Goal: Task Accomplishment & Management: Use online tool/utility

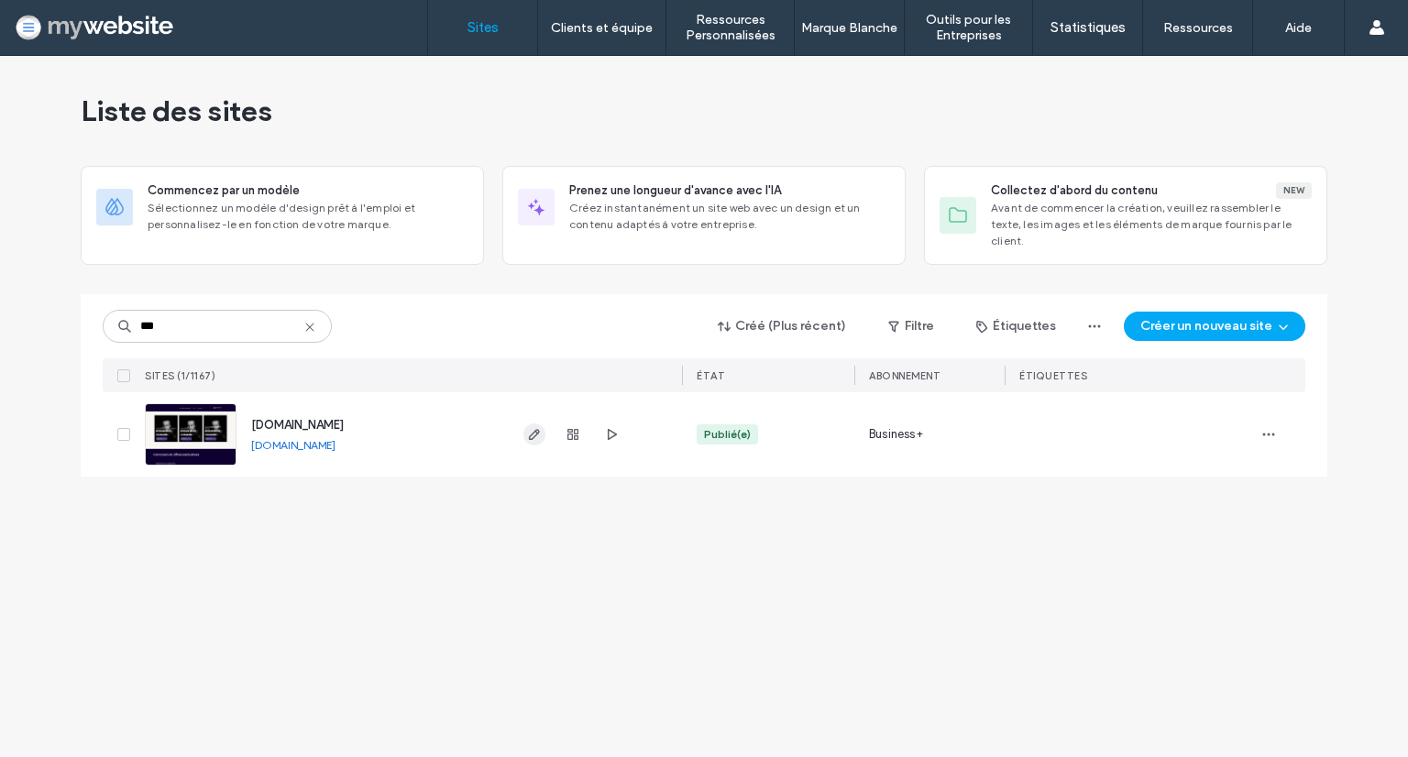
type input "***"
click at [537, 427] on icon "button" at bounding box center [534, 434] width 15 height 15
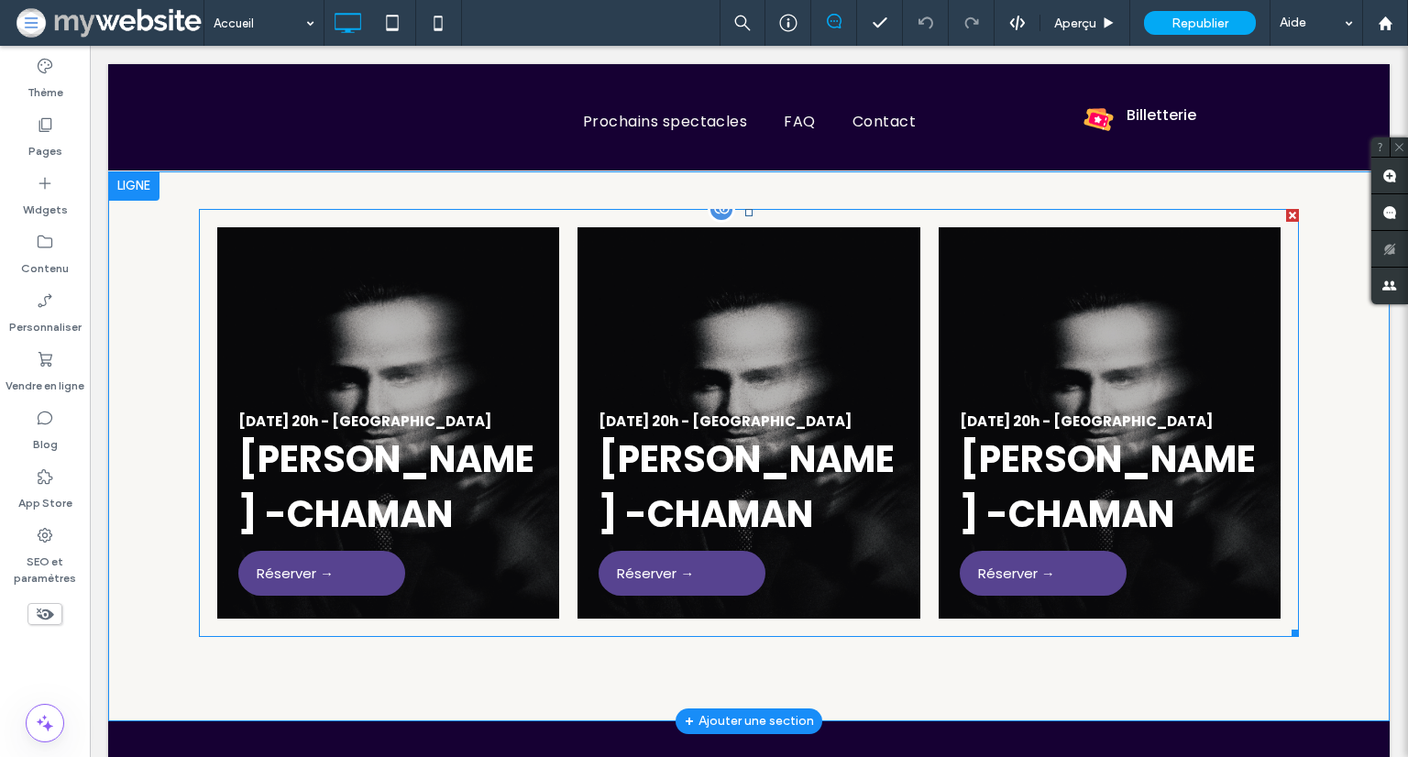
click at [376, 488] on link at bounding box center [388, 422] width 363 height 415
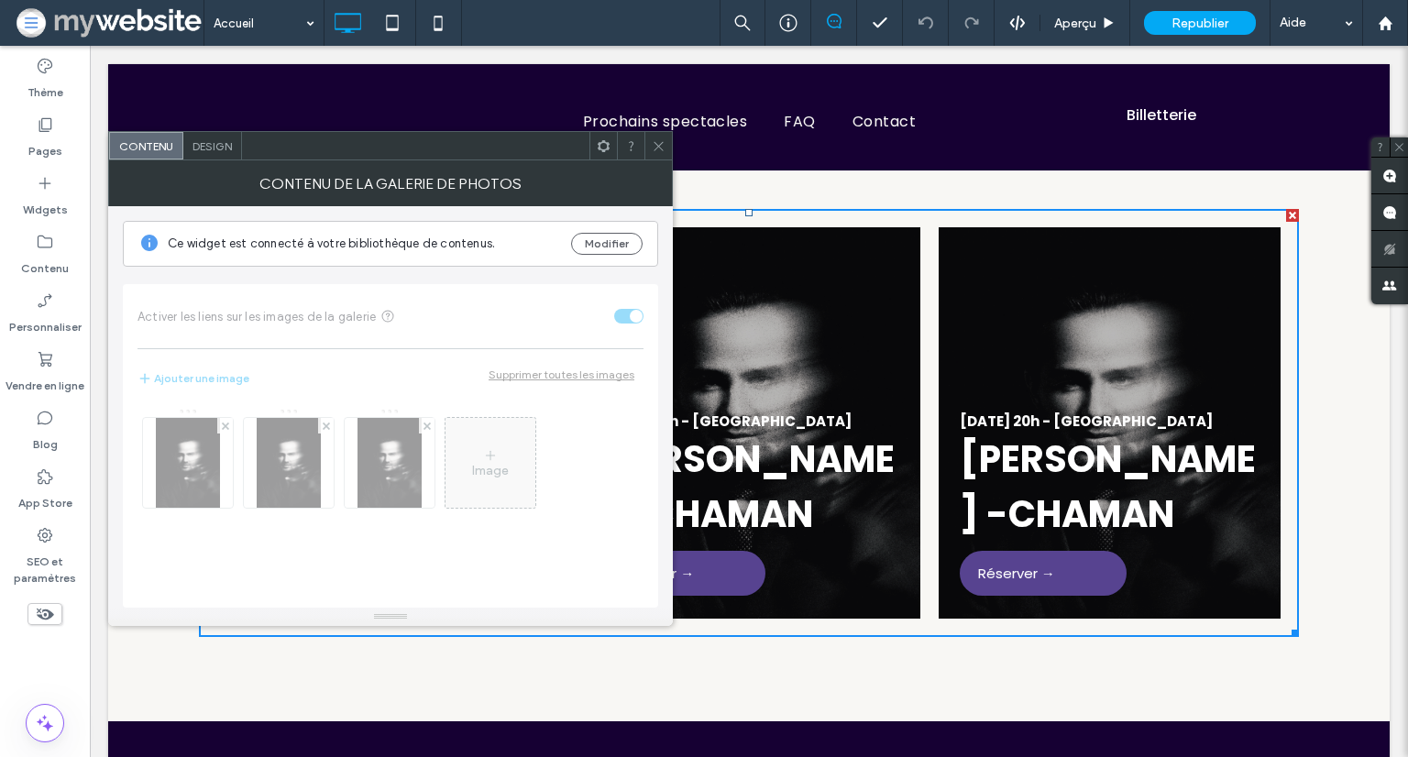
click at [655, 140] on icon at bounding box center [659, 146] width 14 height 14
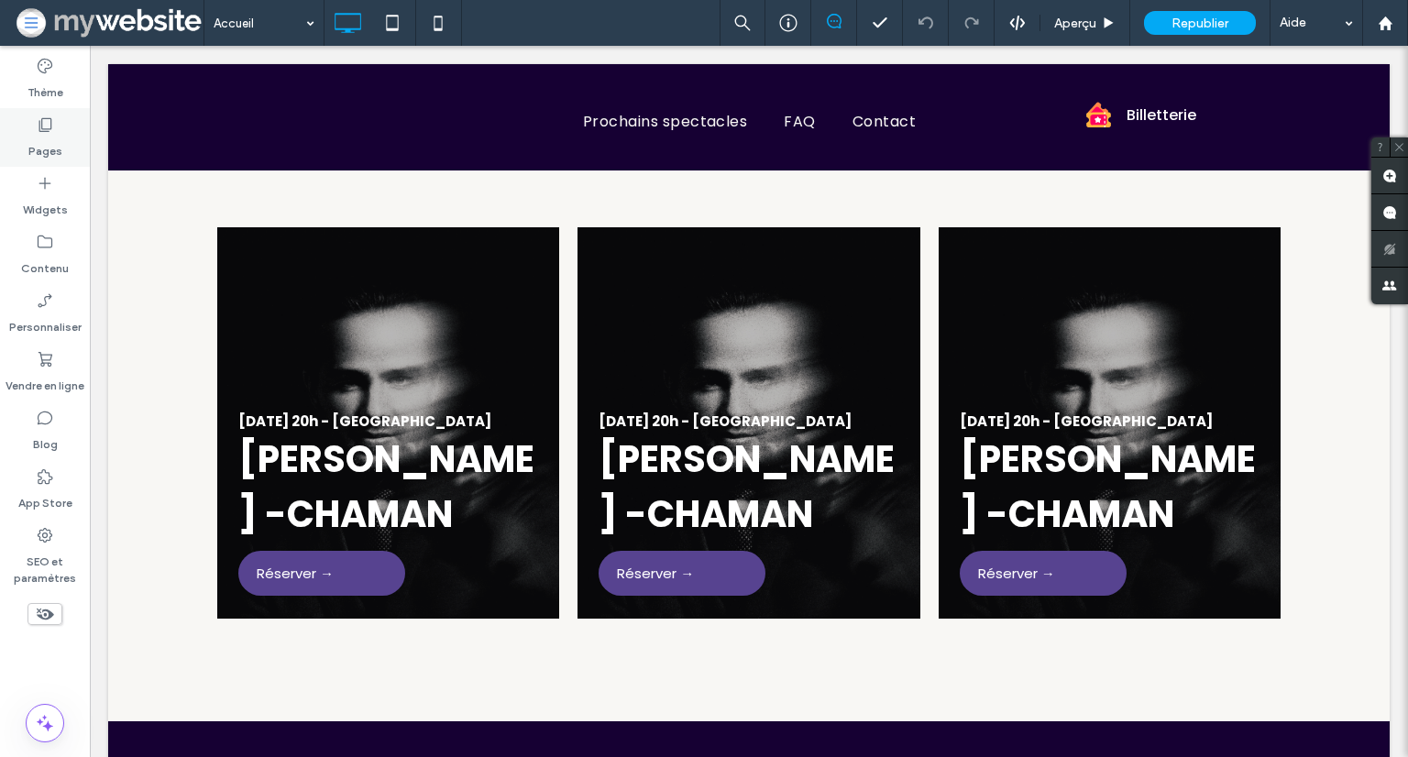
click at [52, 150] on label "Pages" at bounding box center [45, 147] width 34 height 26
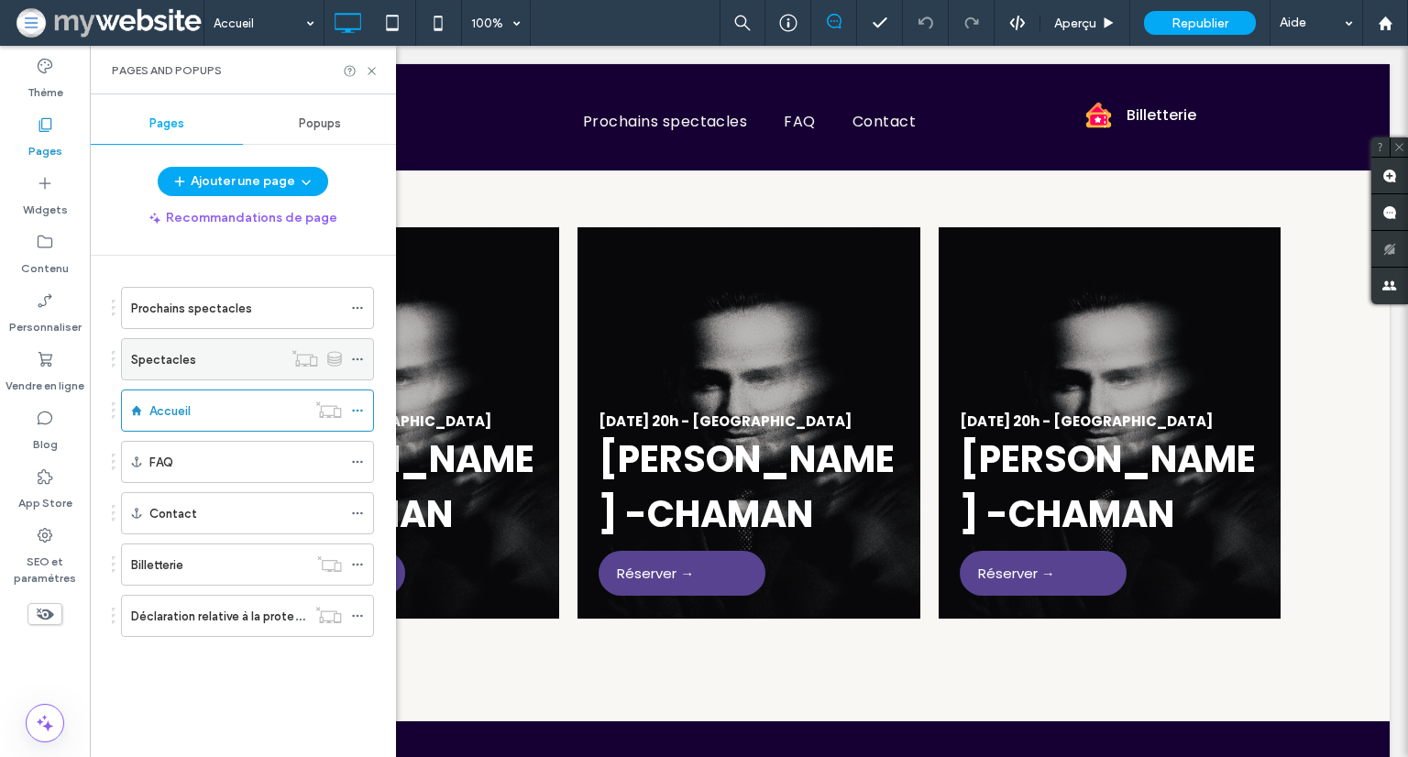
click at [223, 358] on div "Spectacles" at bounding box center [206, 359] width 151 height 19
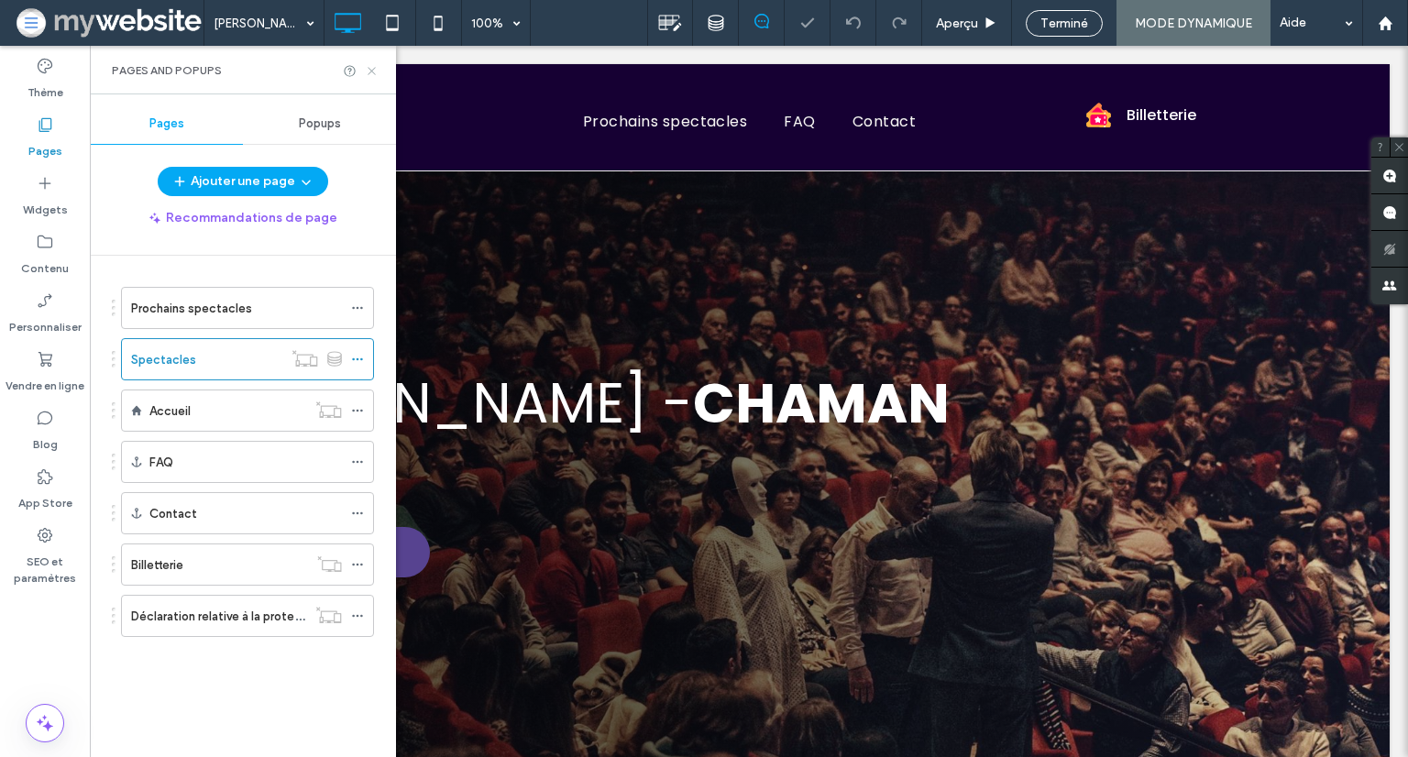
click at [369, 72] on icon at bounding box center [372, 71] width 14 height 14
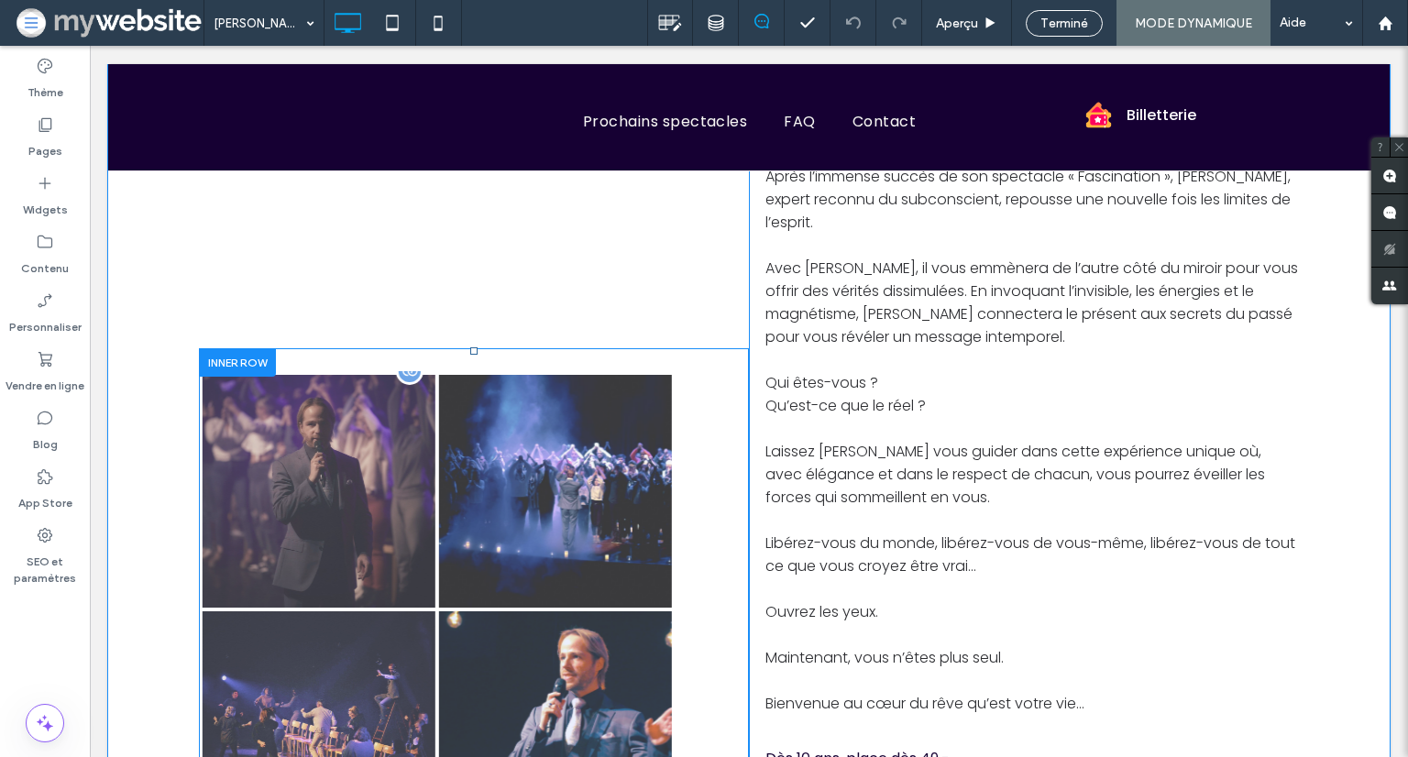
scroll to position [642, 0]
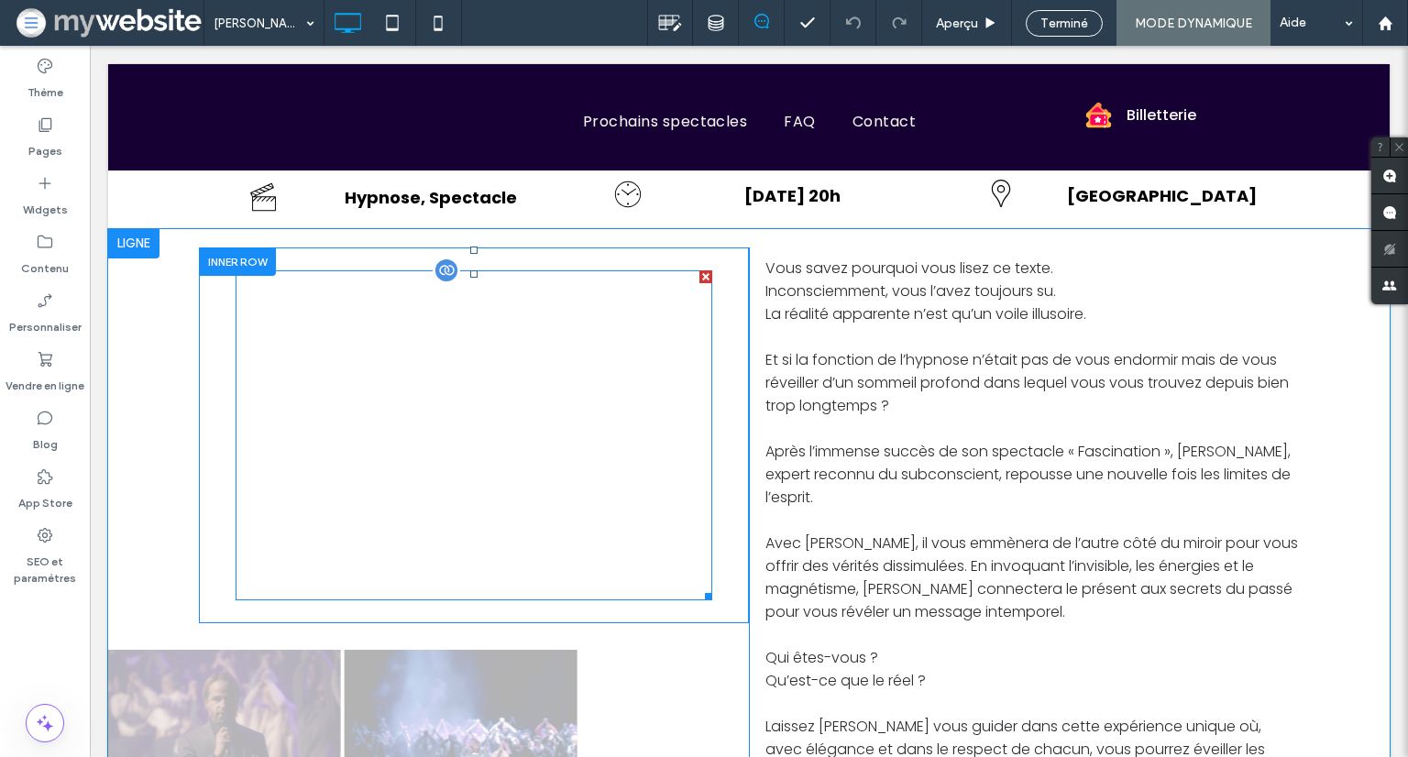
click at [555, 432] on span at bounding box center [474, 435] width 477 height 330
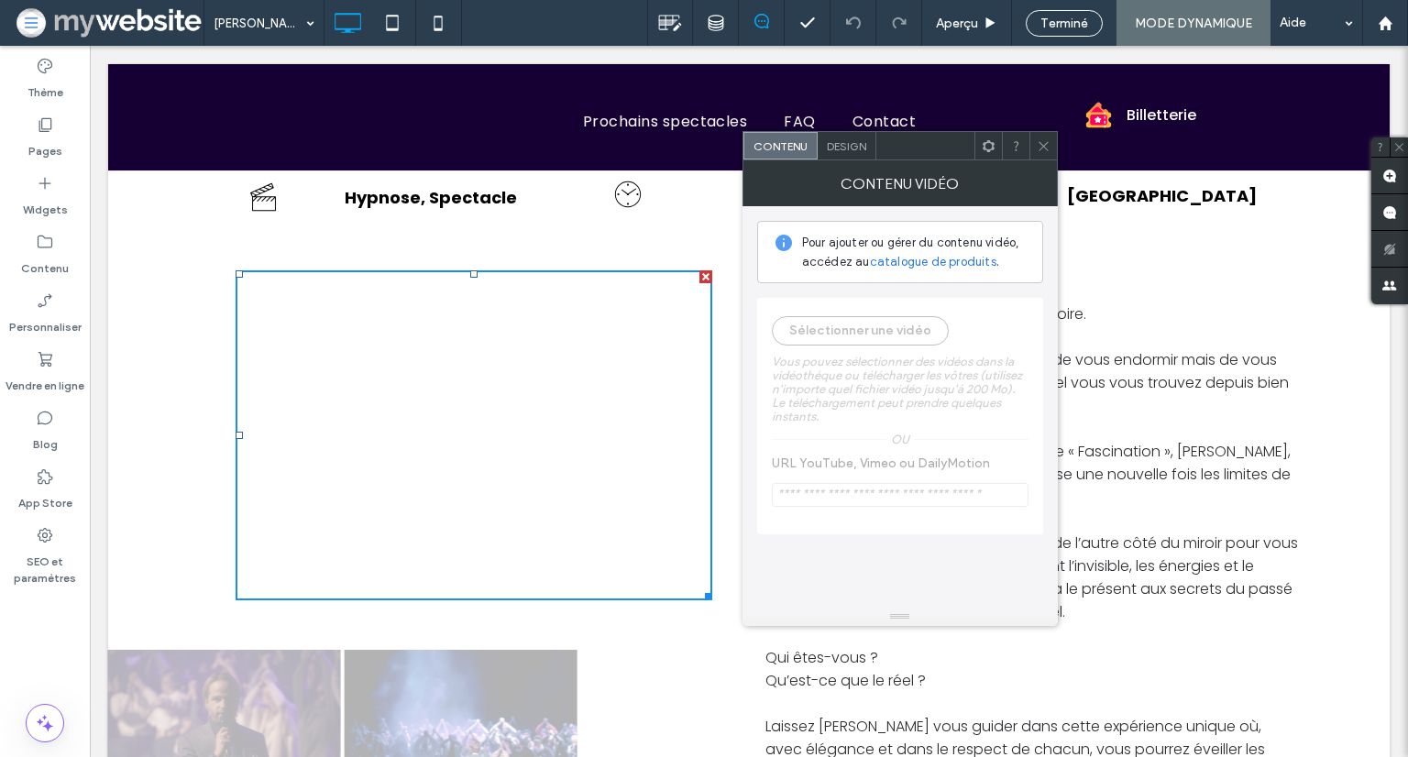
click at [1034, 147] on div at bounding box center [1043, 146] width 28 height 28
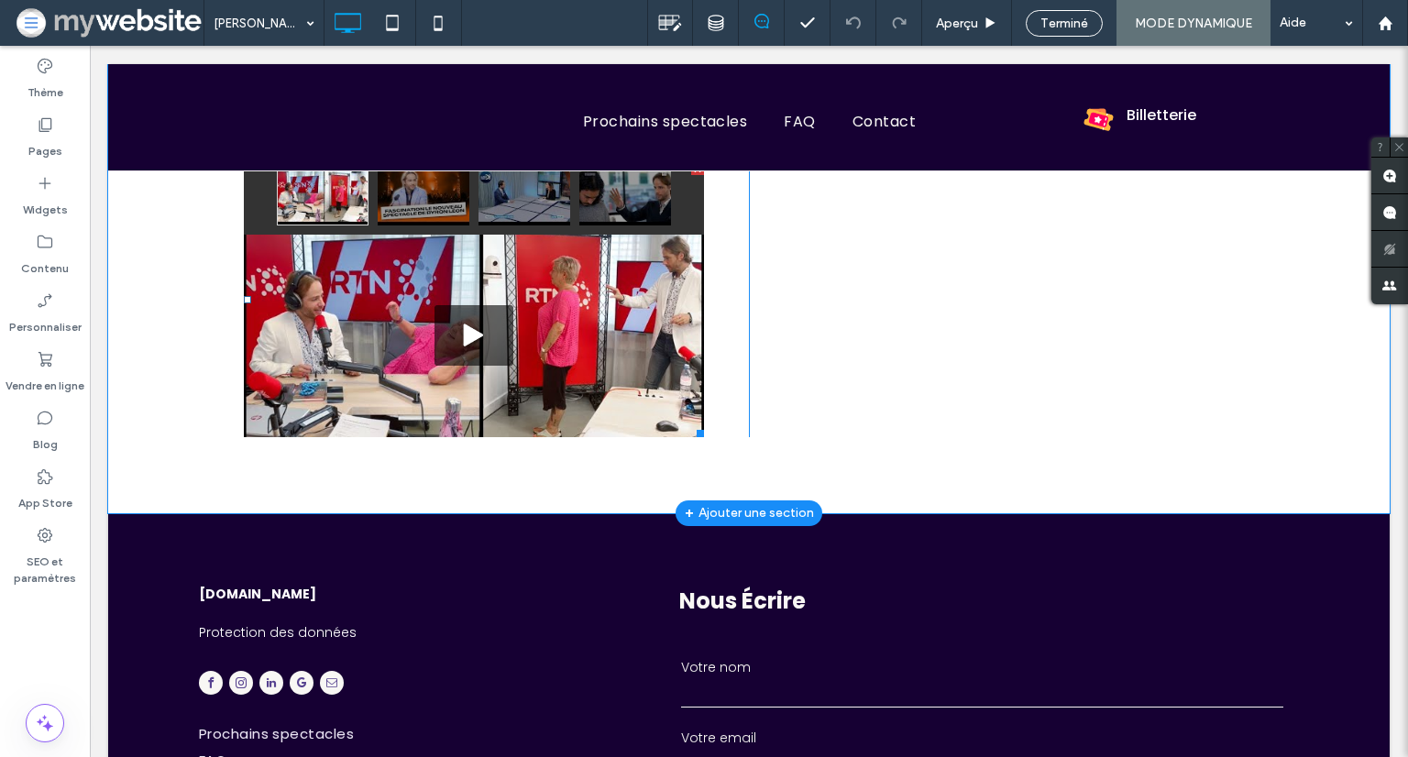
scroll to position [1467, 0]
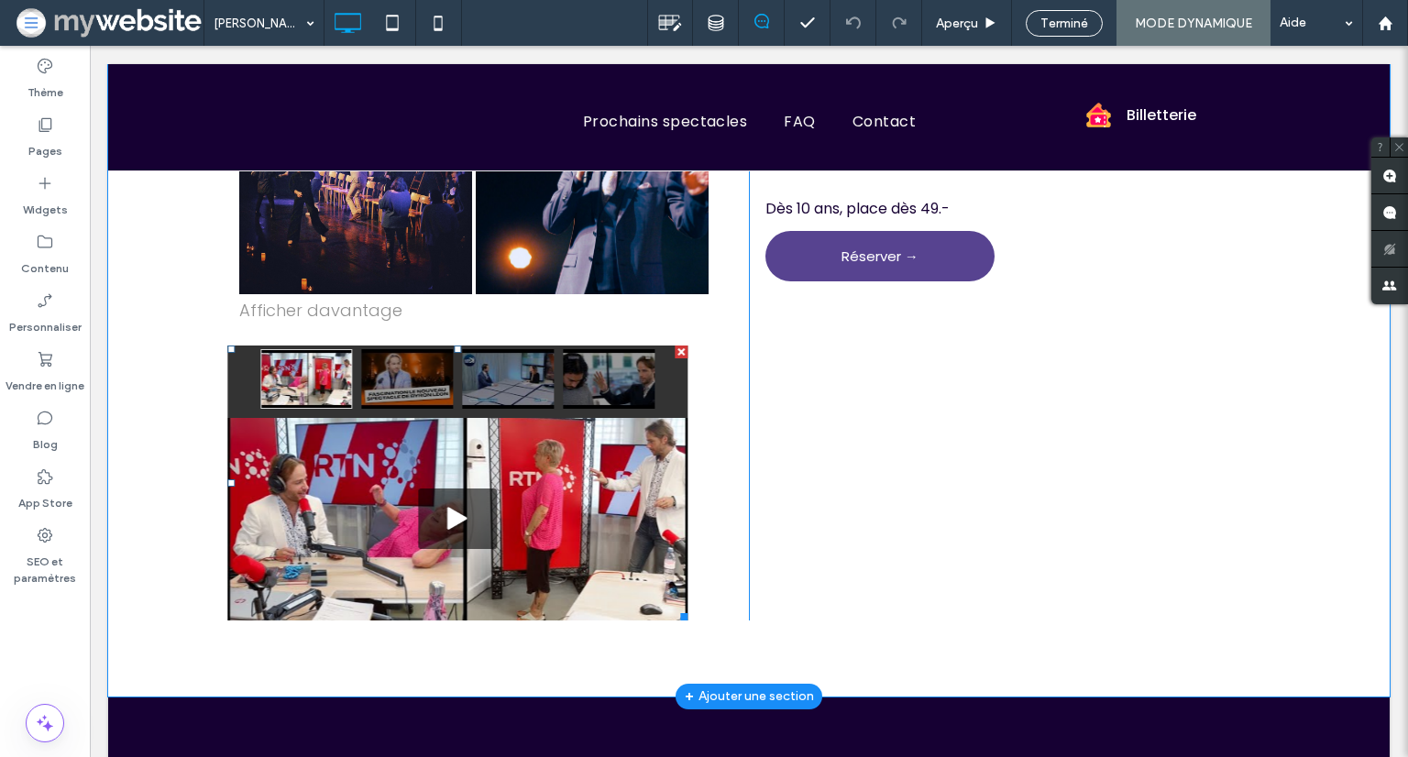
click at [492, 421] on span at bounding box center [457, 483] width 460 height 275
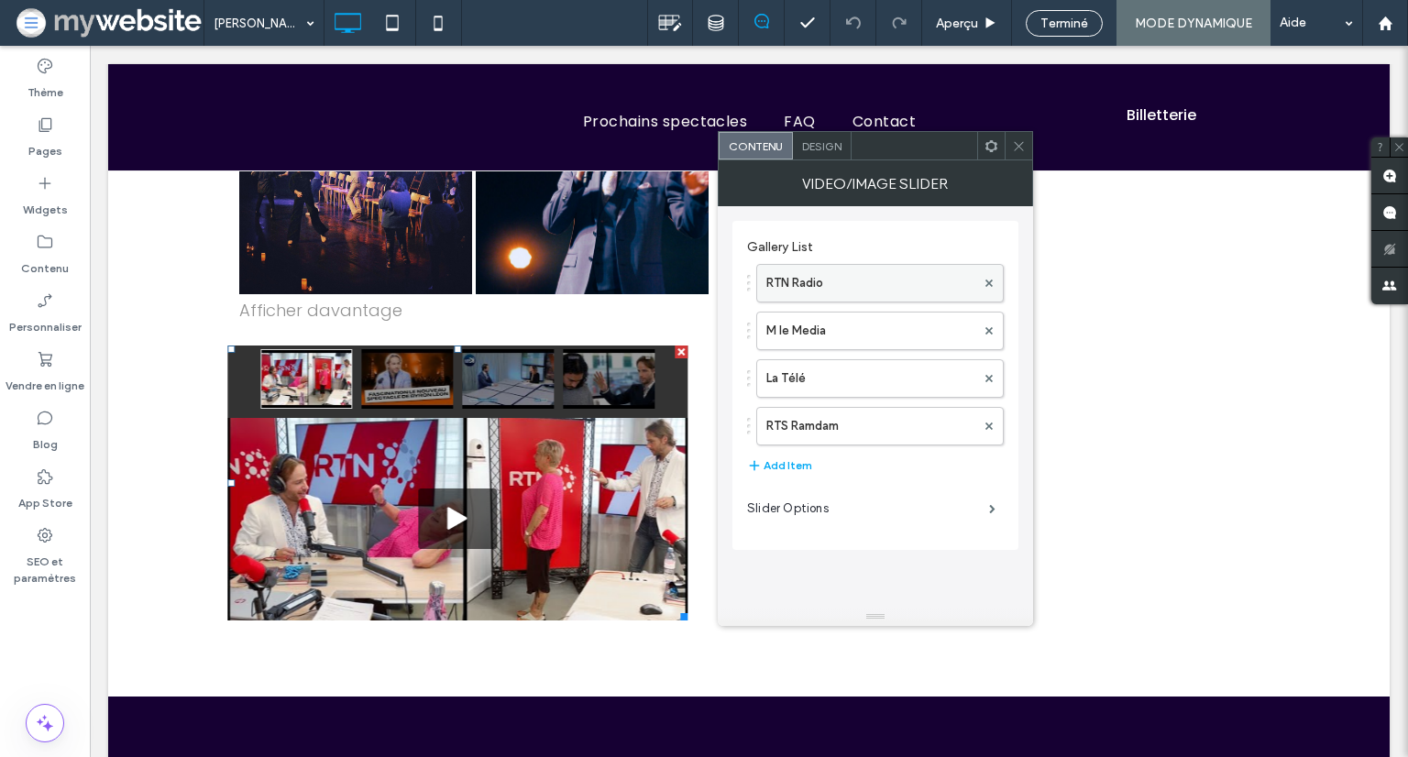
click at [890, 279] on label "RTN Radio" at bounding box center [870, 283] width 209 height 37
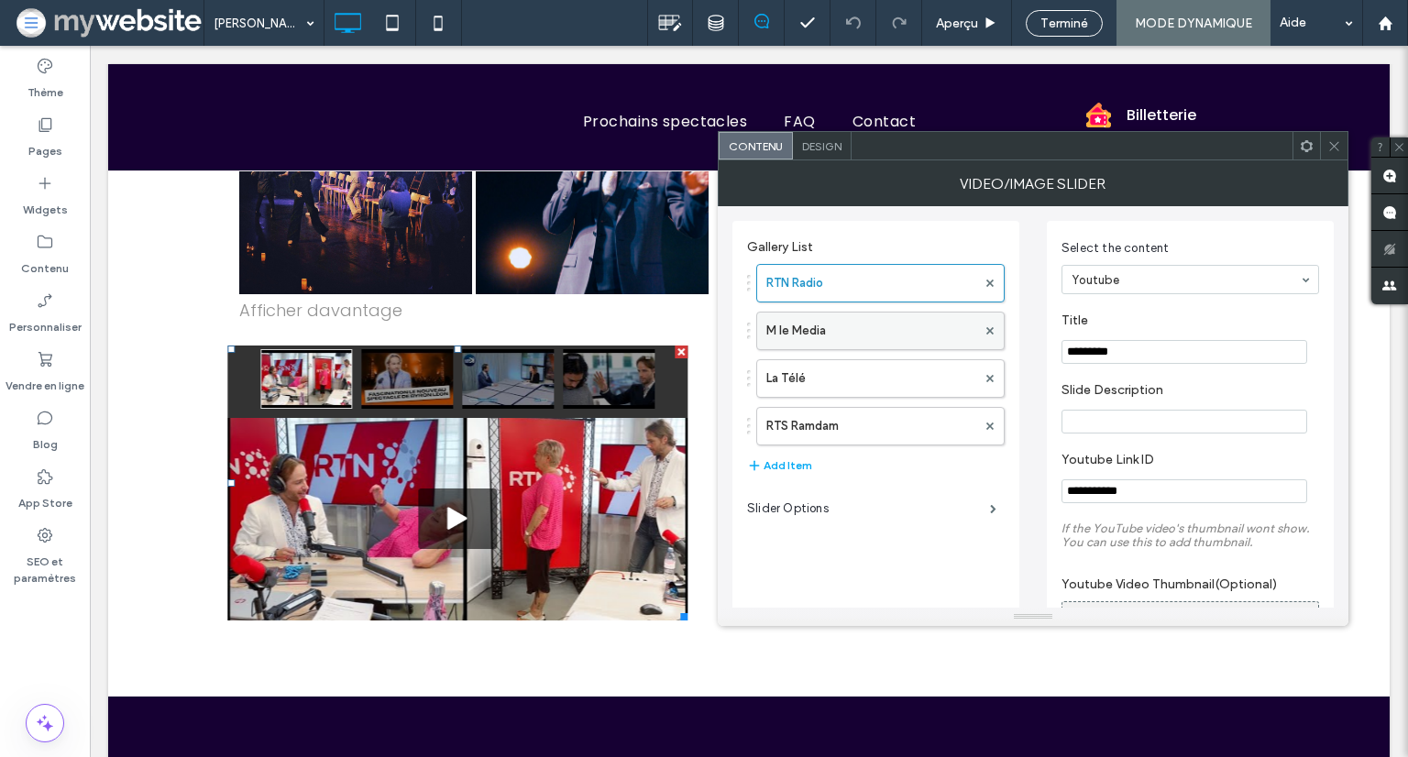
click at [891, 331] on label "M le Media" at bounding box center [871, 331] width 210 height 37
click at [889, 375] on label "La Télé" at bounding box center [871, 378] width 210 height 37
click at [884, 424] on label "RTS Ramdam" at bounding box center [871, 426] width 210 height 37
click at [1333, 142] on icon at bounding box center [1334, 146] width 14 height 14
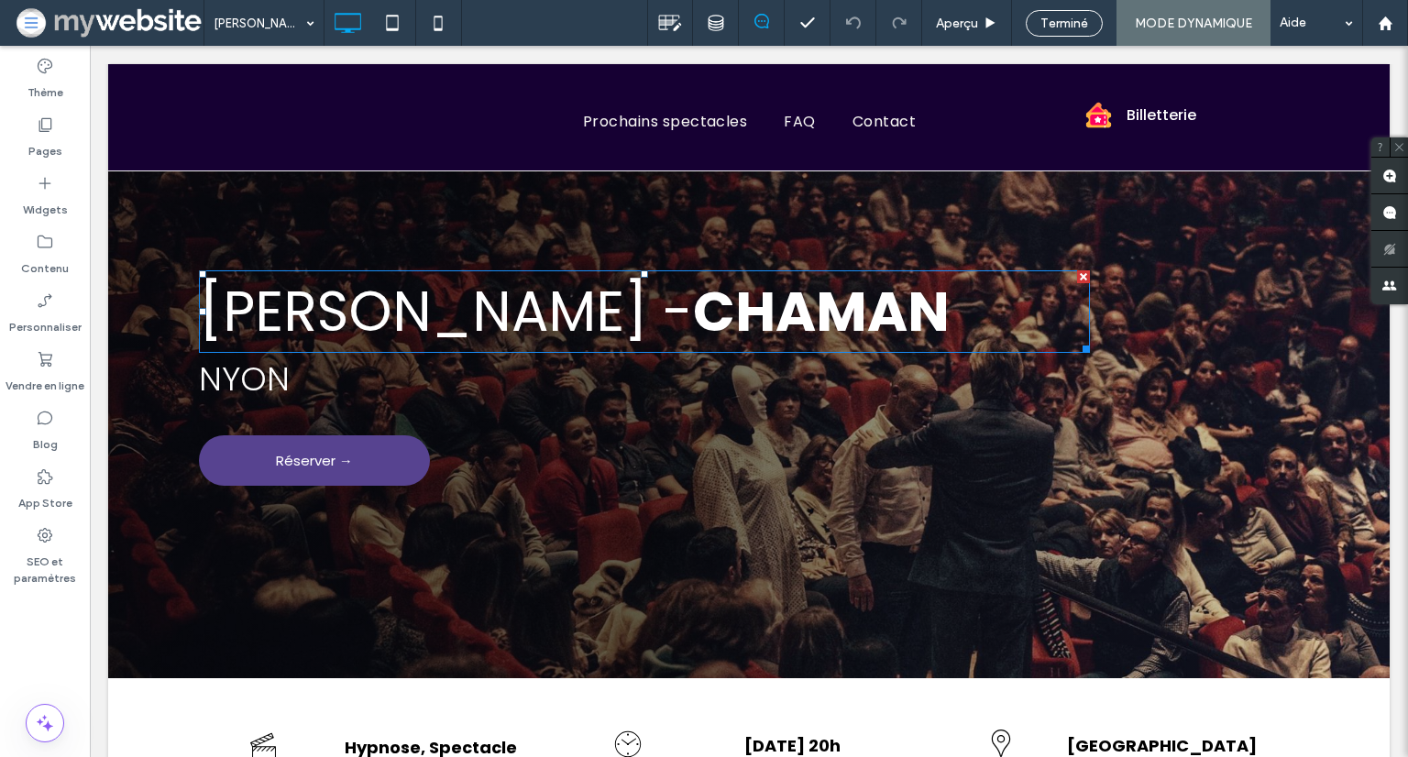
scroll to position [0, 0]
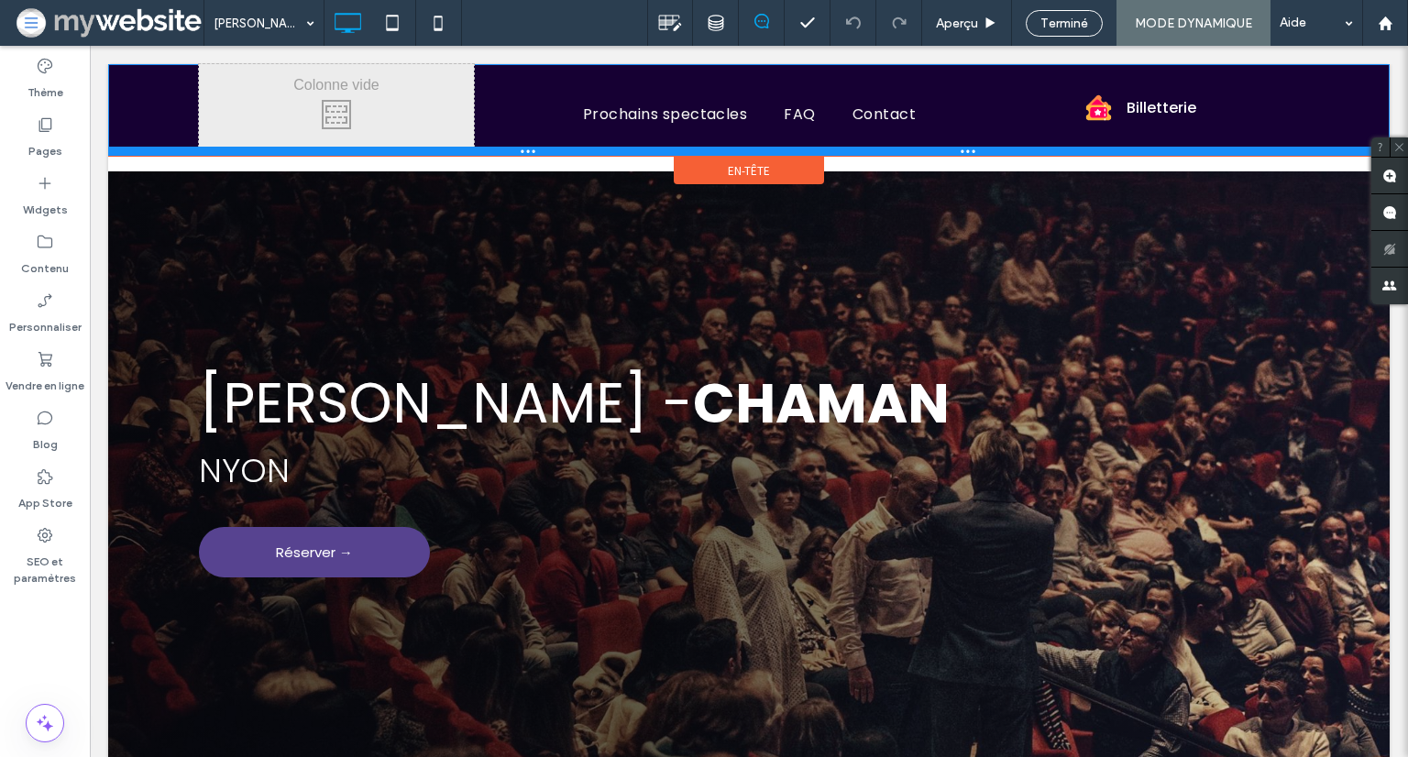
drag, startPoint x: 575, startPoint y: 167, endPoint x: 578, endPoint y: 149, distance: 18.5
click at [578, 149] on div at bounding box center [749, 151] width 1282 height 9
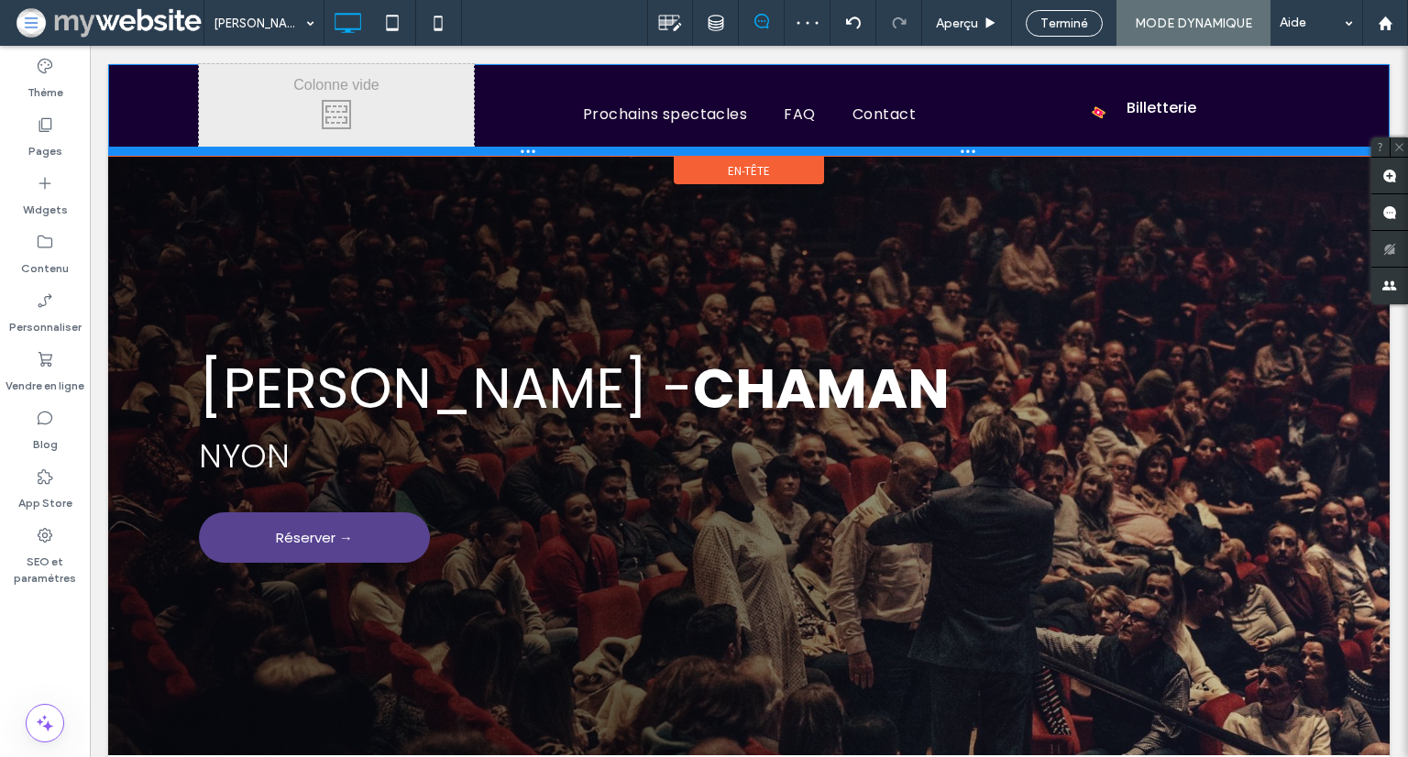
drag, startPoint x: 505, startPoint y: 152, endPoint x: 502, endPoint y: 134, distance: 18.5
click at [502, 134] on div "Click To Paste Prochains spectacles FAQ Contact Click To Paste Click To Paste B…" at bounding box center [749, 110] width 1282 height 92
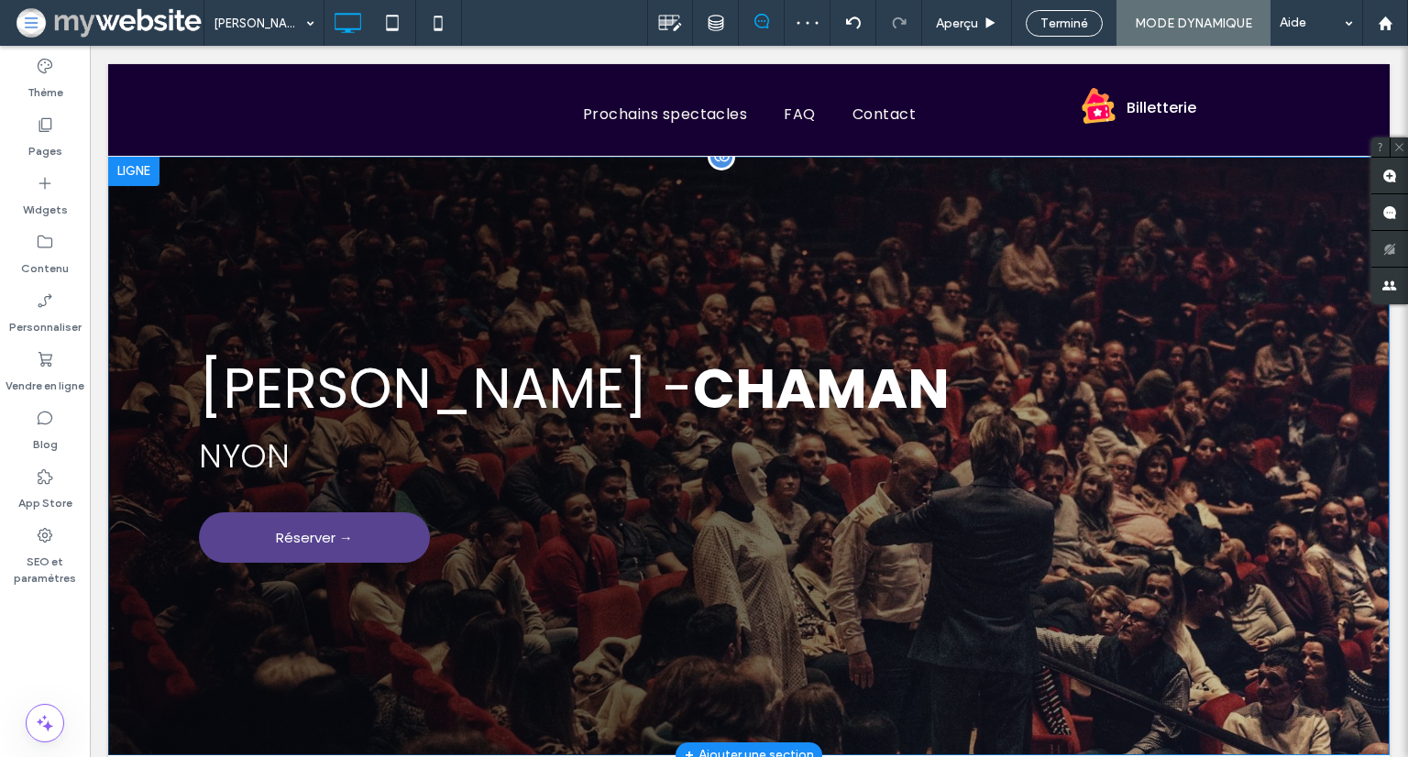
click at [653, 263] on div "BYRON LEON - CHAMAN NYON Réserver → Click To Paste Ligne + Ajouter une section" at bounding box center [749, 456] width 1282 height 599
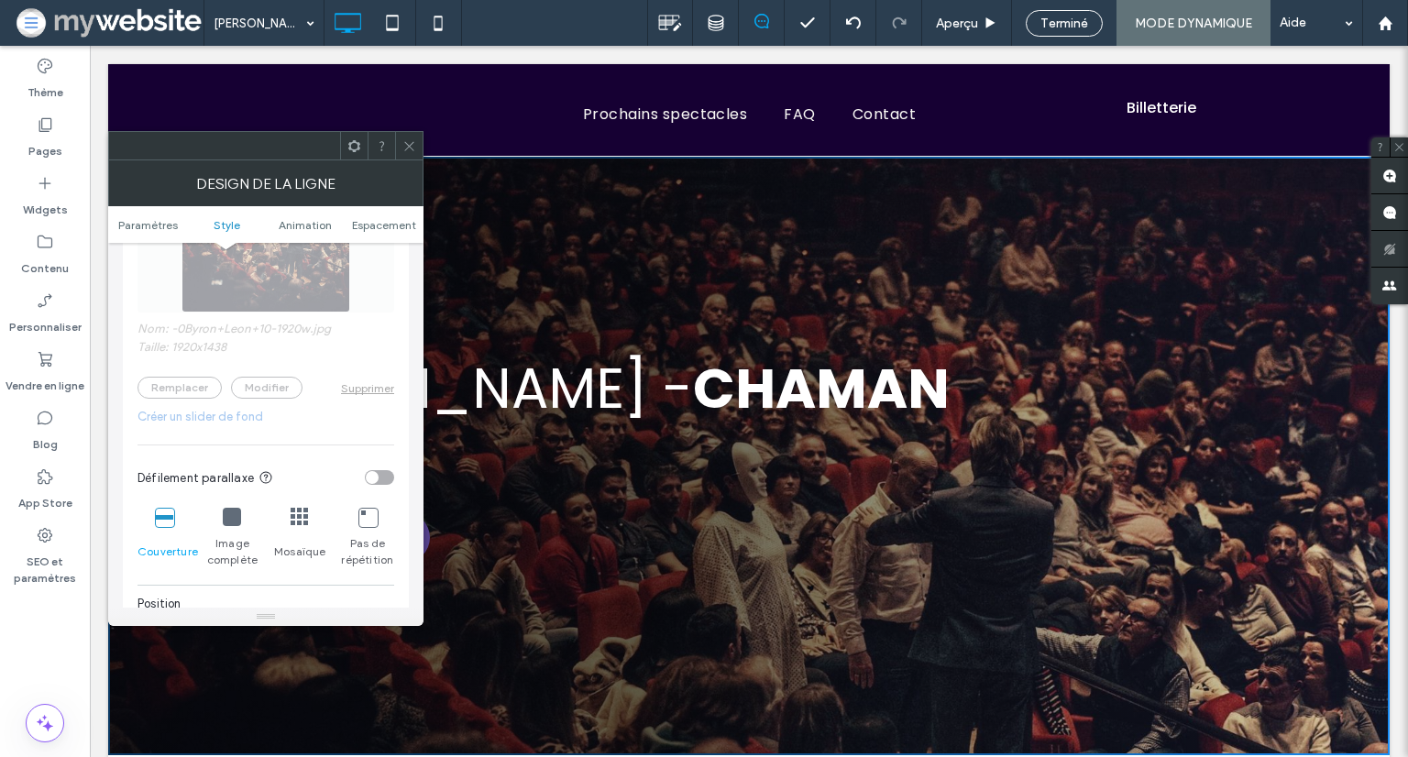
scroll to position [550, 0]
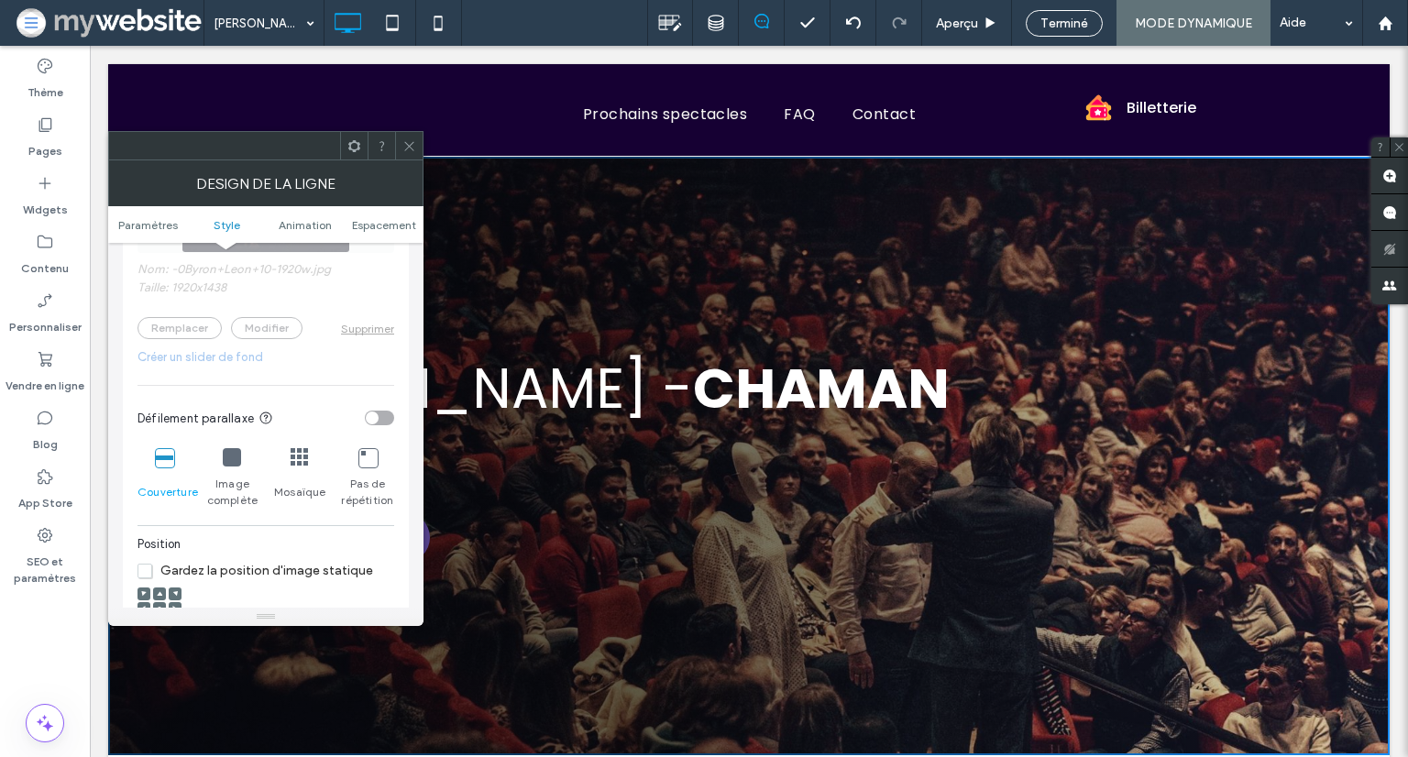
click at [407, 140] on icon at bounding box center [409, 146] width 14 height 14
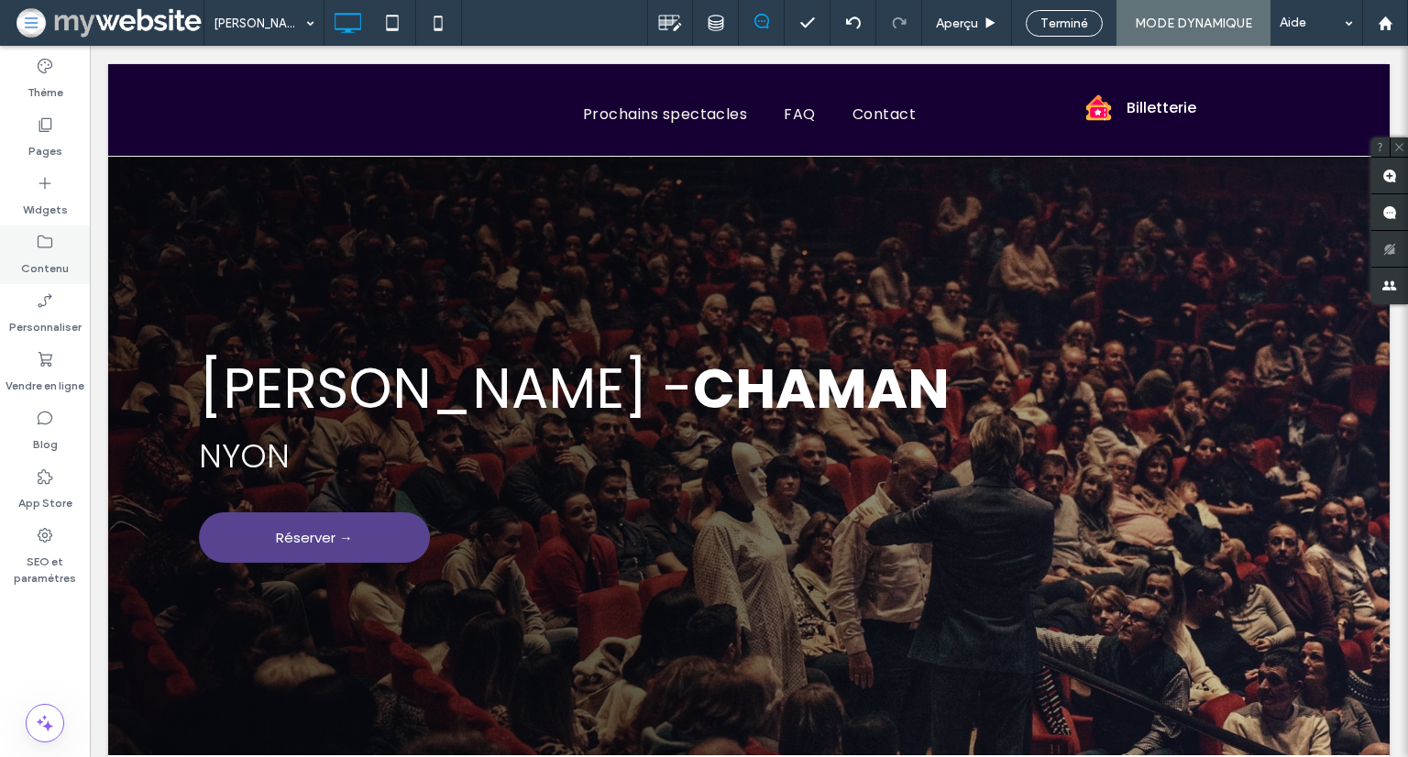
click at [38, 254] on label "Contenu" at bounding box center [45, 264] width 48 height 26
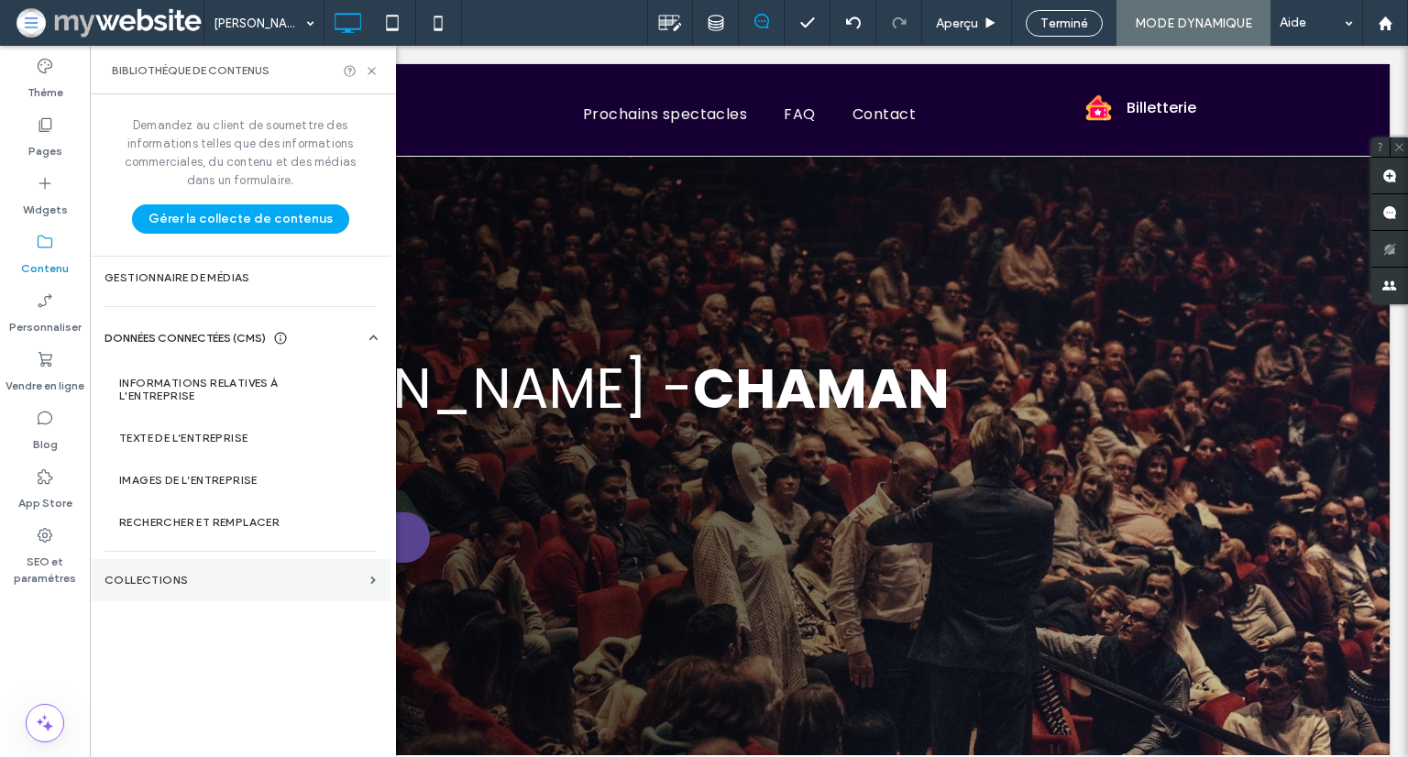
click at [219, 571] on section "COLLECTIONS" at bounding box center [240, 580] width 301 height 42
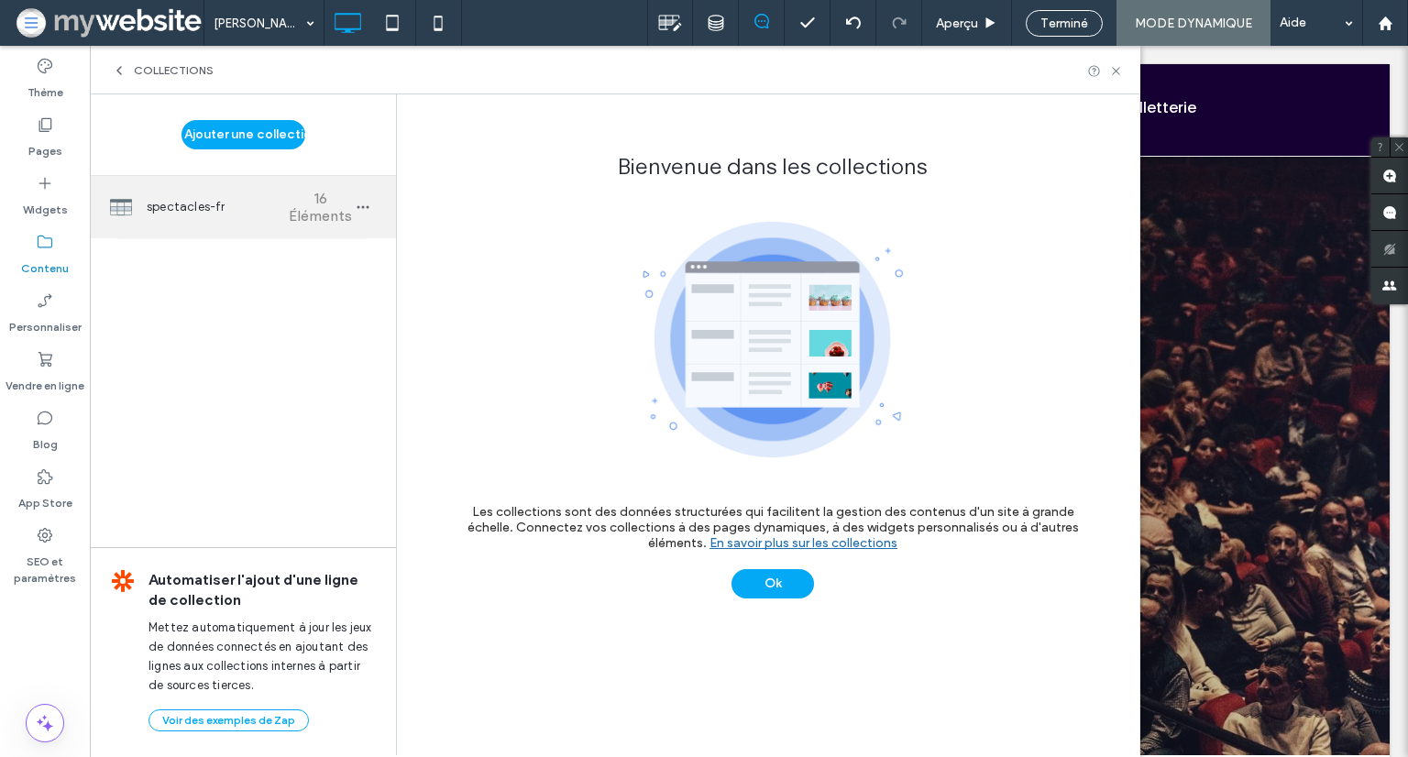
click at [136, 195] on div "spectacles-fr 16 Éléments" at bounding box center [243, 207] width 306 height 62
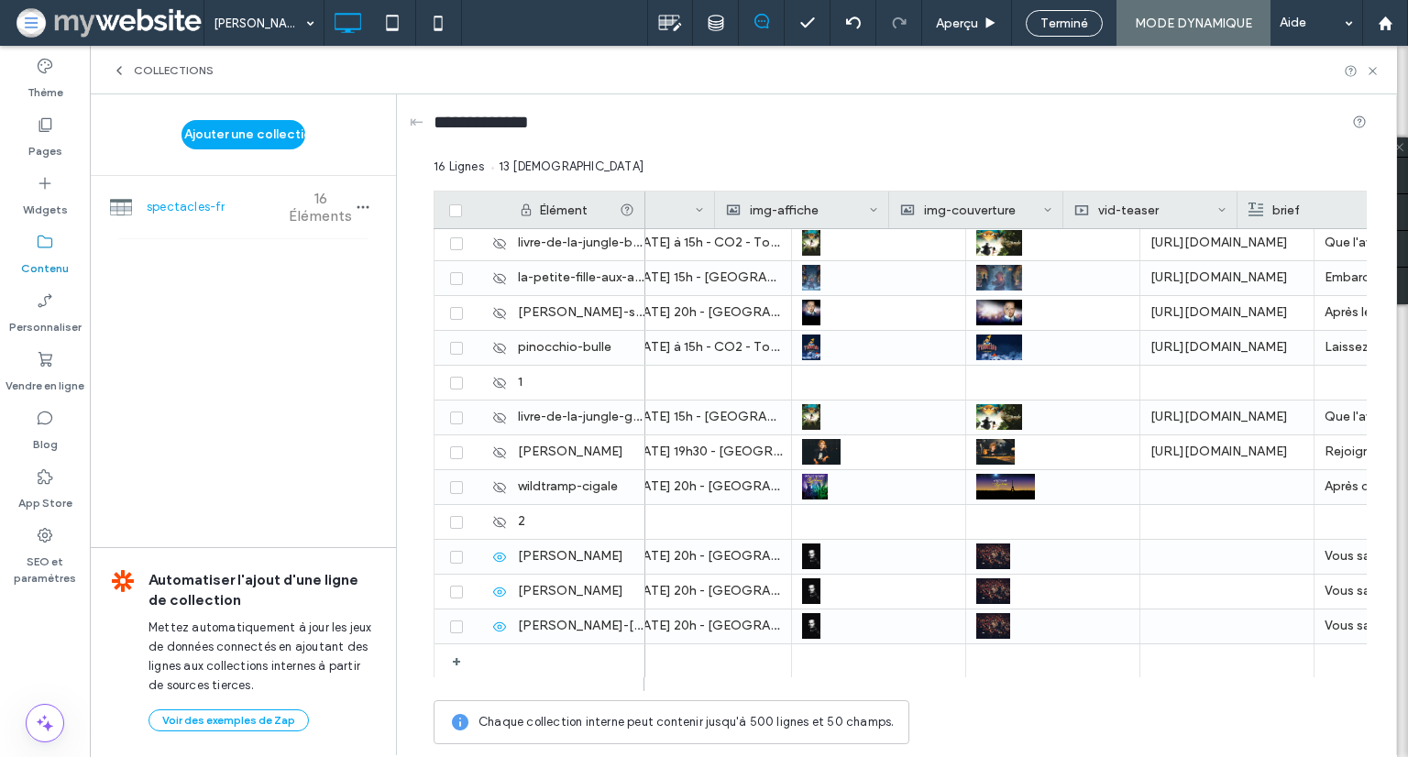
scroll to position [0, 1038]
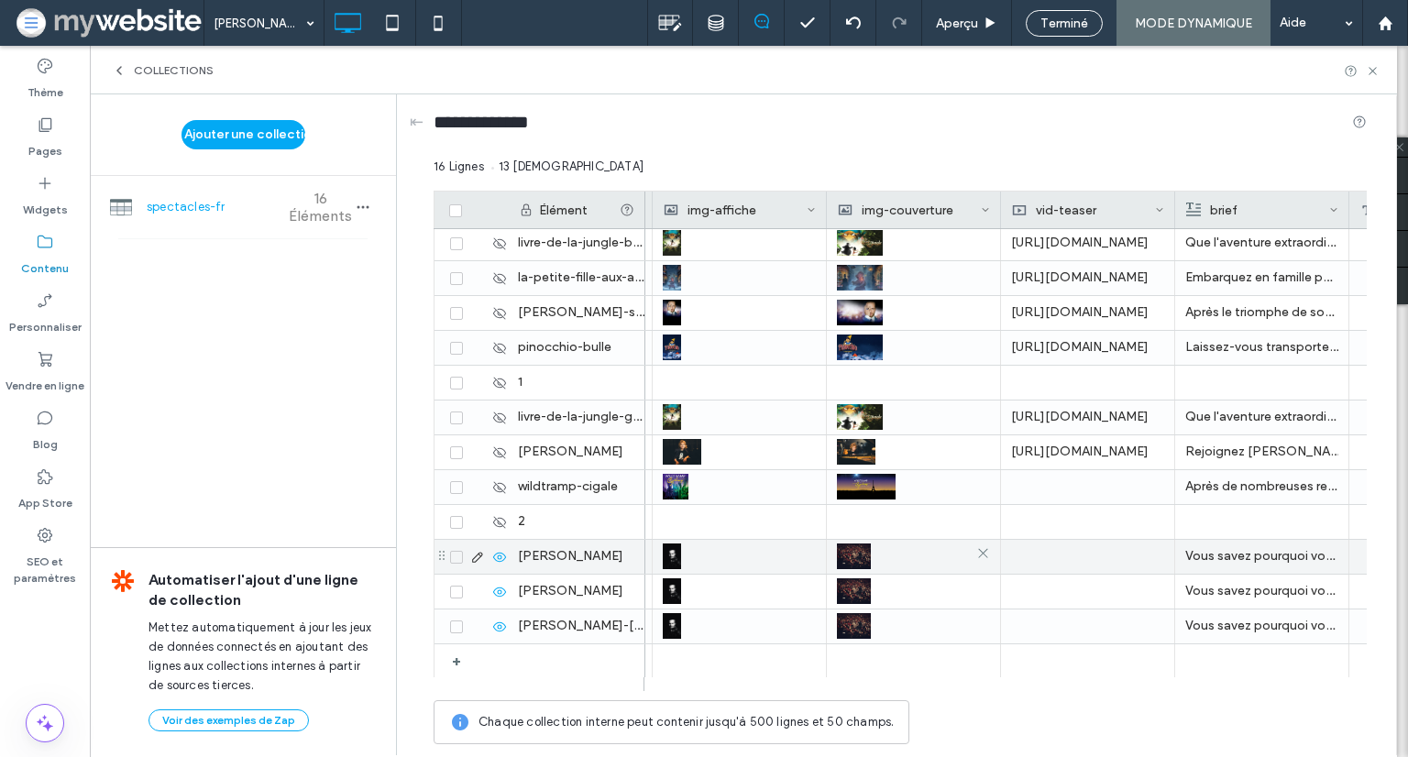
click at [858, 560] on img at bounding box center [854, 557] width 34 height 26
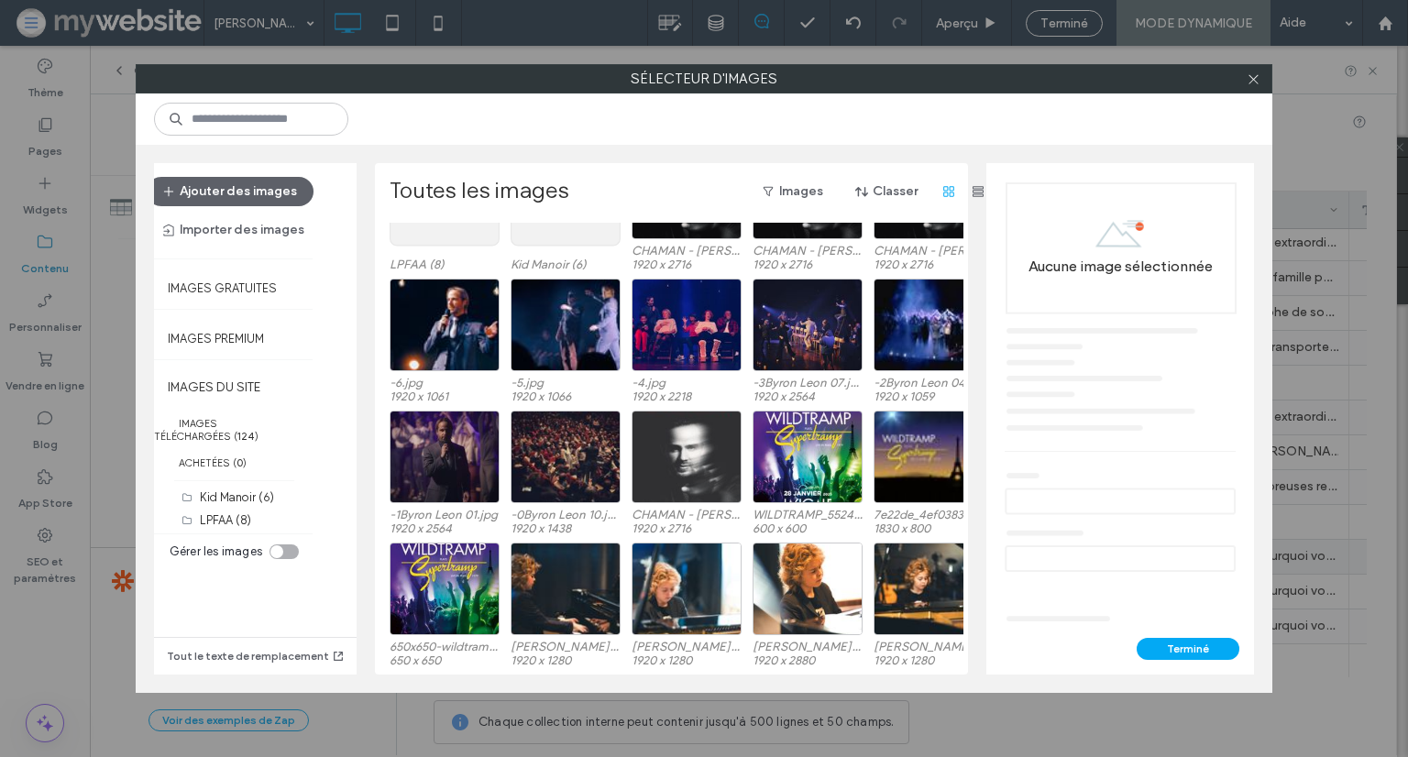
scroll to position [0, 0]
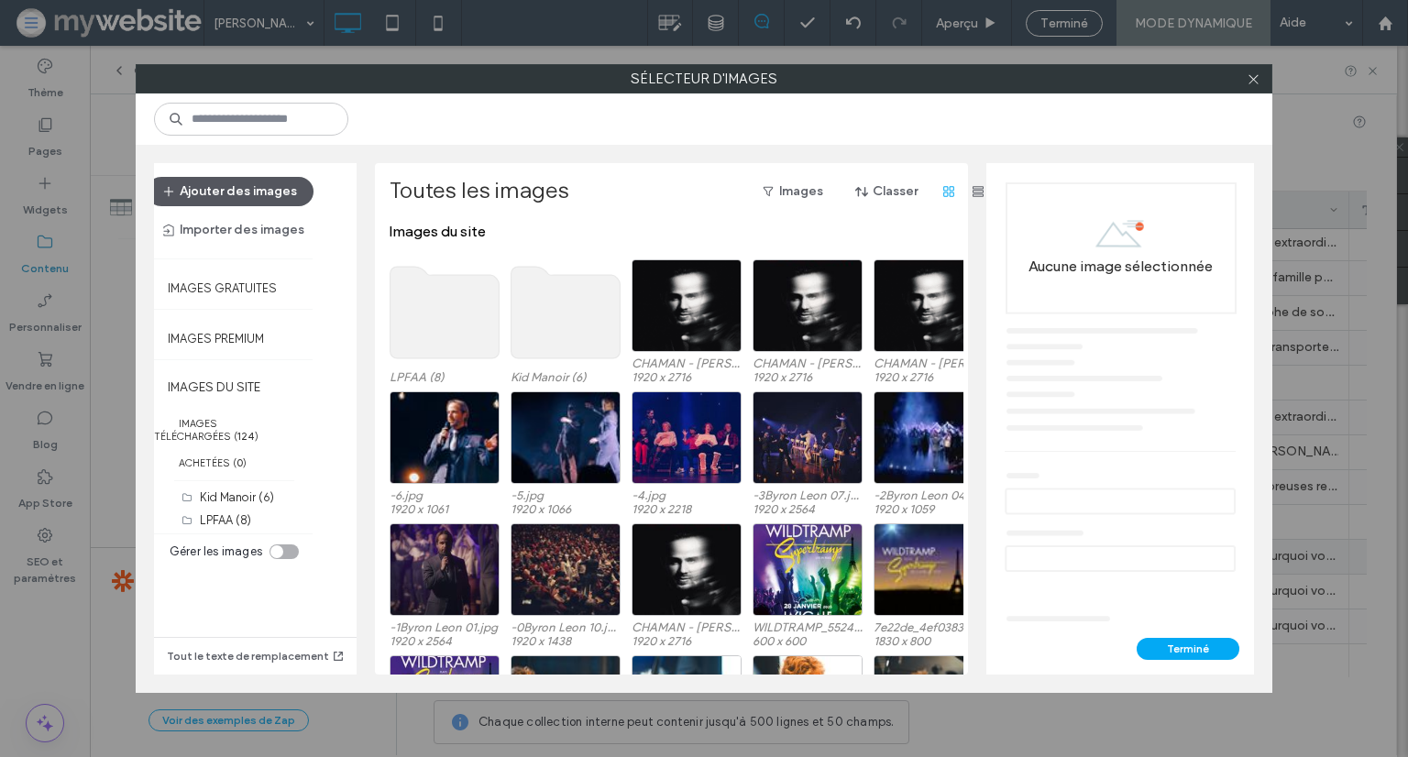
click at [260, 195] on button "Ajouter des images" at bounding box center [230, 191] width 167 height 29
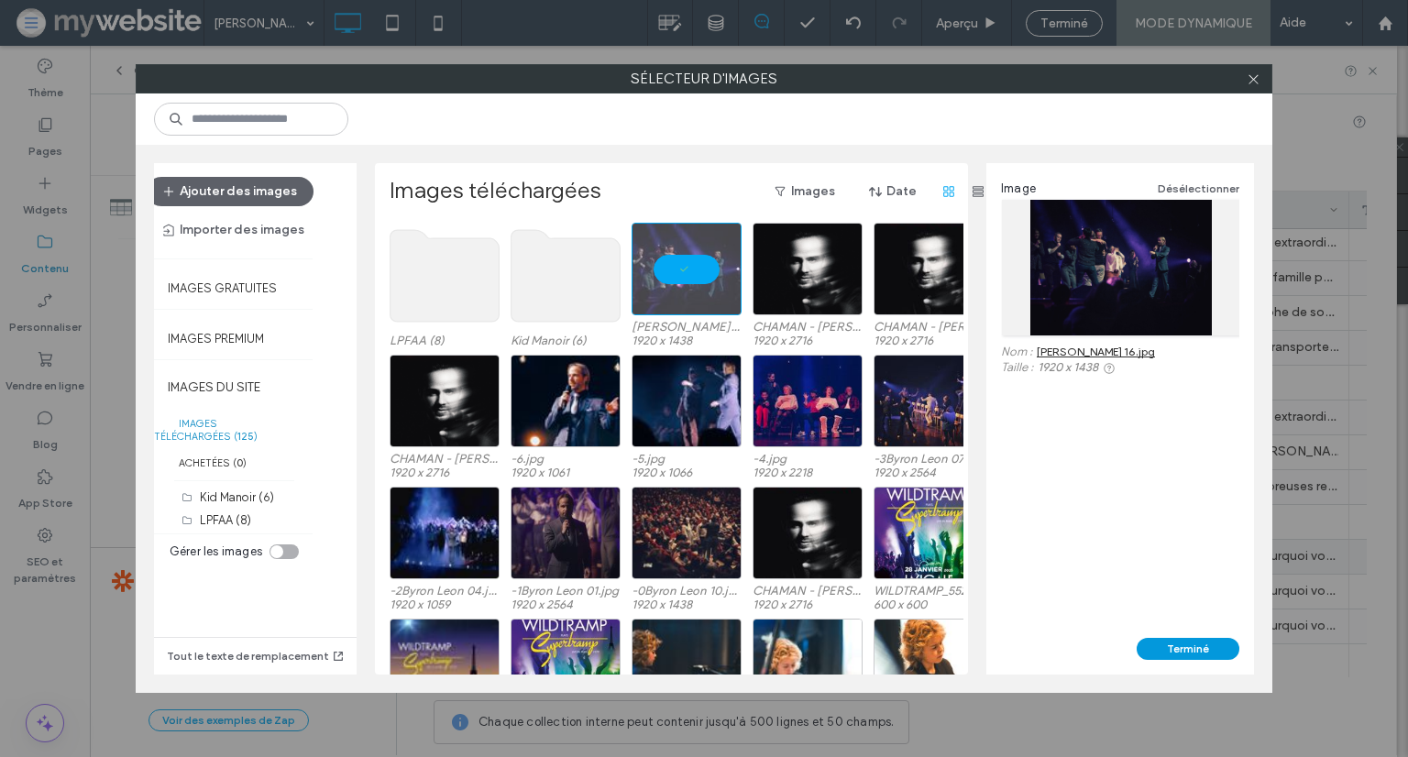
click at [1224, 646] on button "Terminé" at bounding box center [1188, 649] width 103 height 22
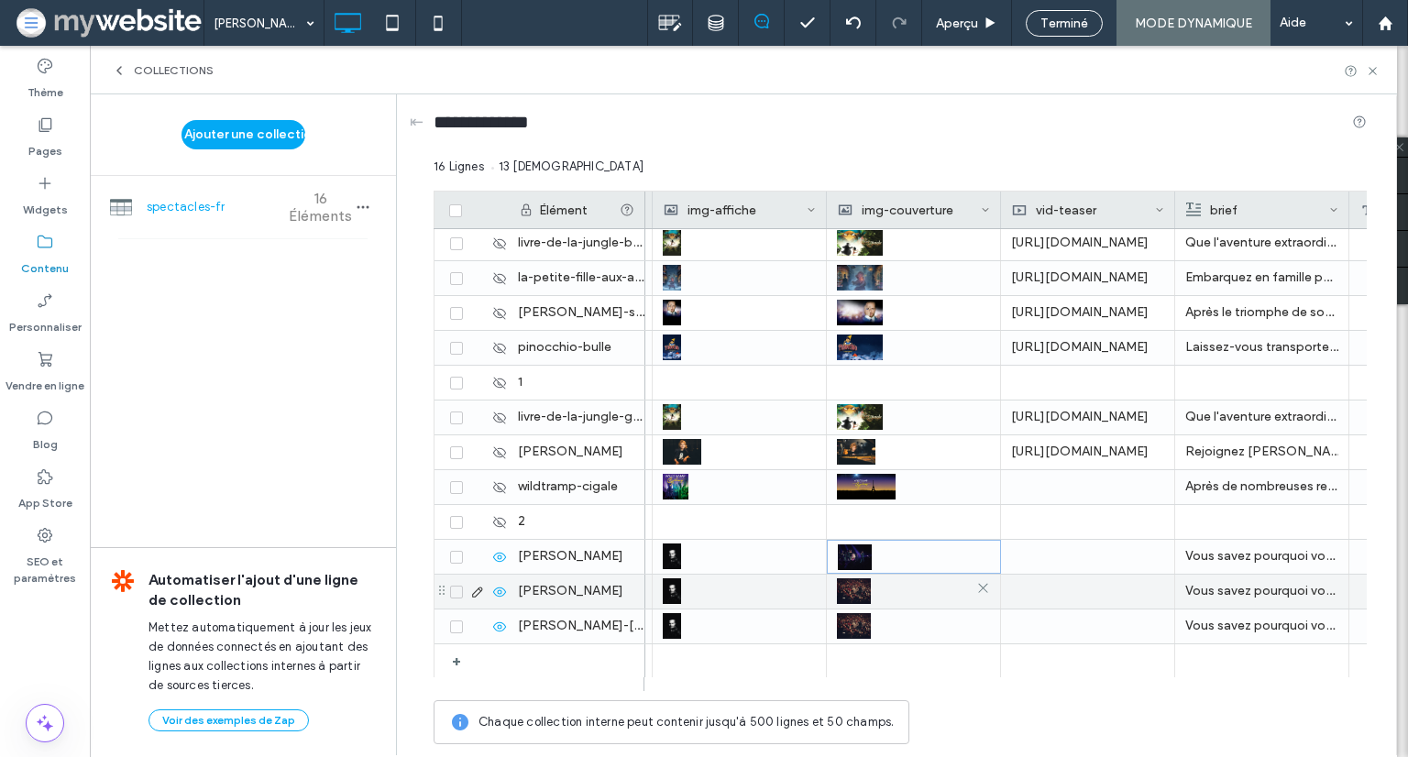
click at [864, 593] on img at bounding box center [854, 591] width 34 height 26
click at [864, 593] on img at bounding box center [855, 592] width 34 height 26
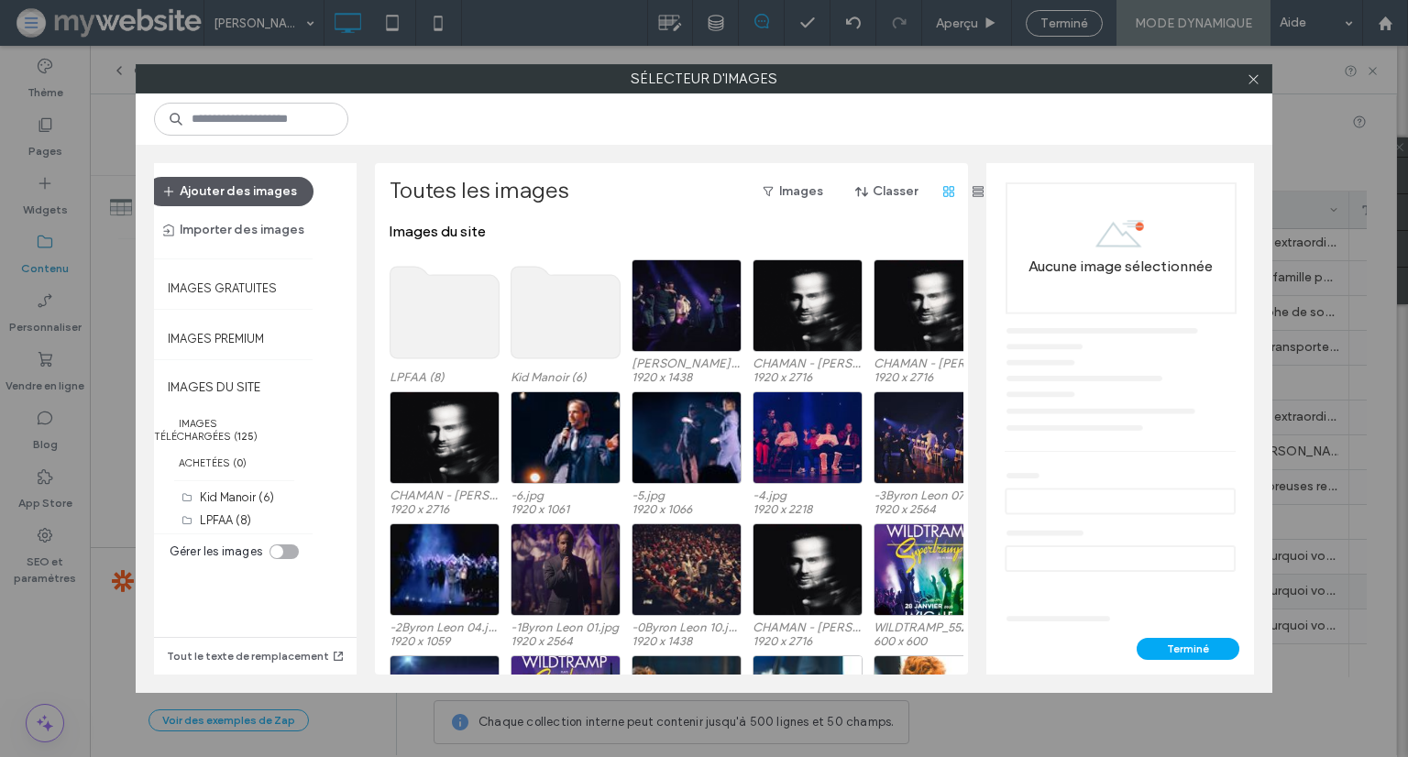
click at [291, 194] on button "Ajouter des images" at bounding box center [230, 191] width 167 height 29
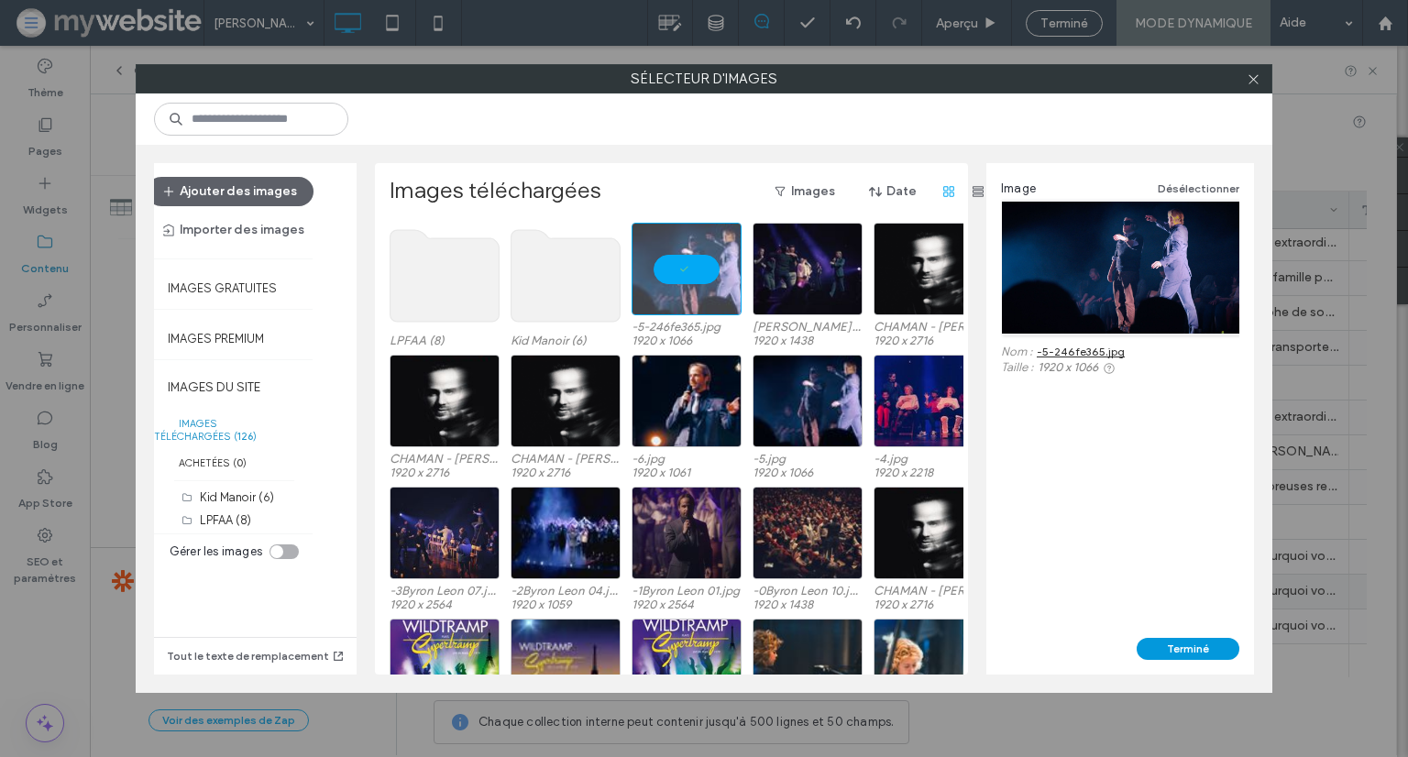
click at [1195, 655] on button "Terminé" at bounding box center [1188, 649] width 103 height 22
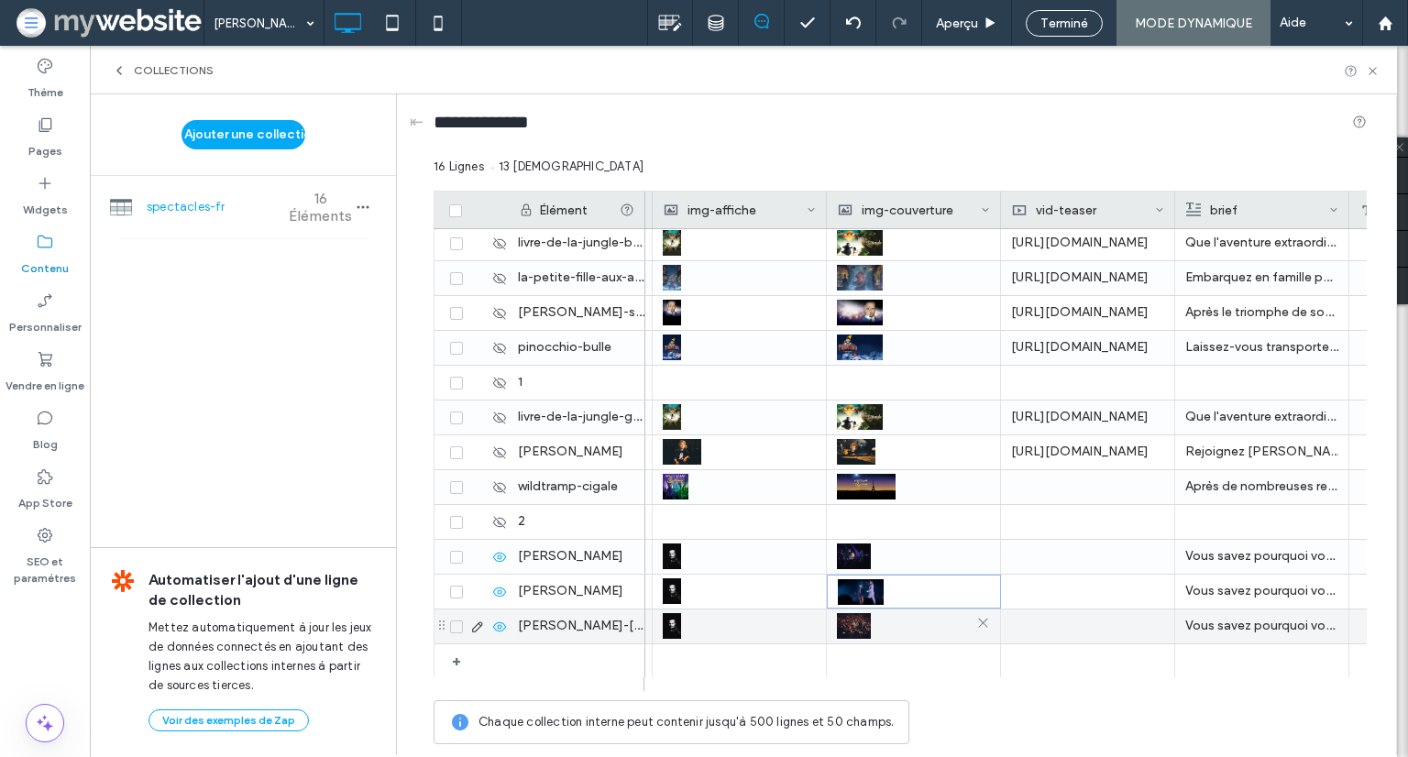
click at [851, 629] on img at bounding box center [854, 626] width 34 height 26
click at [851, 629] on img at bounding box center [855, 627] width 34 height 26
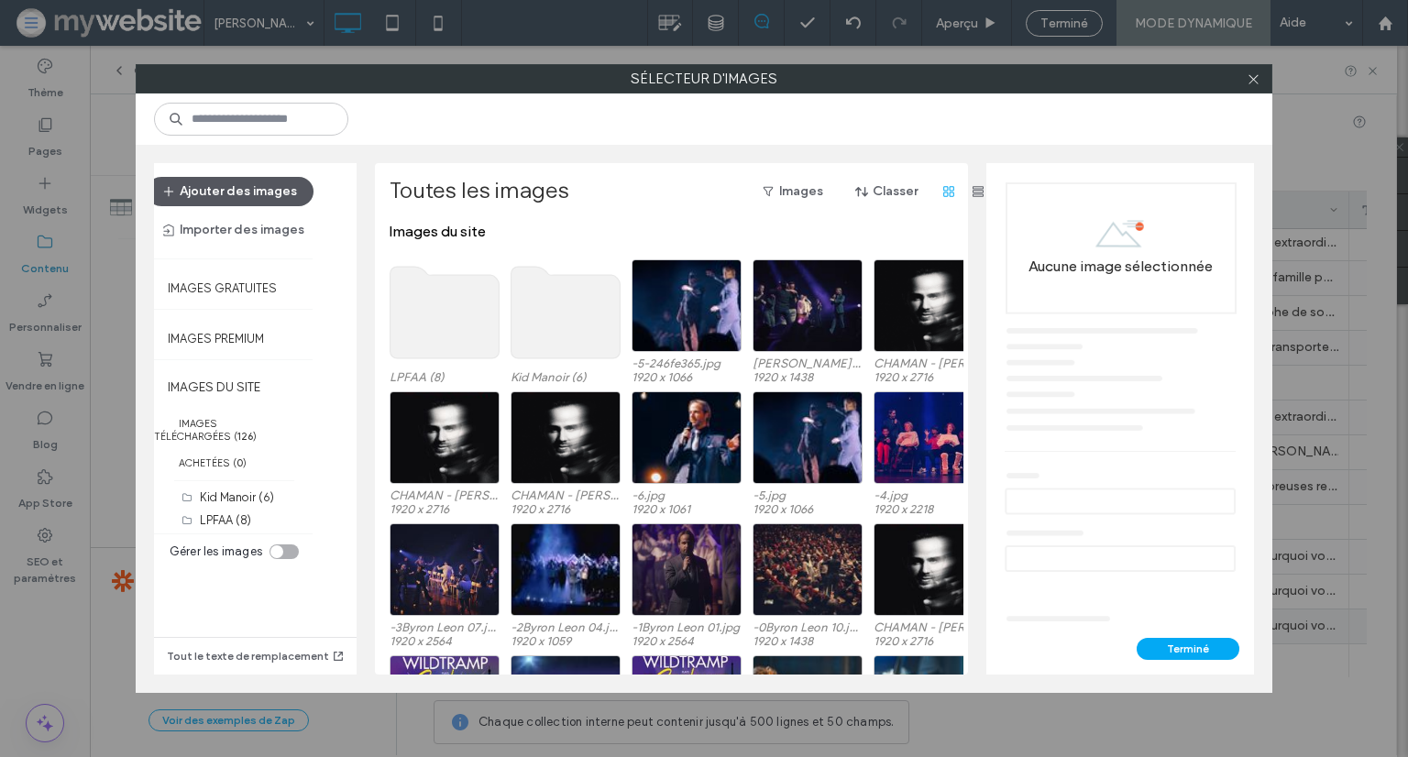
click at [246, 199] on button "Ajouter des images" at bounding box center [230, 191] width 167 height 29
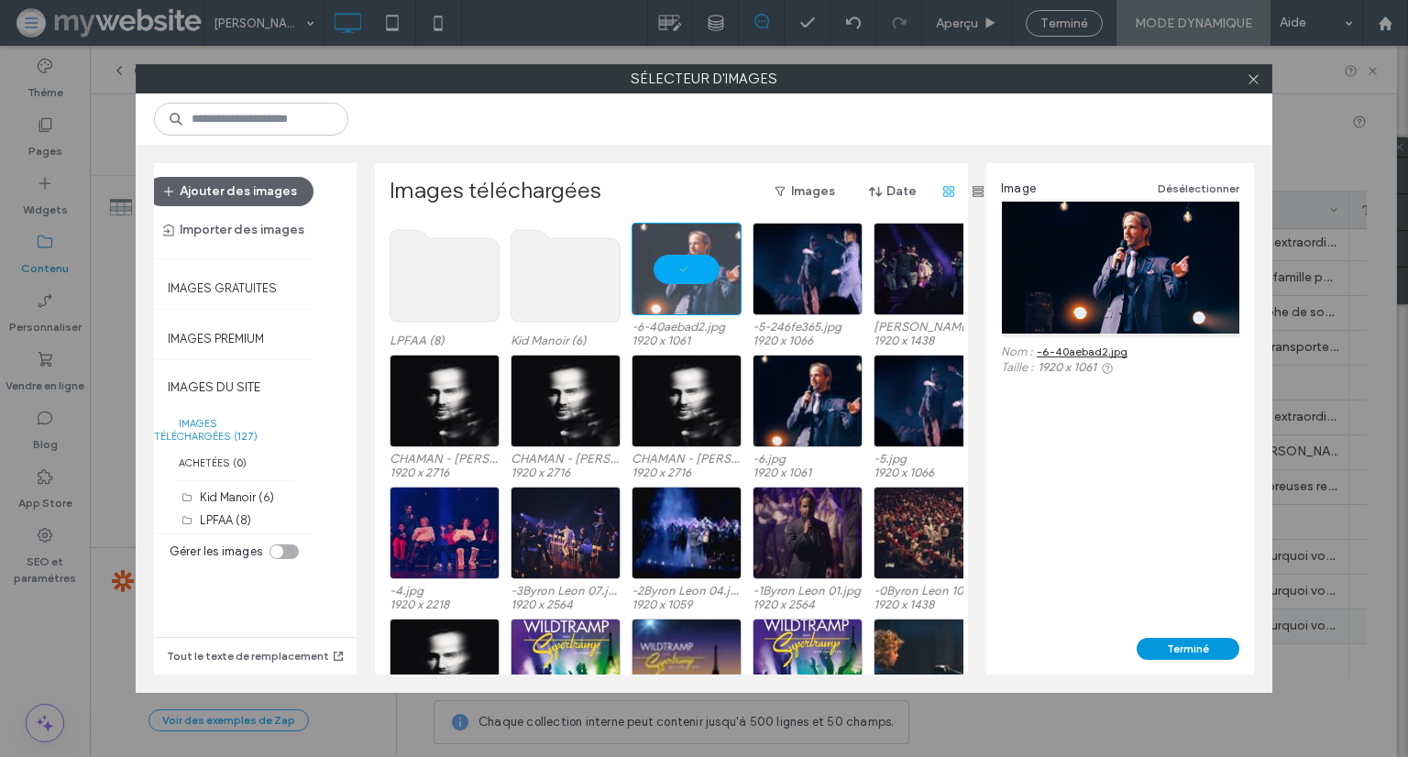
click at [1184, 642] on button "Terminé" at bounding box center [1188, 649] width 103 height 22
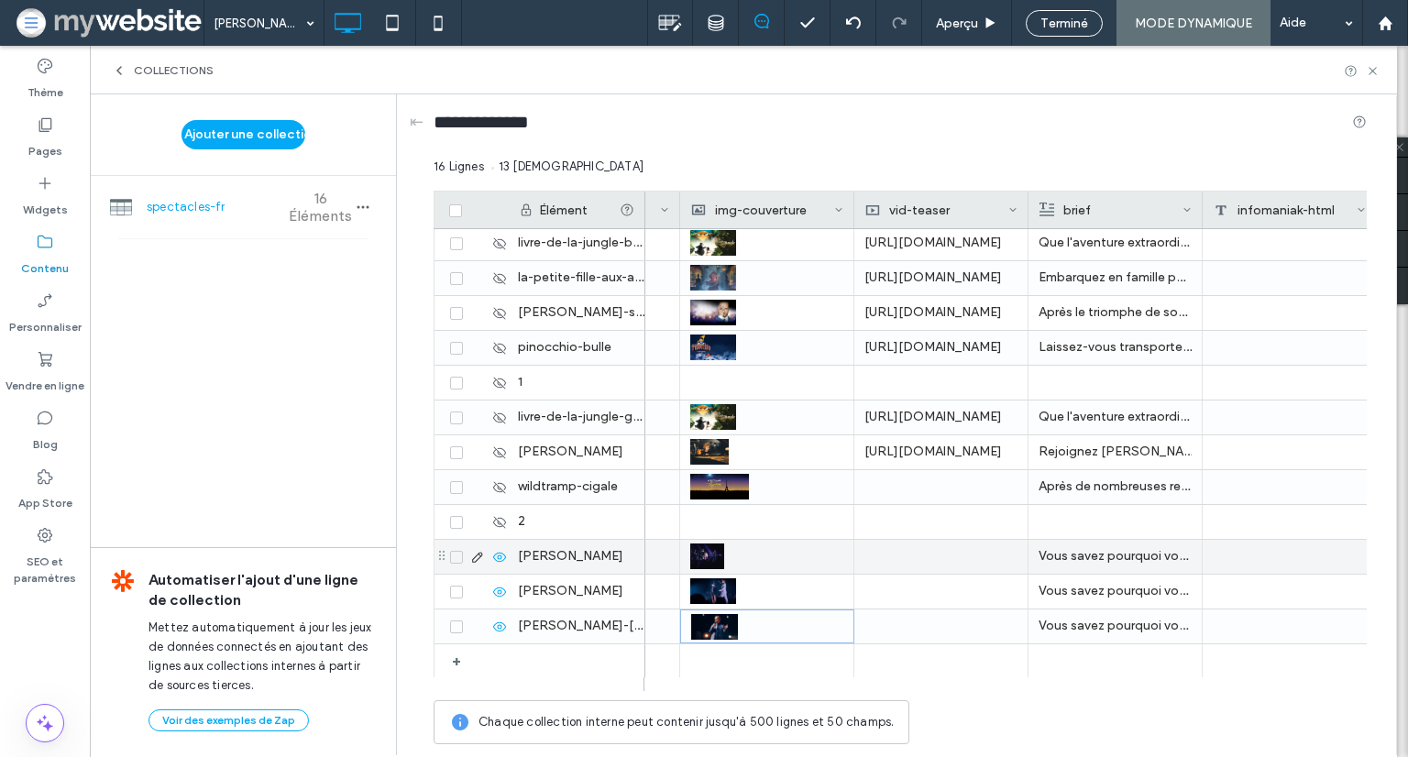
click at [902, 561] on div at bounding box center [941, 557] width 174 height 34
click at [902, 561] on input "text" at bounding box center [941, 557] width 172 height 33
click at [907, 560] on input "text" at bounding box center [941, 557] width 172 height 33
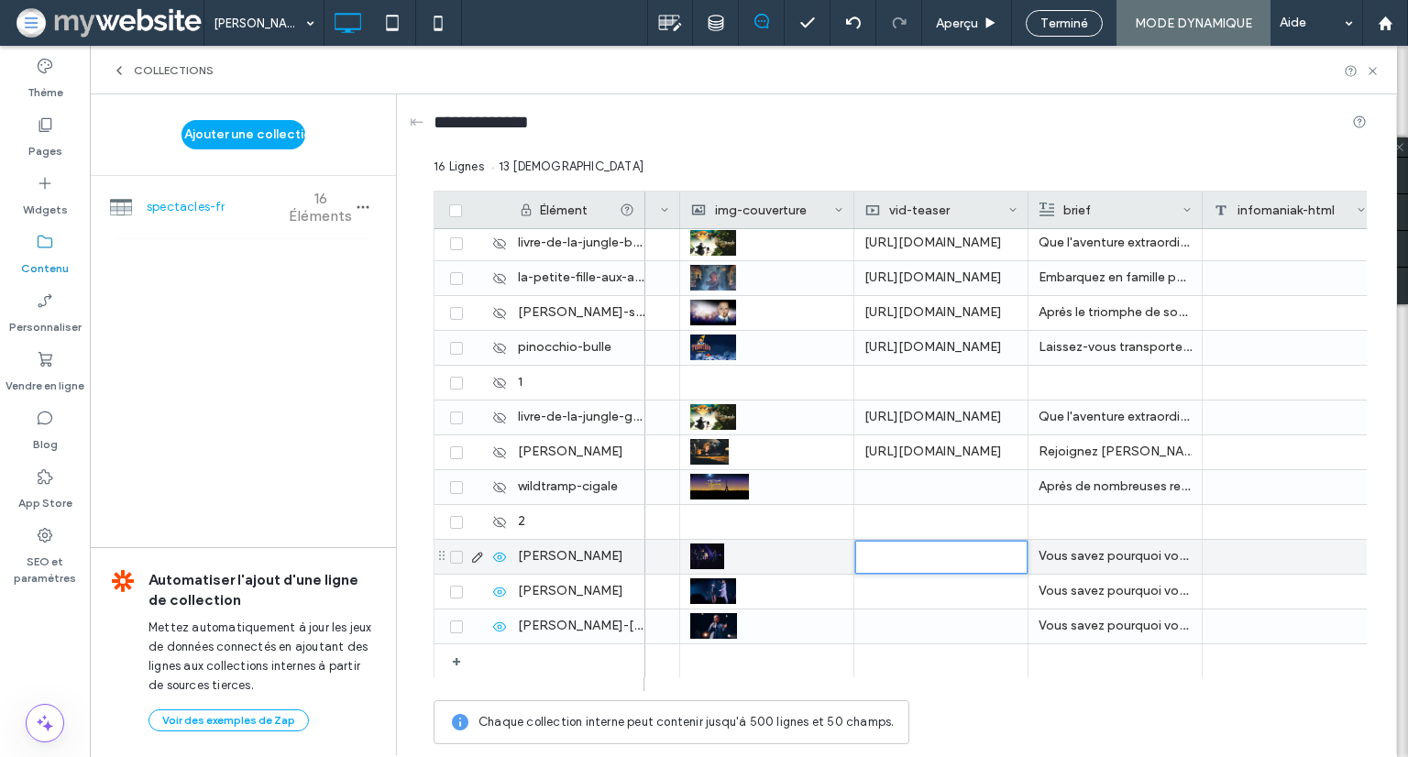
paste input "**********"
type input "**********"
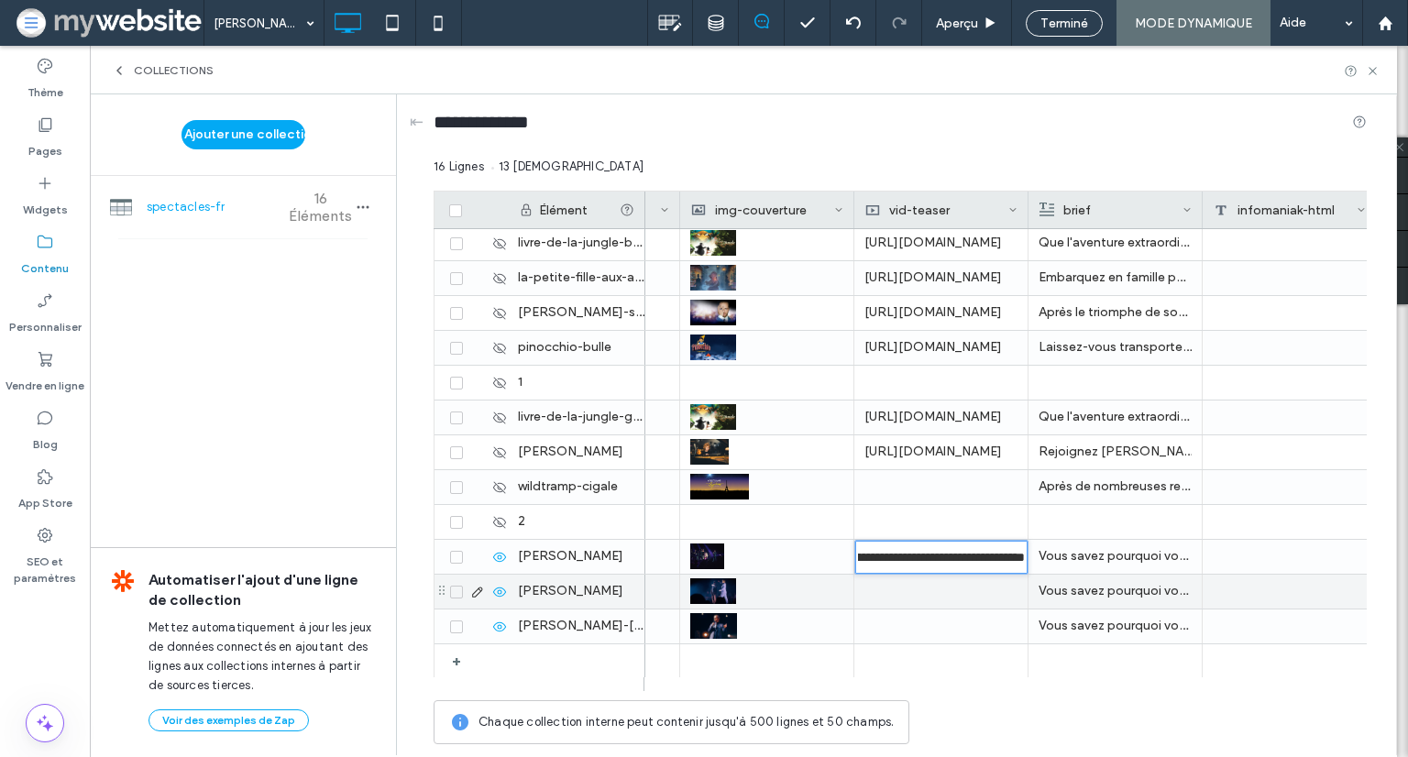
click at [927, 588] on div at bounding box center [941, 592] width 174 height 34
click at [927, 589] on input "text" at bounding box center [941, 592] width 172 height 33
type input "**********"
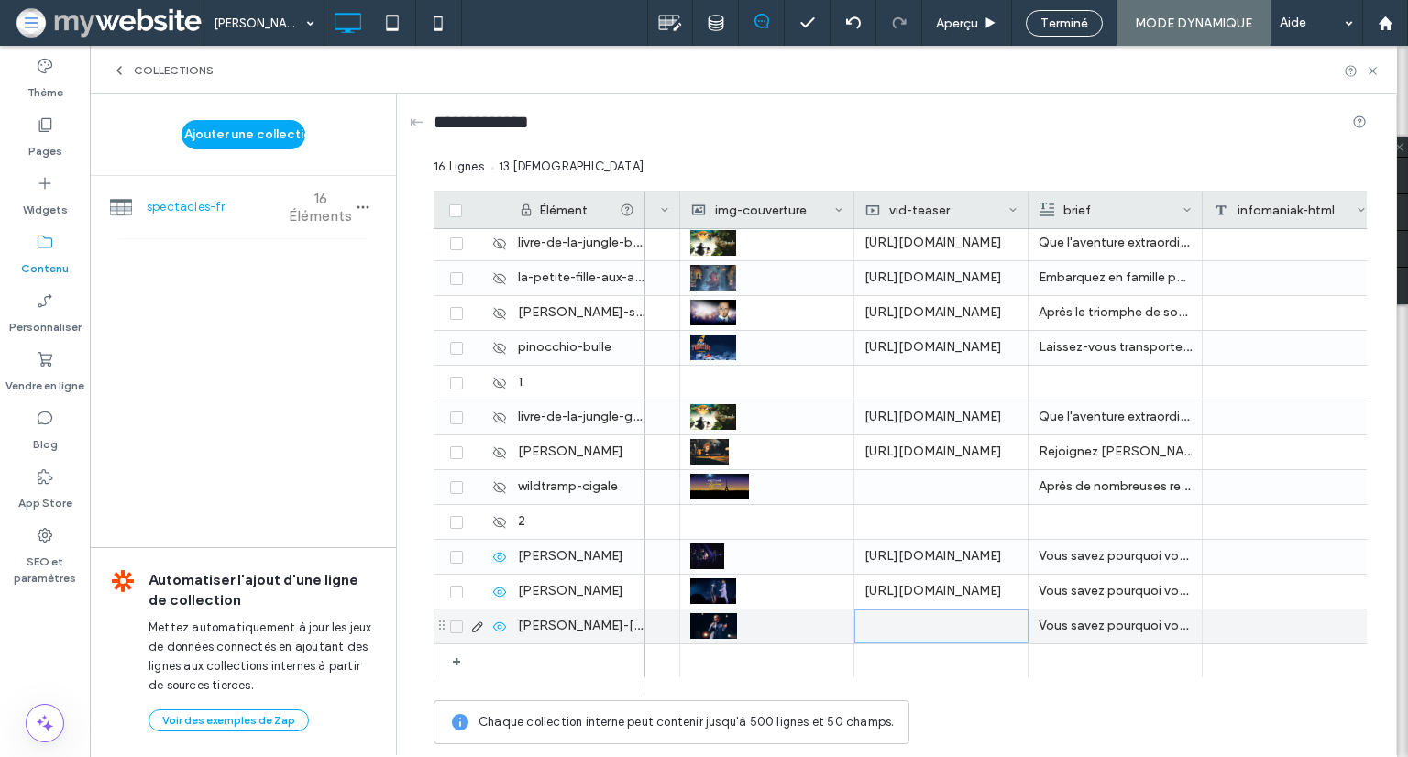
click at [928, 626] on div at bounding box center [941, 627] width 174 height 34
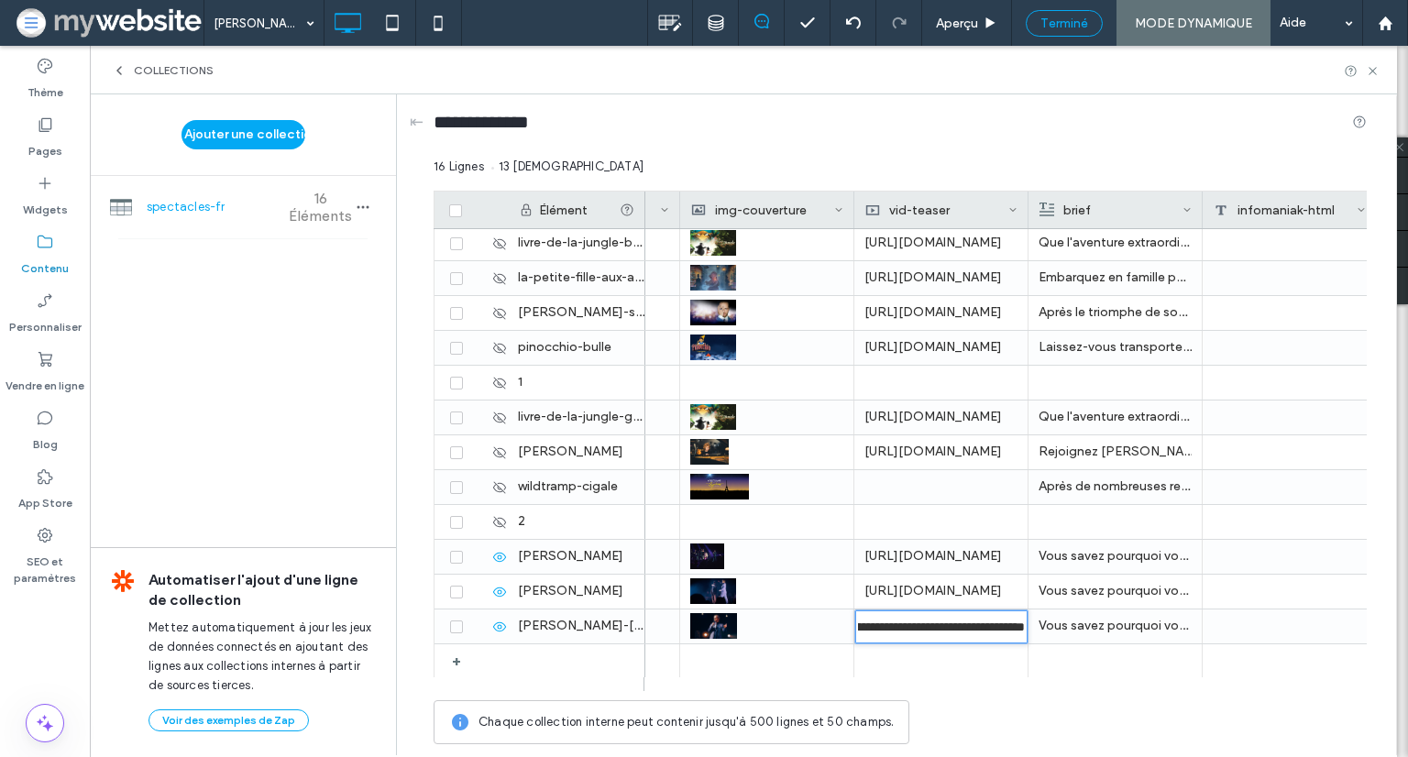
type input "**********"
click at [1061, 19] on span "Terminé" at bounding box center [1064, 24] width 48 height 16
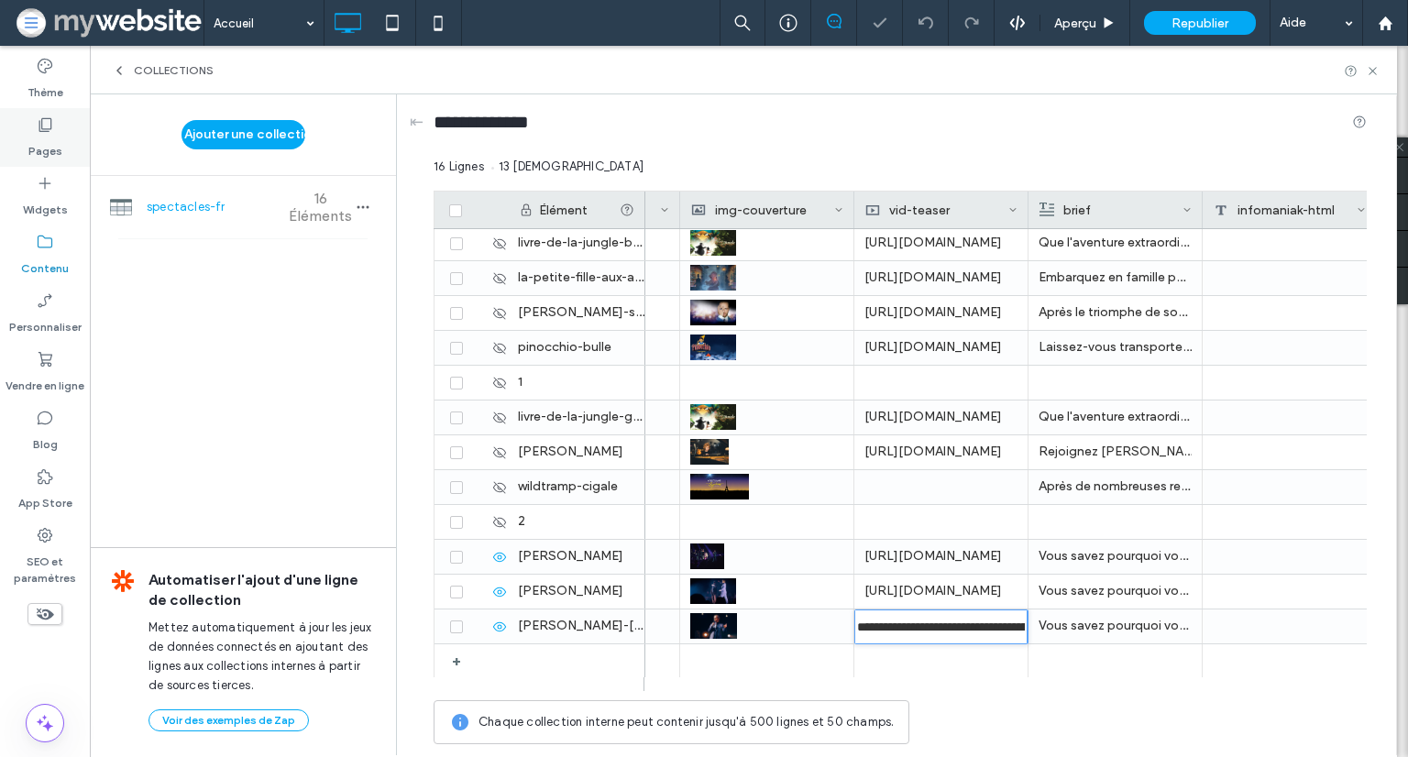
click at [40, 137] on label "Pages" at bounding box center [45, 147] width 34 height 26
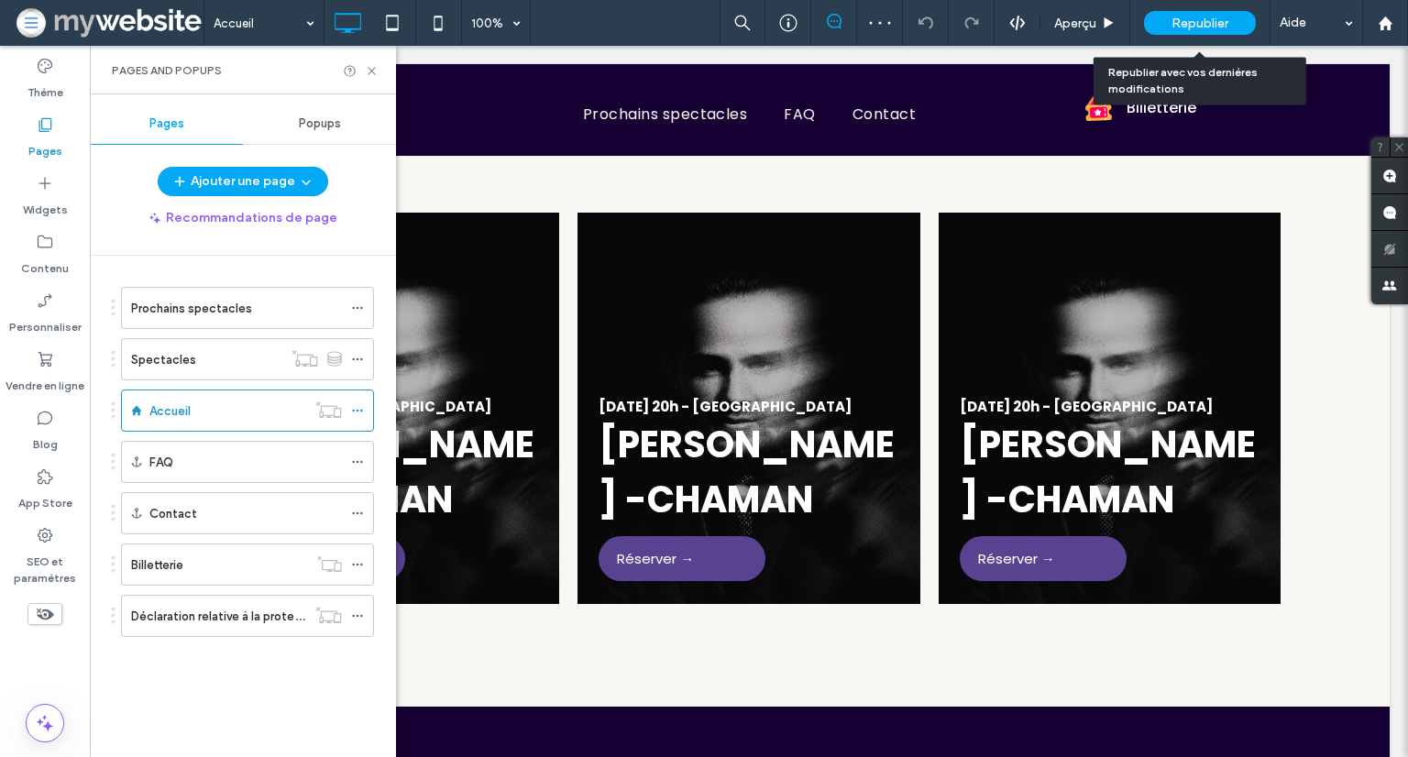
click at [1209, 21] on span "Republier" at bounding box center [1200, 24] width 57 height 16
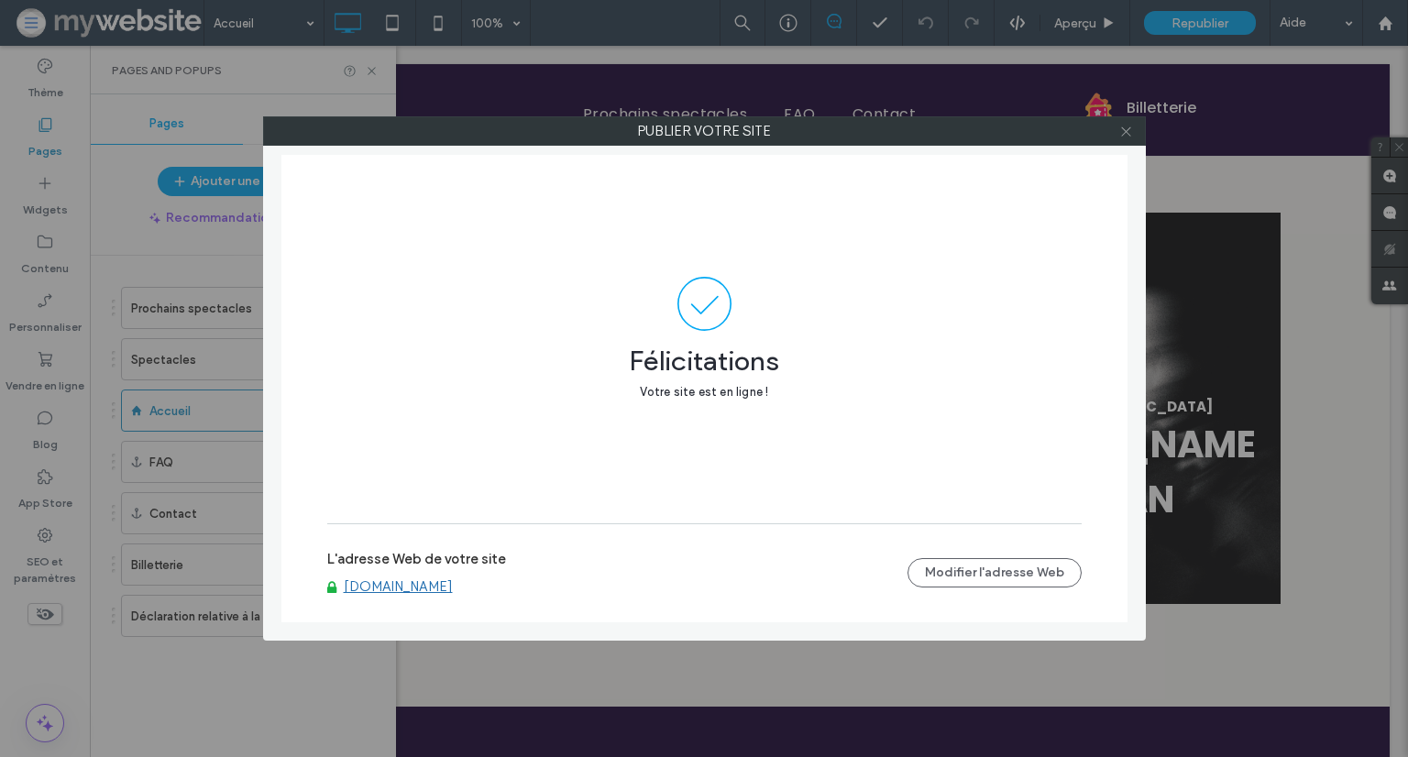
click at [1133, 137] on icon at bounding box center [1126, 132] width 14 height 14
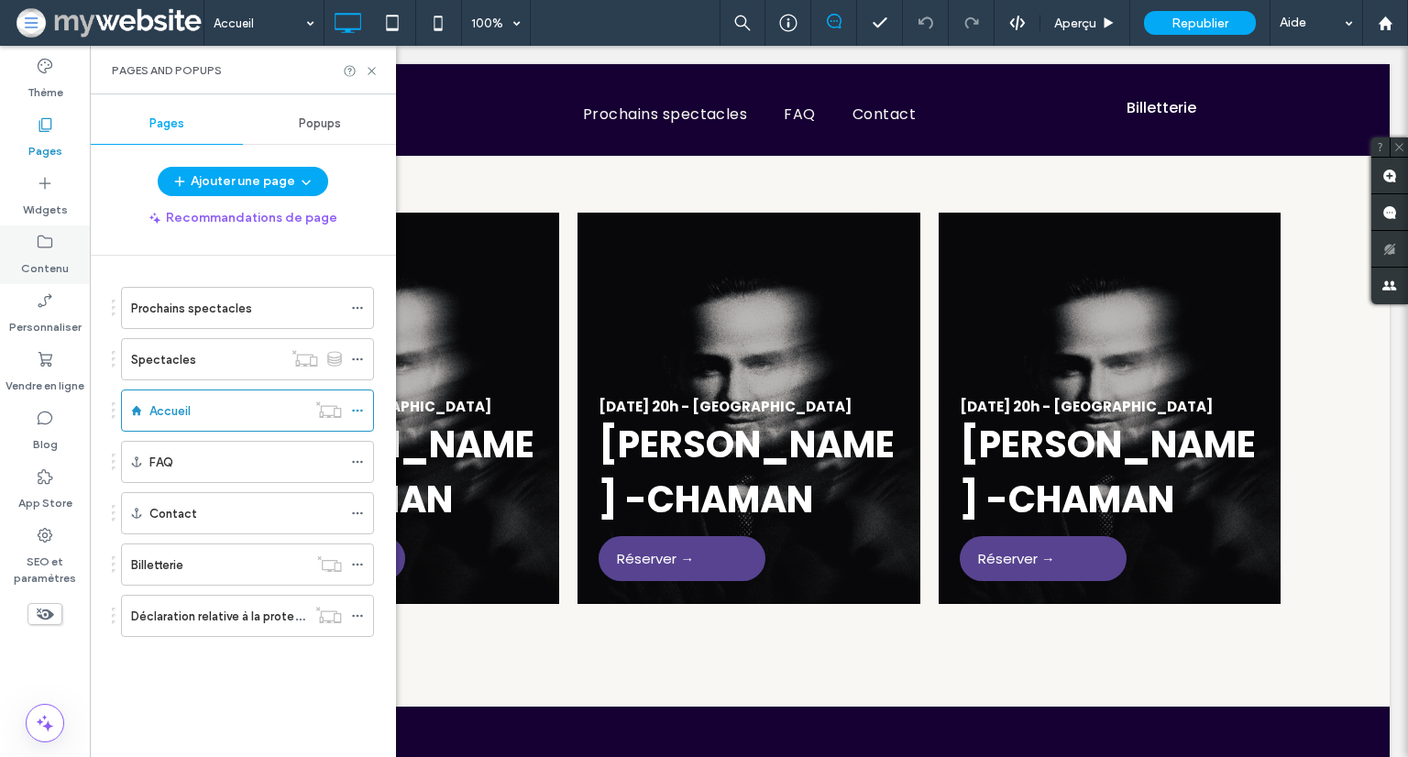
click at [55, 257] on label "Contenu" at bounding box center [45, 264] width 48 height 26
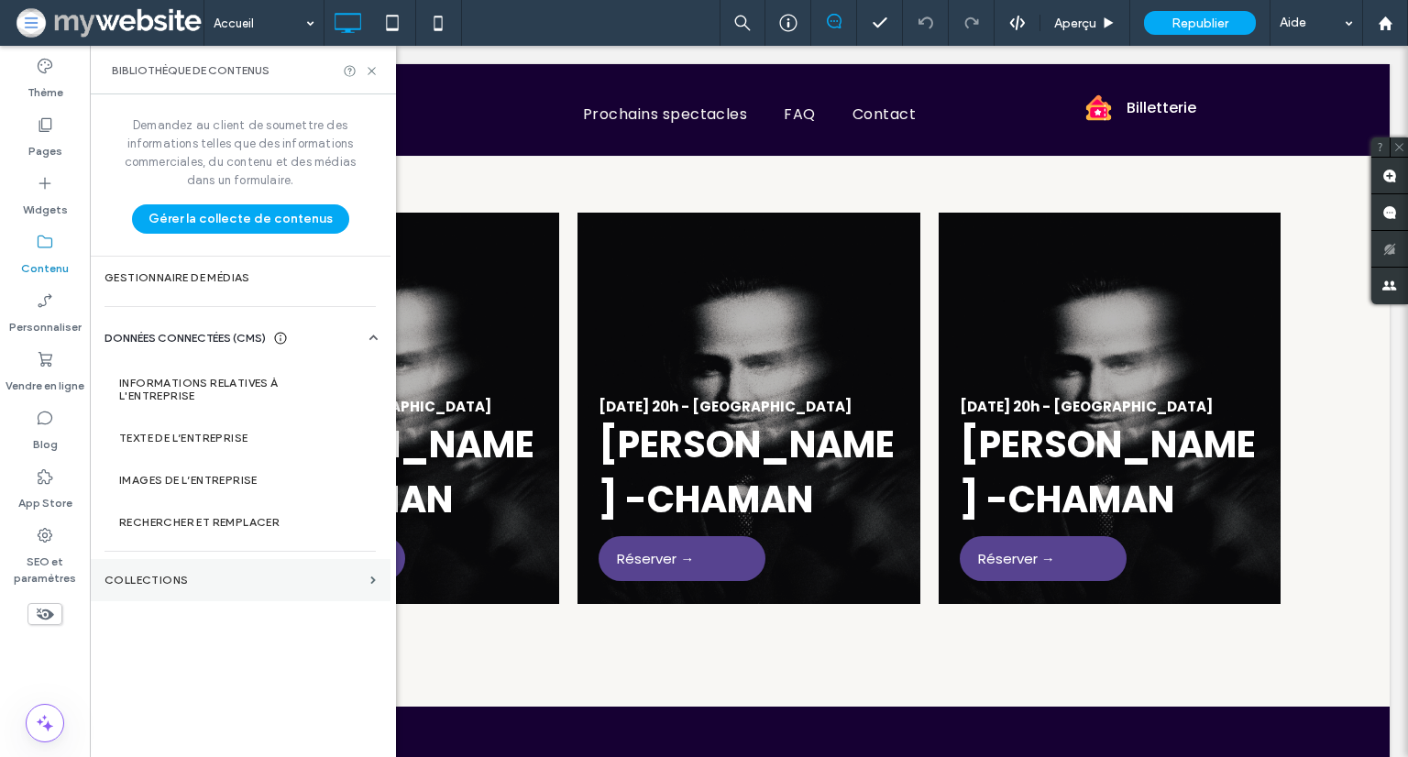
click at [252, 567] on section "COLLECTIONS" at bounding box center [240, 580] width 301 height 42
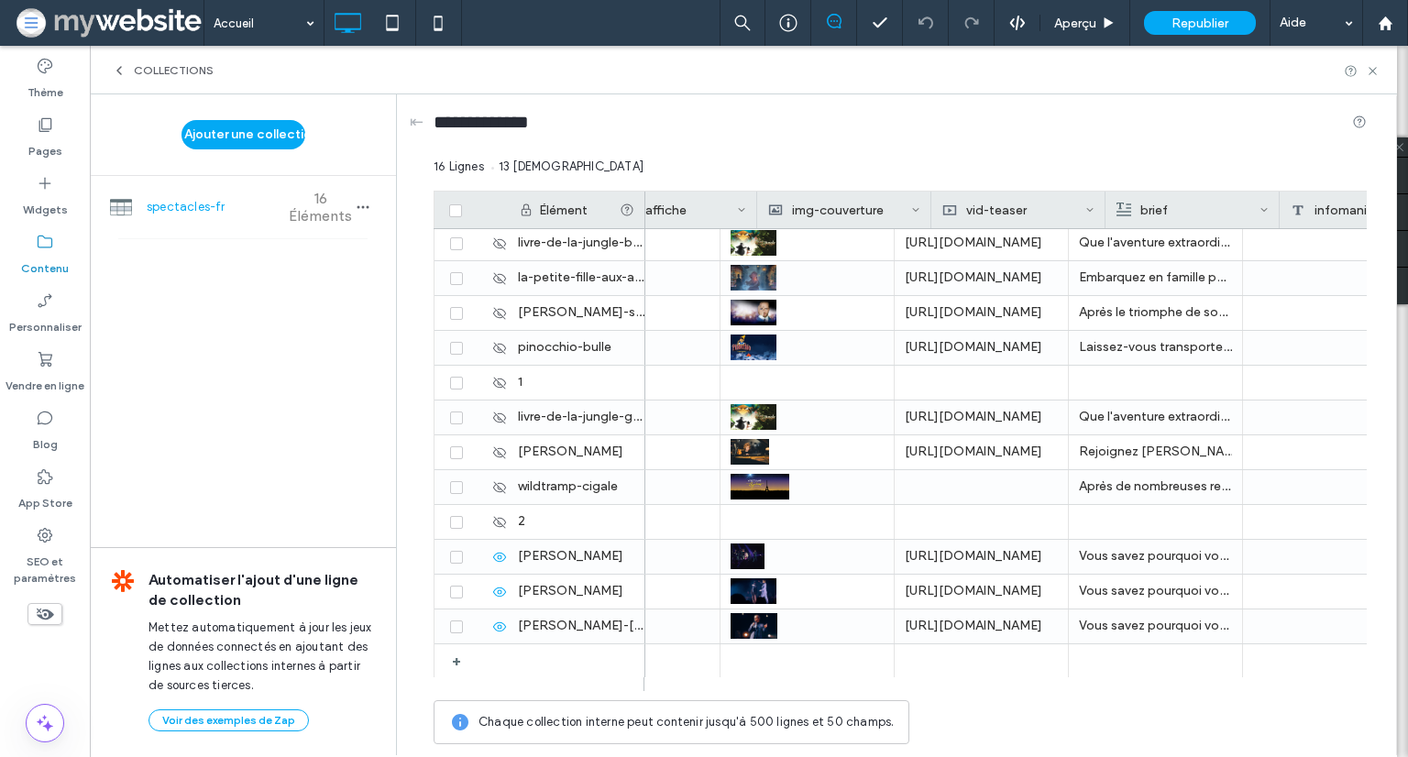
scroll to position [0, 1089]
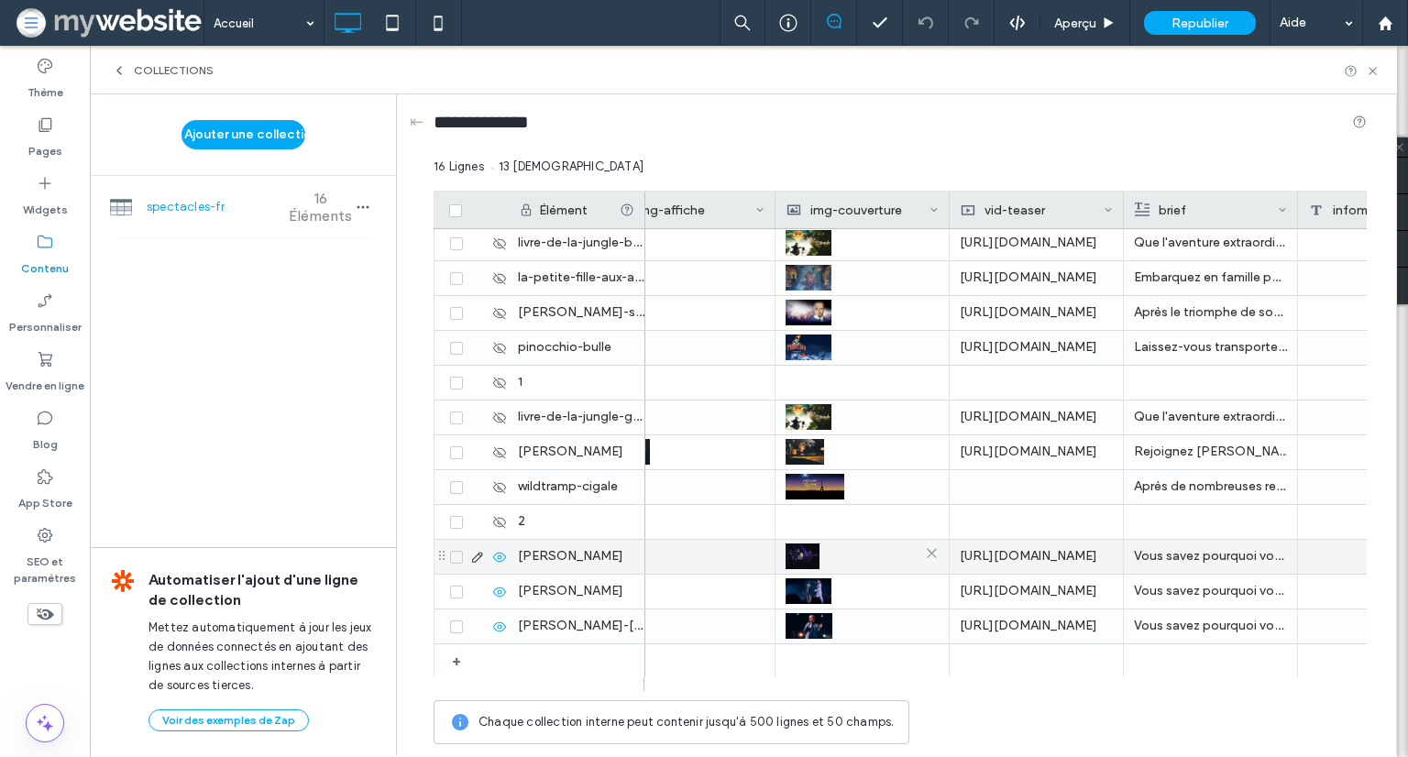
click at [799, 548] on img at bounding box center [803, 557] width 34 height 26
click at [799, 548] on img at bounding box center [804, 558] width 34 height 26
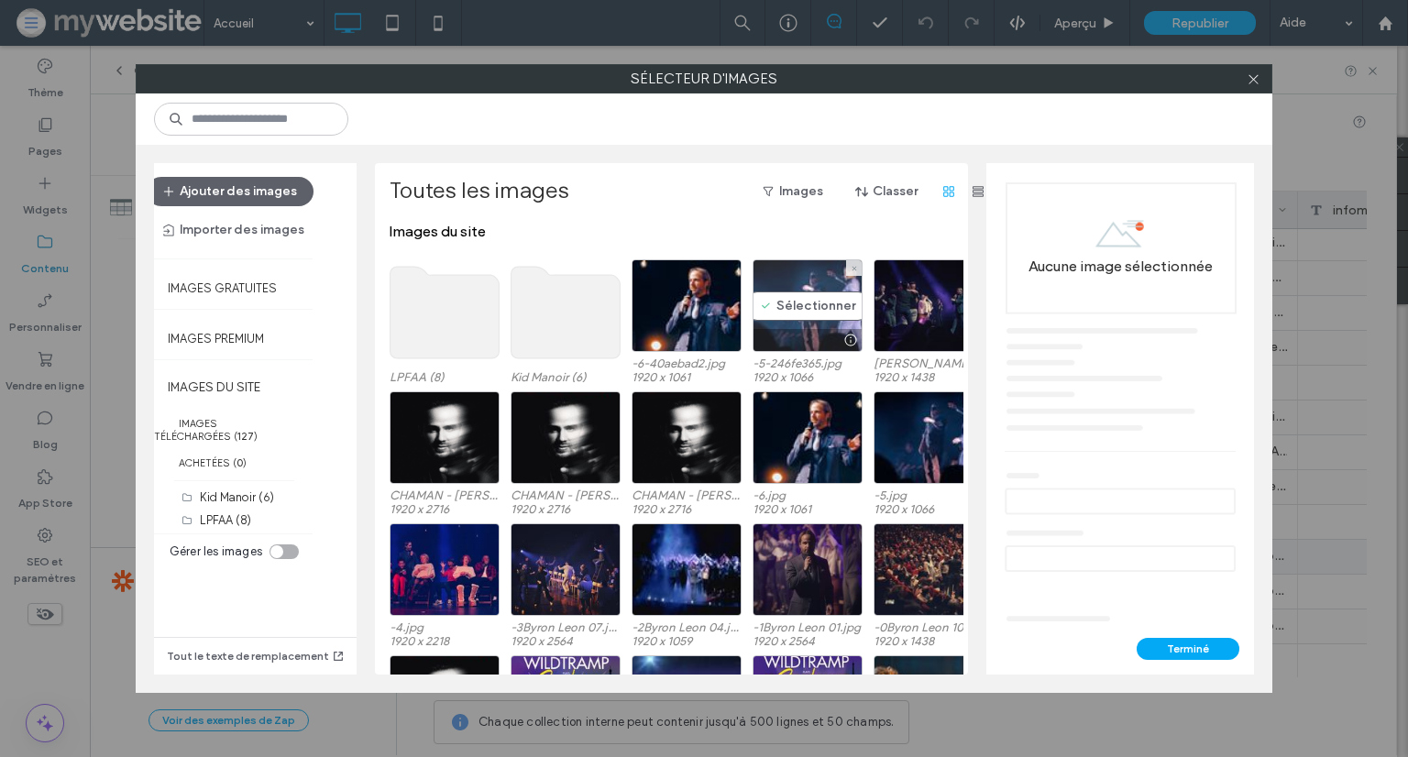
click at [804, 296] on div "Sélectionner" at bounding box center [808, 305] width 110 height 93
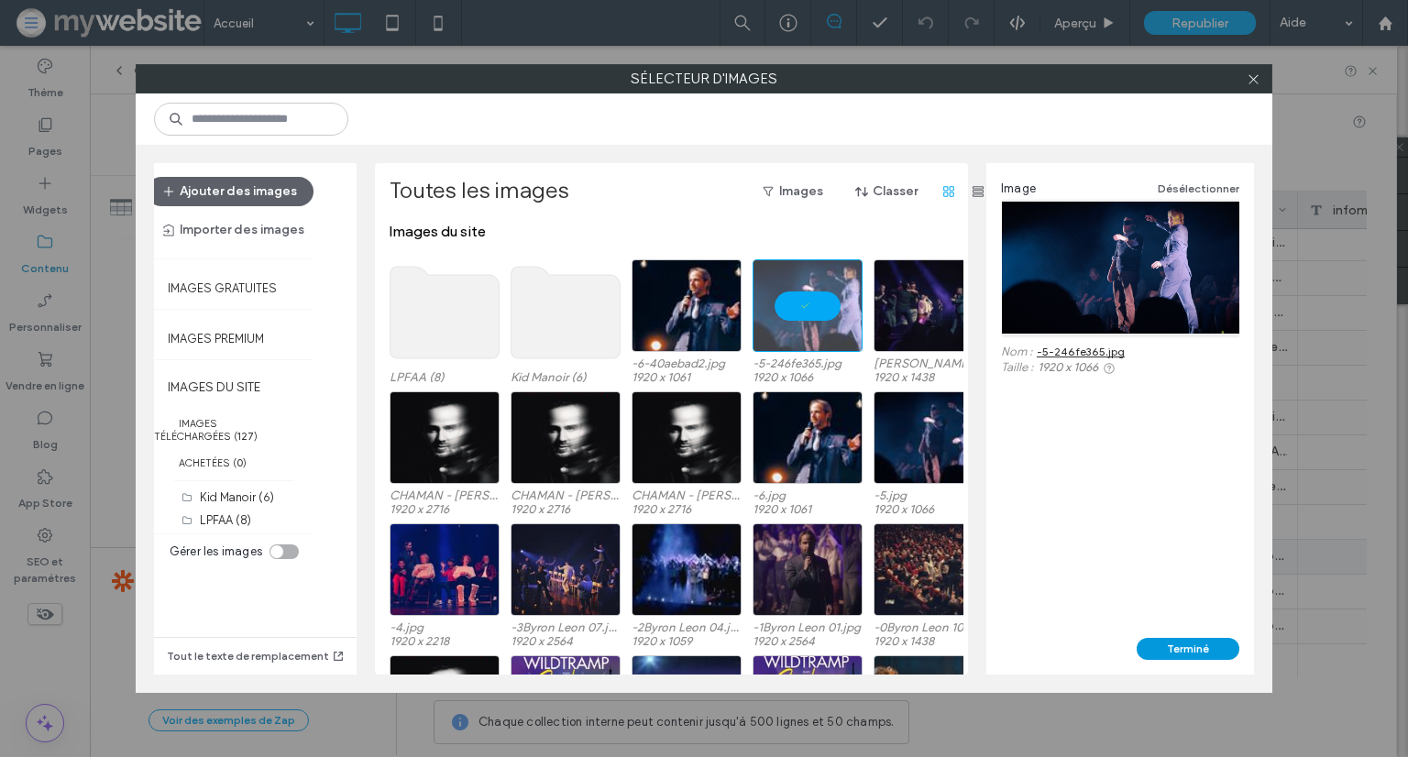
click at [1214, 653] on button "Terminé" at bounding box center [1188, 649] width 103 height 22
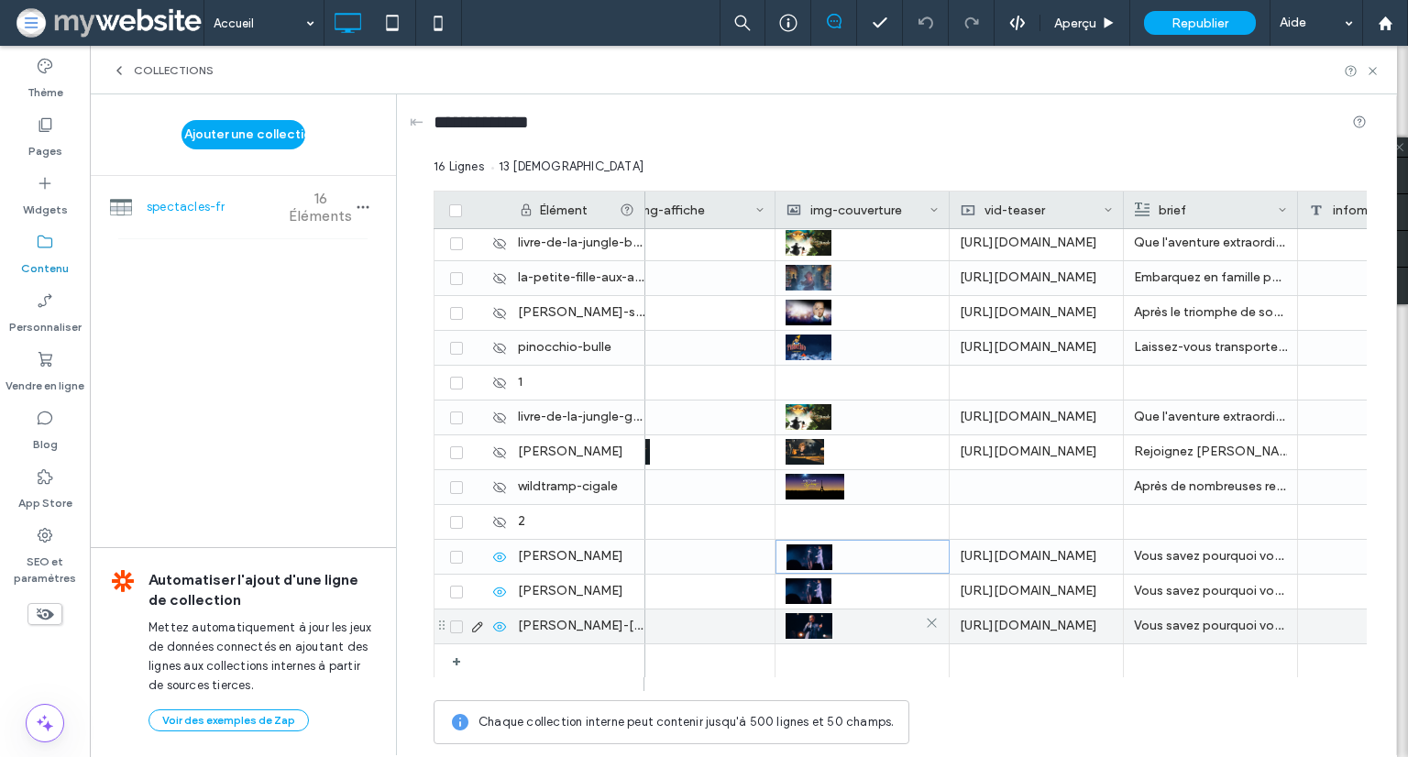
click at [816, 633] on img at bounding box center [809, 626] width 47 height 26
click at [816, 633] on img at bounding box center [810, 627] width 47 height 26
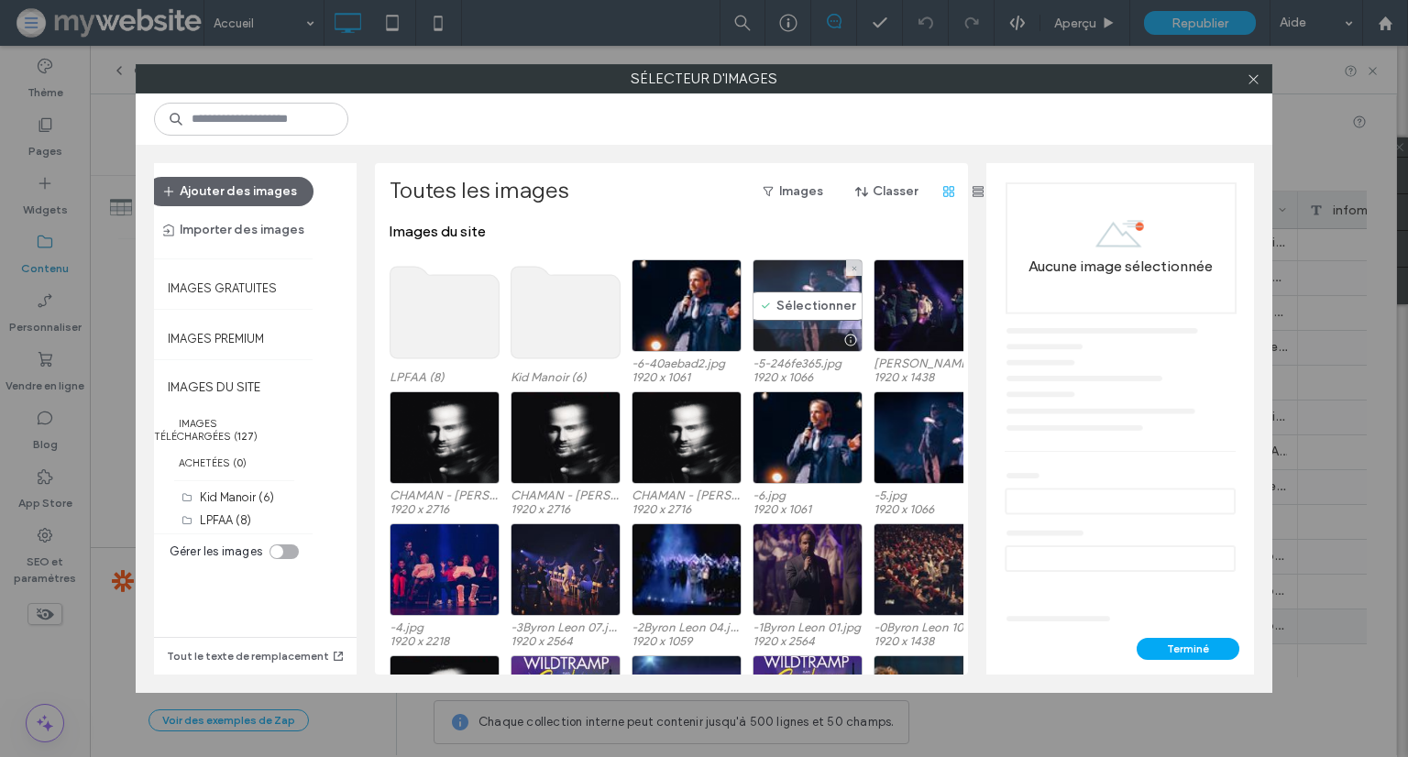
click at [826, 298] on div "Sélectionner" at bounding box center [808, 305] width 110 height 93
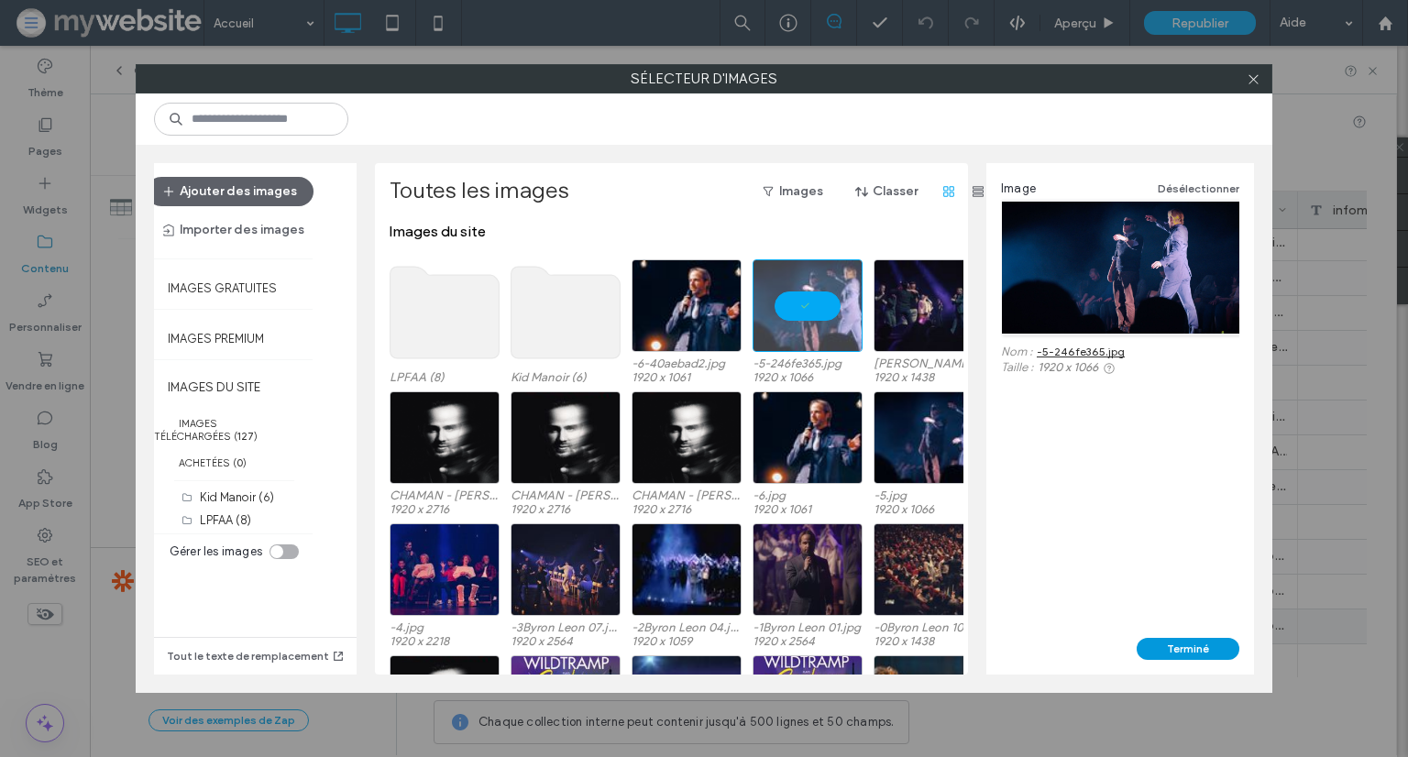
click at [1187, 642] on button "Terminé" at bounding box center [1188, 649] width 103 height 22
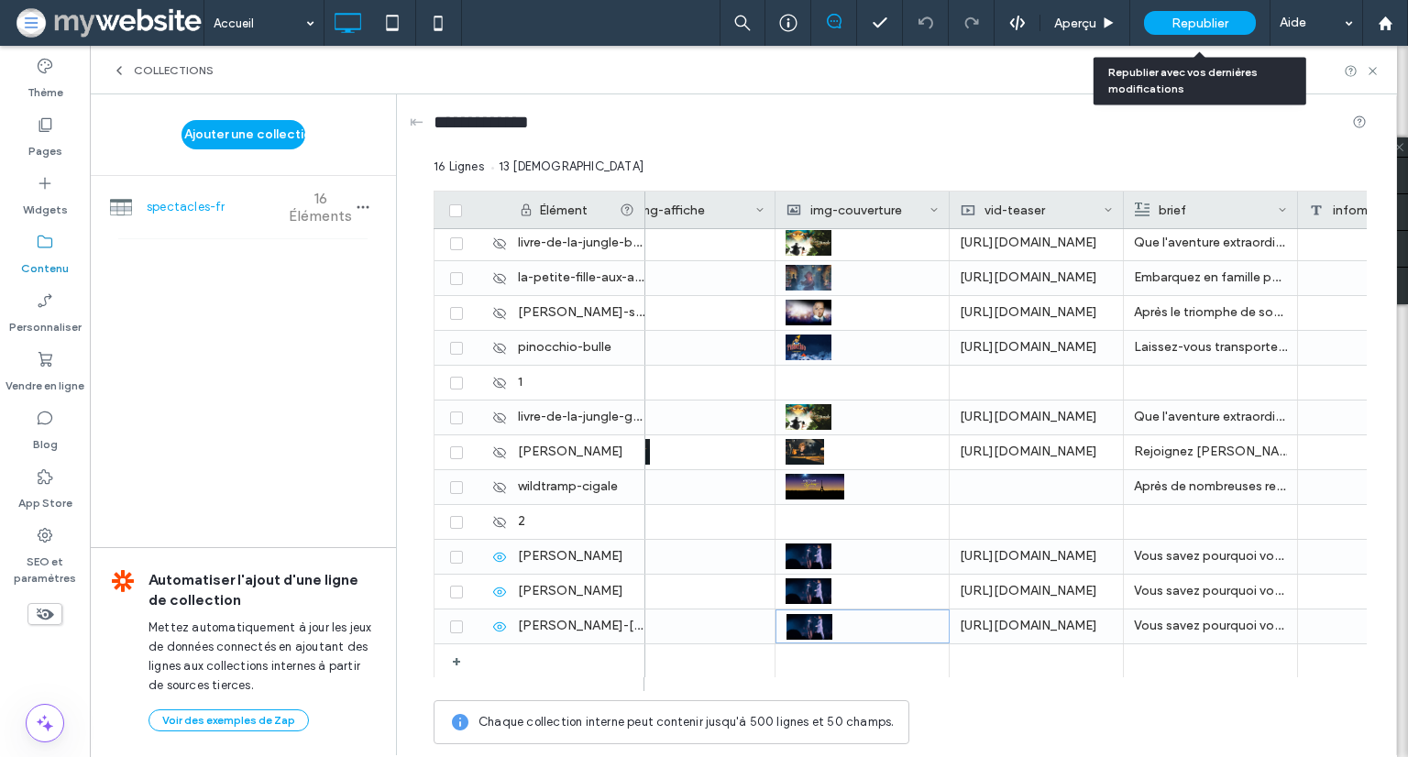
click at [1232, 21] on div "Republier" at bounding box center [1200, 23] width 112 height 24
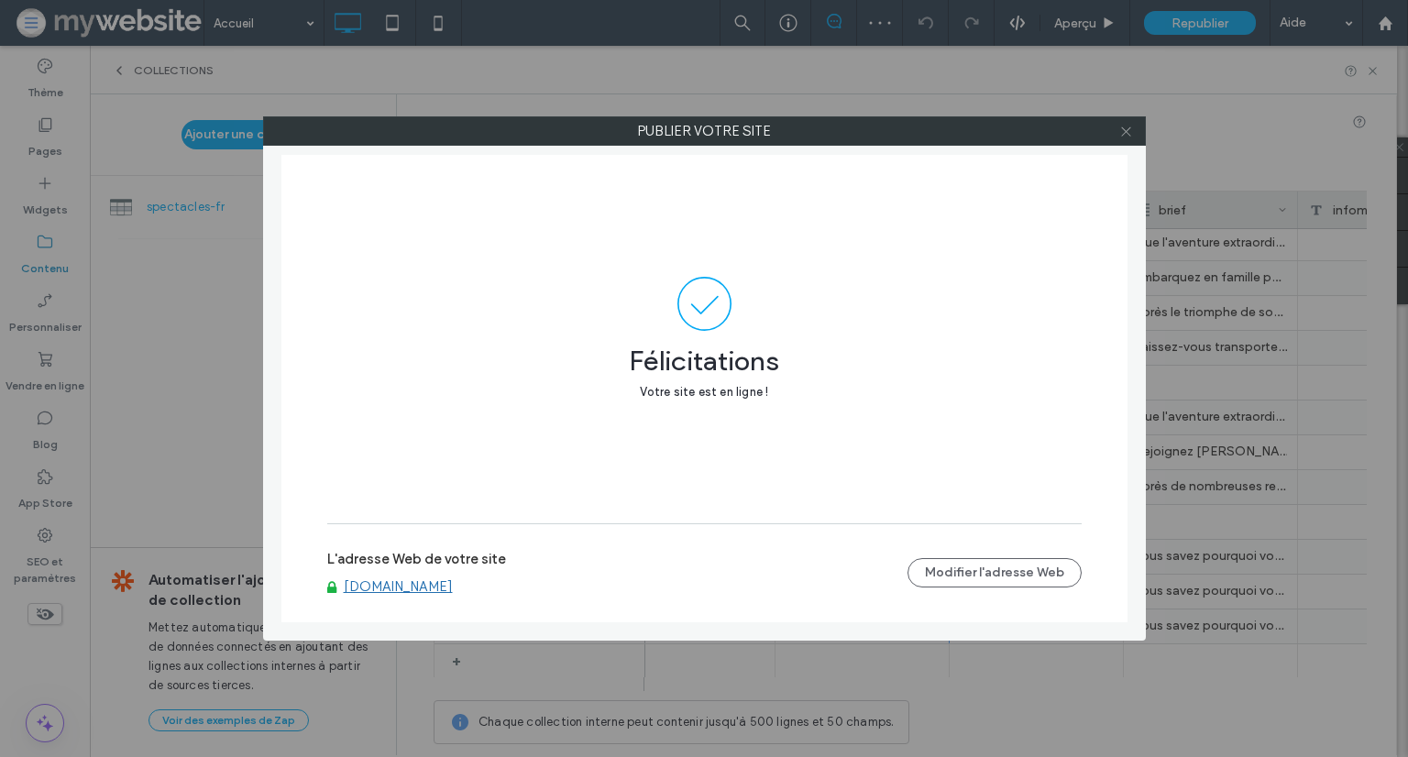
click at [1128, 134] on icon at bounding box center [1126, 132] width 14 height 14
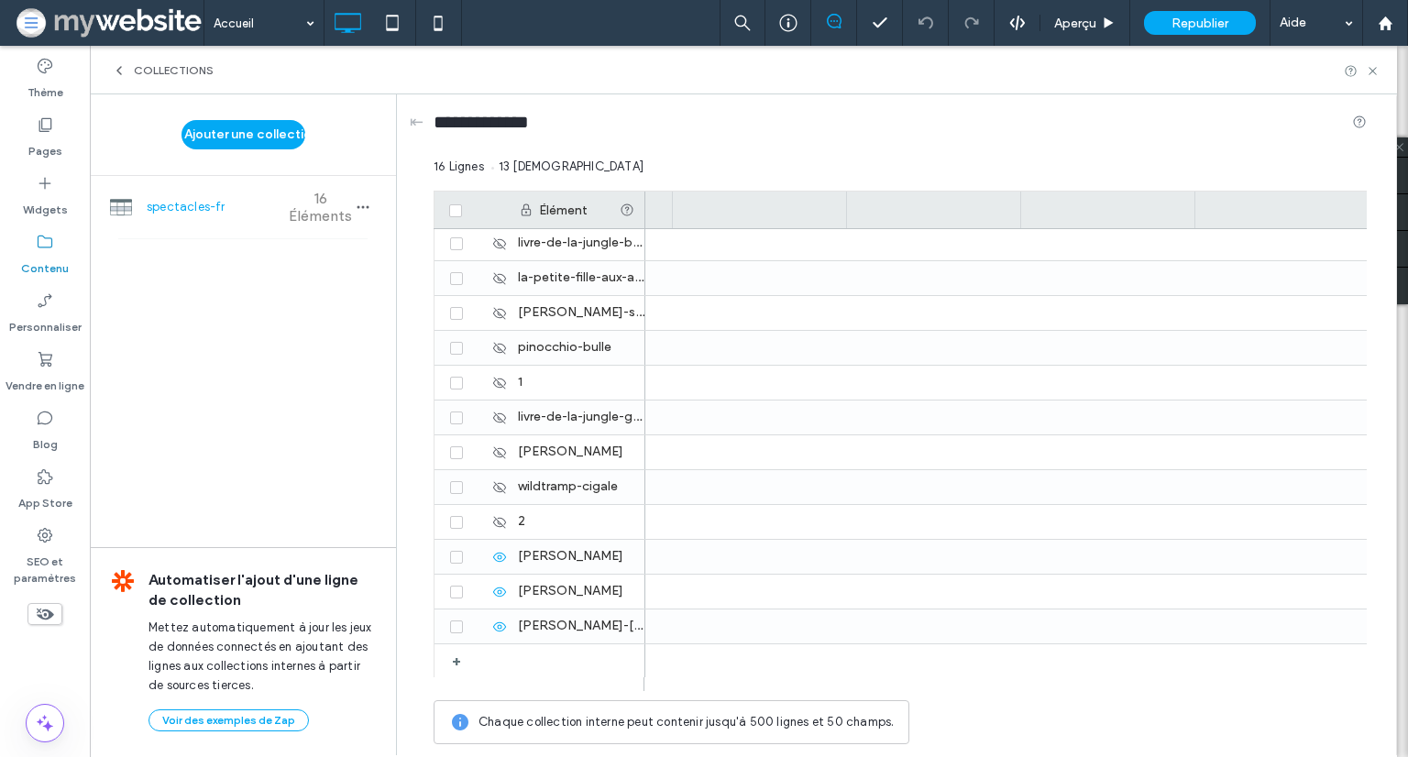
scroll to position [0, 0]
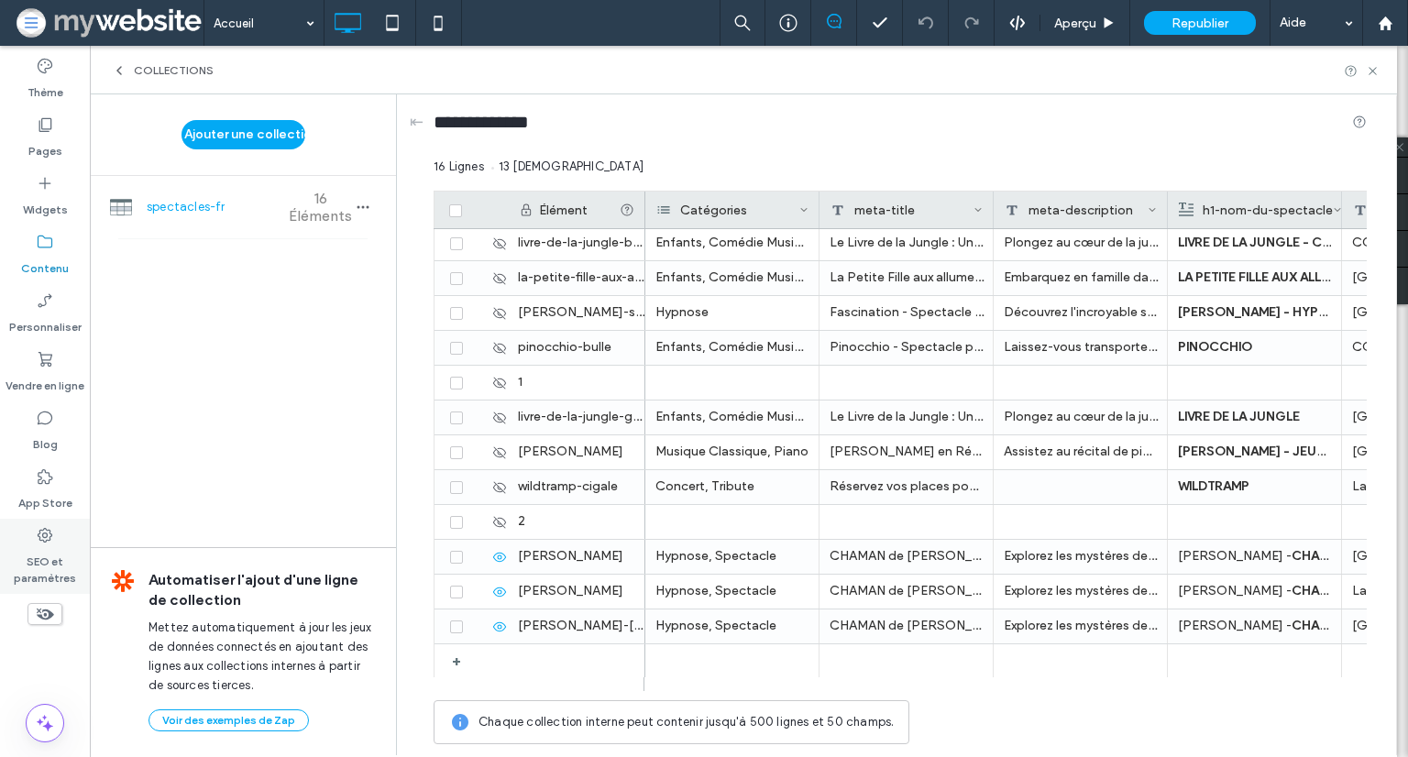
click at [48, 560] on label "SEO et paramètres" at bounding box center [45, 566] width 90 height 42
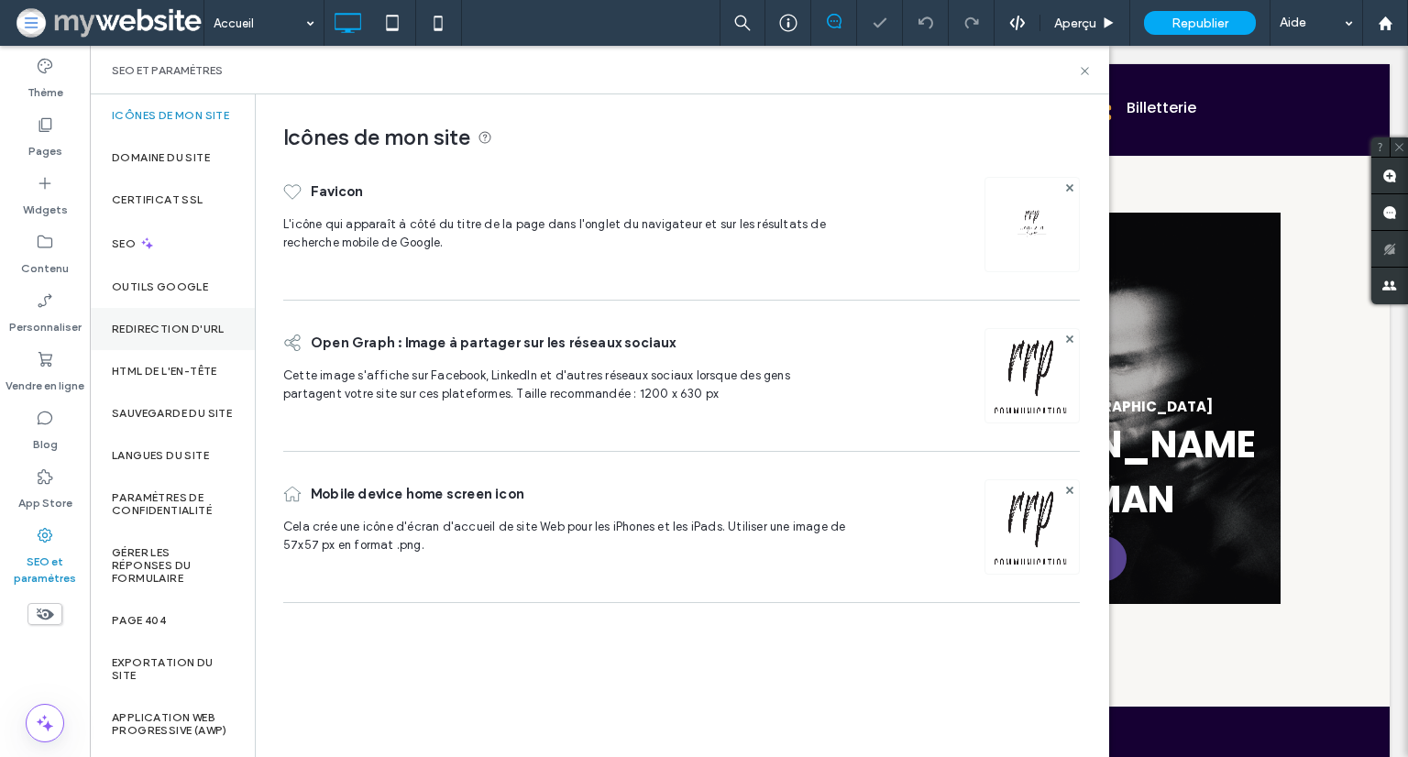
scroll to position [46, 0]
click at [198, 350] on div "HTML DE L'EN-TÊTE" at bounding box center [172, 371] width 165 height 42
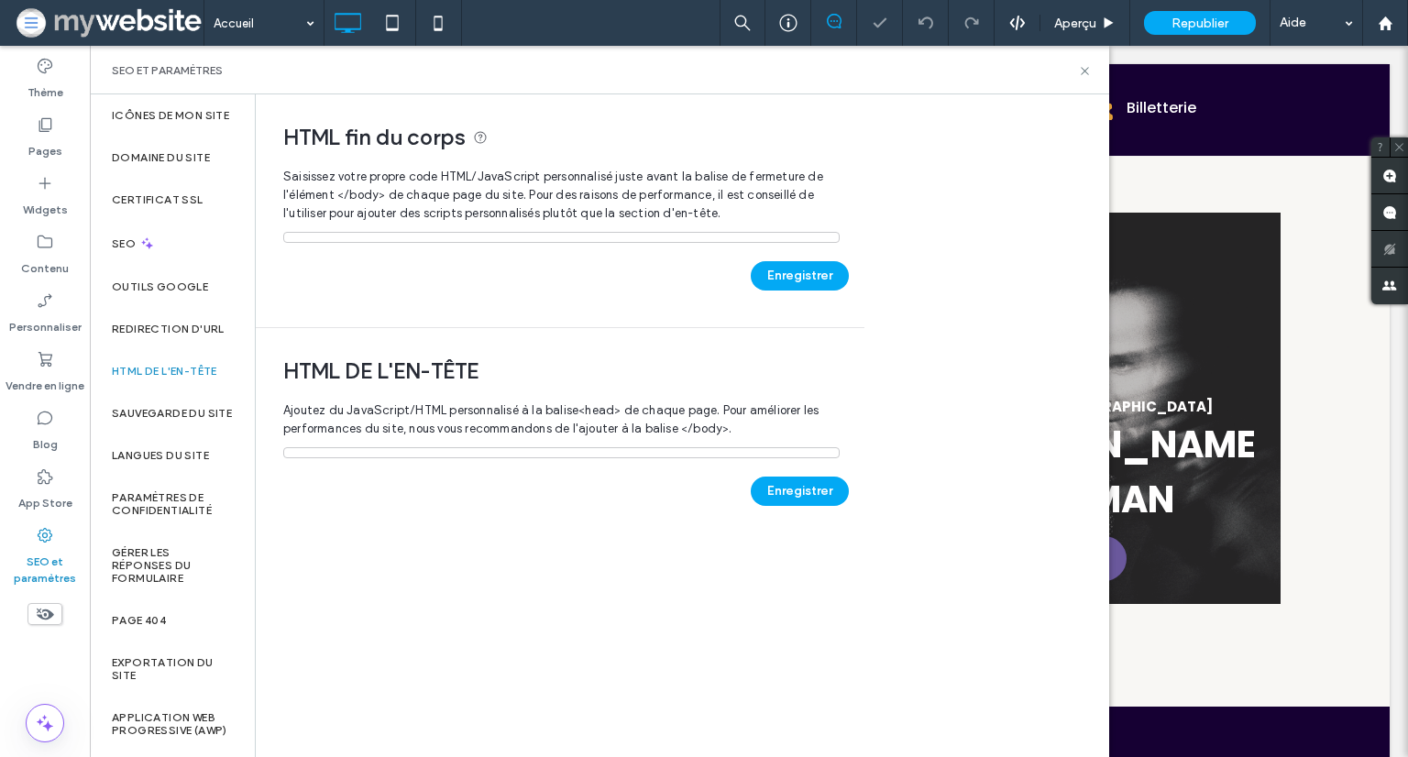
scroll to position [0, 0]
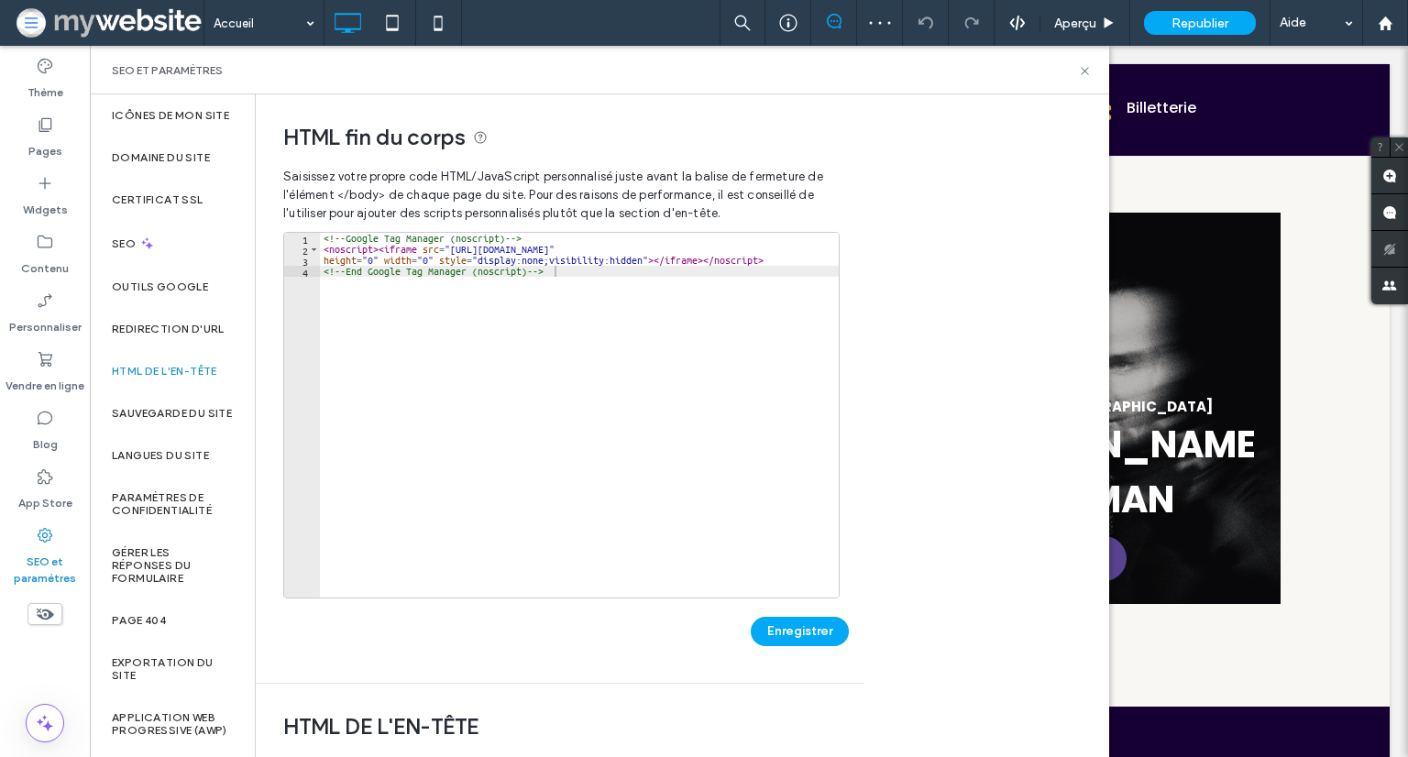
click at [513, 301] on div "<!-- Google Tag Manager (noscript) --> < noscript > < iframe src = "https://www…" at bounding box center [579, 426] width 519 height 387
click at [619, 265] on div "<!-- Google Tag Manager (noscript) --> < noscript > < iframe src = "https://www…" at bounding box center [579, 426] width 519 height 387
click at [622, 283] on div "<!-- Google Tag Manager (noscript) --> < noscript > < iframe src = "https://www…" at bounding box center [579, 426] width 519 height 387
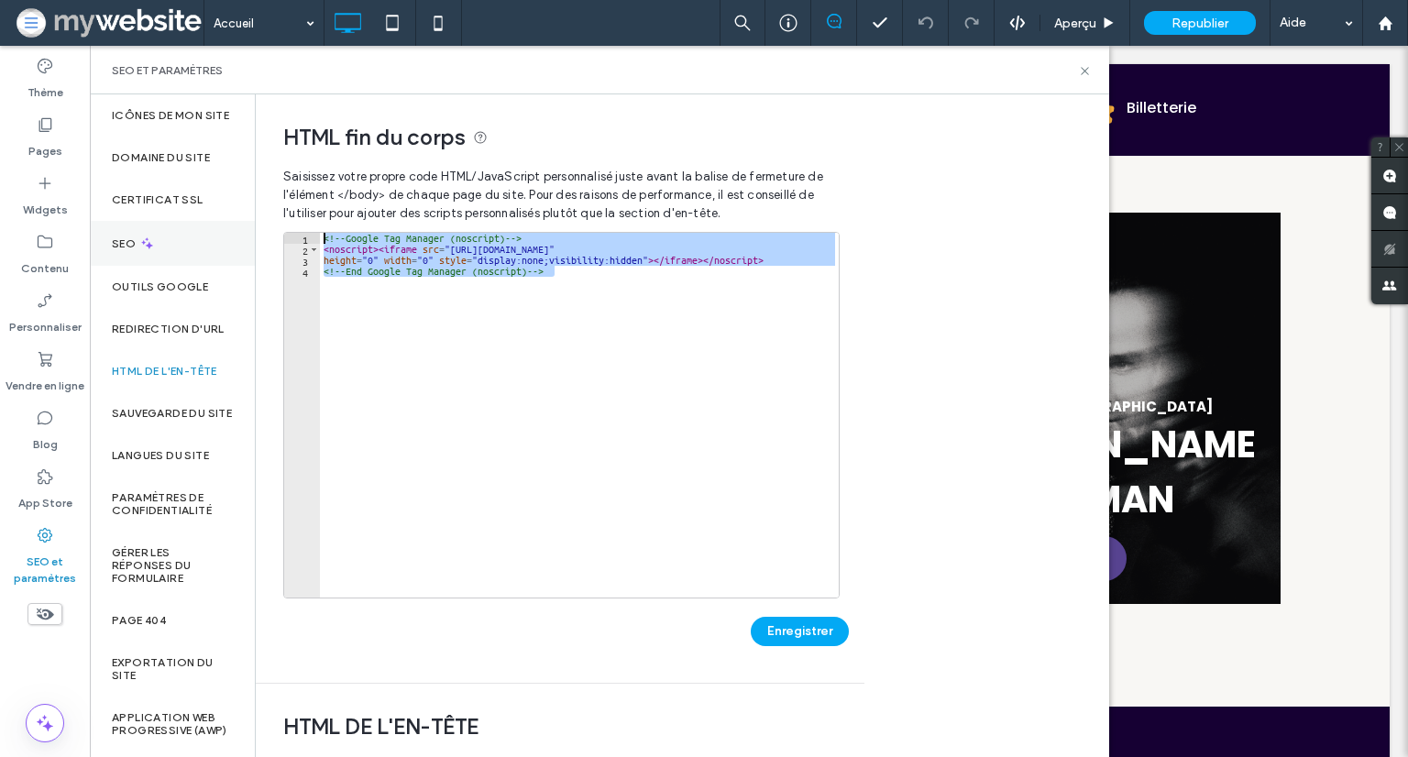
drag, startPoint x: 623, startPoint y: 283, endPoint x: 132, endPoint y: 214, distance: 496.3
click at [132, 214] on div "**********" at bounding box center [599, 425] width 1019 height 663
type textarea "**********"
click at [573, 283] on div "<!-- Google Tag Manager (noscript) --> < noscript > < iframe src = "https://www…" at bounding box center [579, 415] width 519 height 365
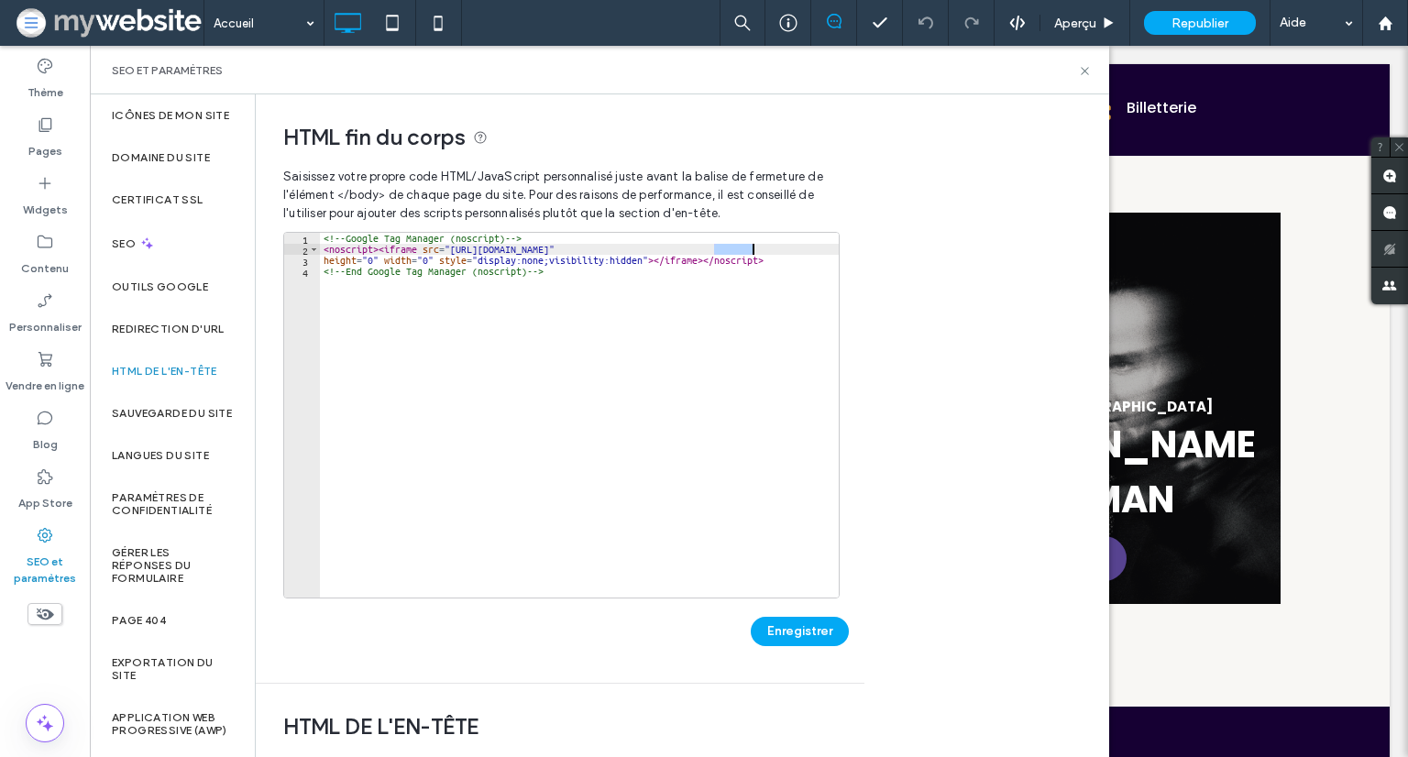
drag, startPoint x: 715, startPoint y: 252, endPoint x: 750, endPoint y: 248, distance: 35.1
click at [750, 248] on div "<!-- Google Tag Manager (noscript) --> < noscript > < iframe src = "https://www…" at bounding box center [579, 426] width 519 height 387
click at [759, 467] on div "<!-- Google Tag Manager (noscript) --> < noscript > < iframe src = "https://www…" at bounding box center [579, 426] width 519 height 387
click at [753, 278] on div "<!-- Google Tag Manager (noscript) --> < noscript > < iframe src = "[URL][DOMAI…" at bounding box center [579, 426] width 519 height 387
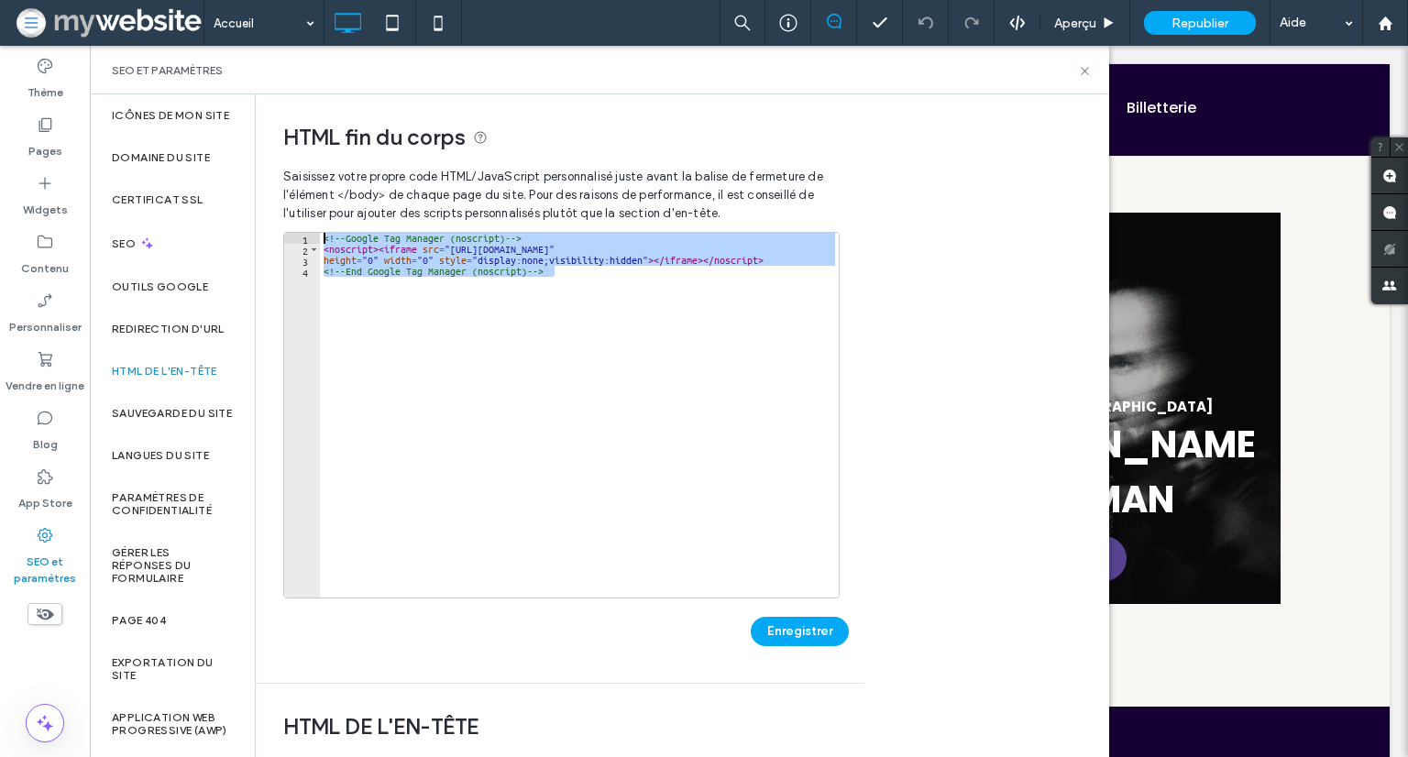
drag, startPoint x: 644, startPoint y: 305, endPoint x: 267, endPoint y: 220, distance: 387.2
click at [267, 220] on div "**********" at bounding box center [553, 388] width 595 height 589
type textarea "**********"
click at [37, 126] on icon at bounding box center [45, 125] width 18 height 18
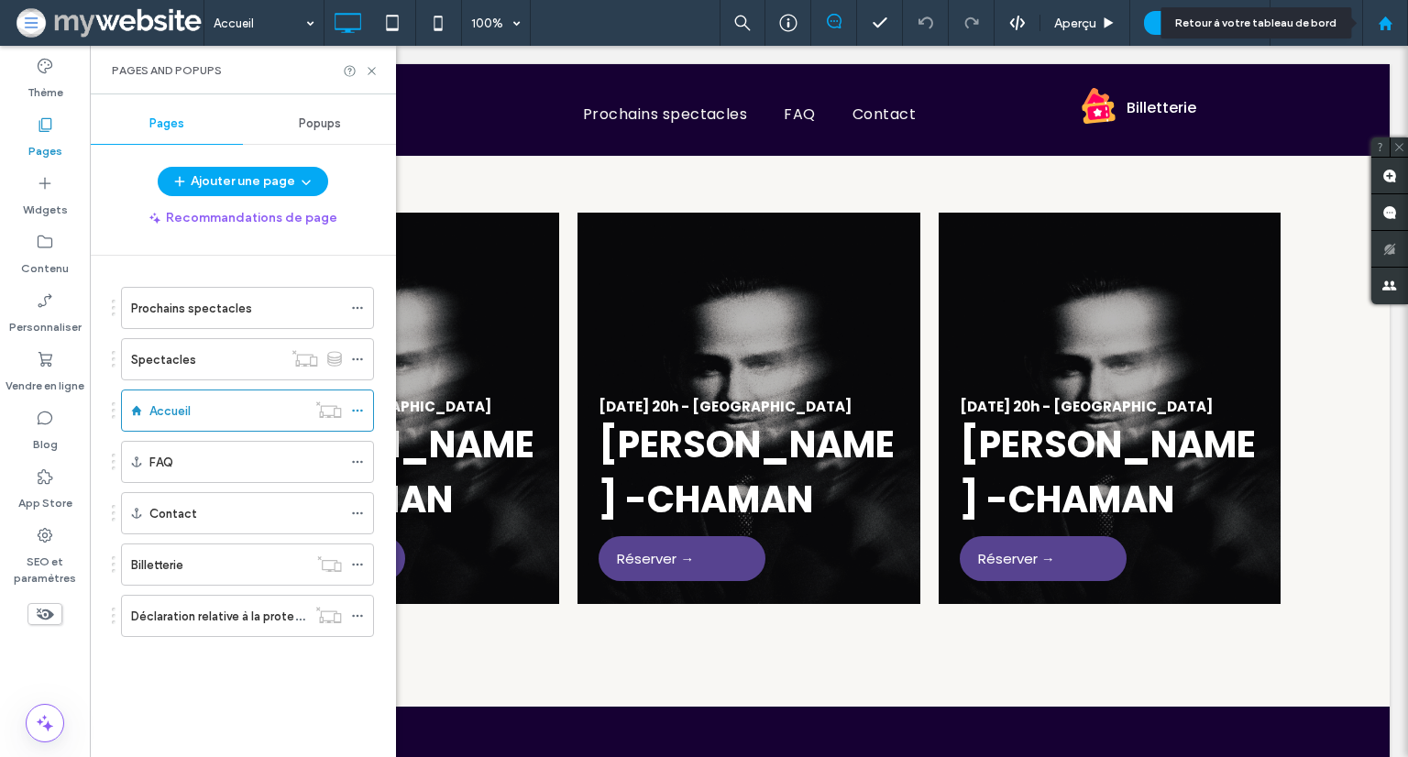
click at [1397, 22] on div at bounding box center [1385, 24] width 44 height 16
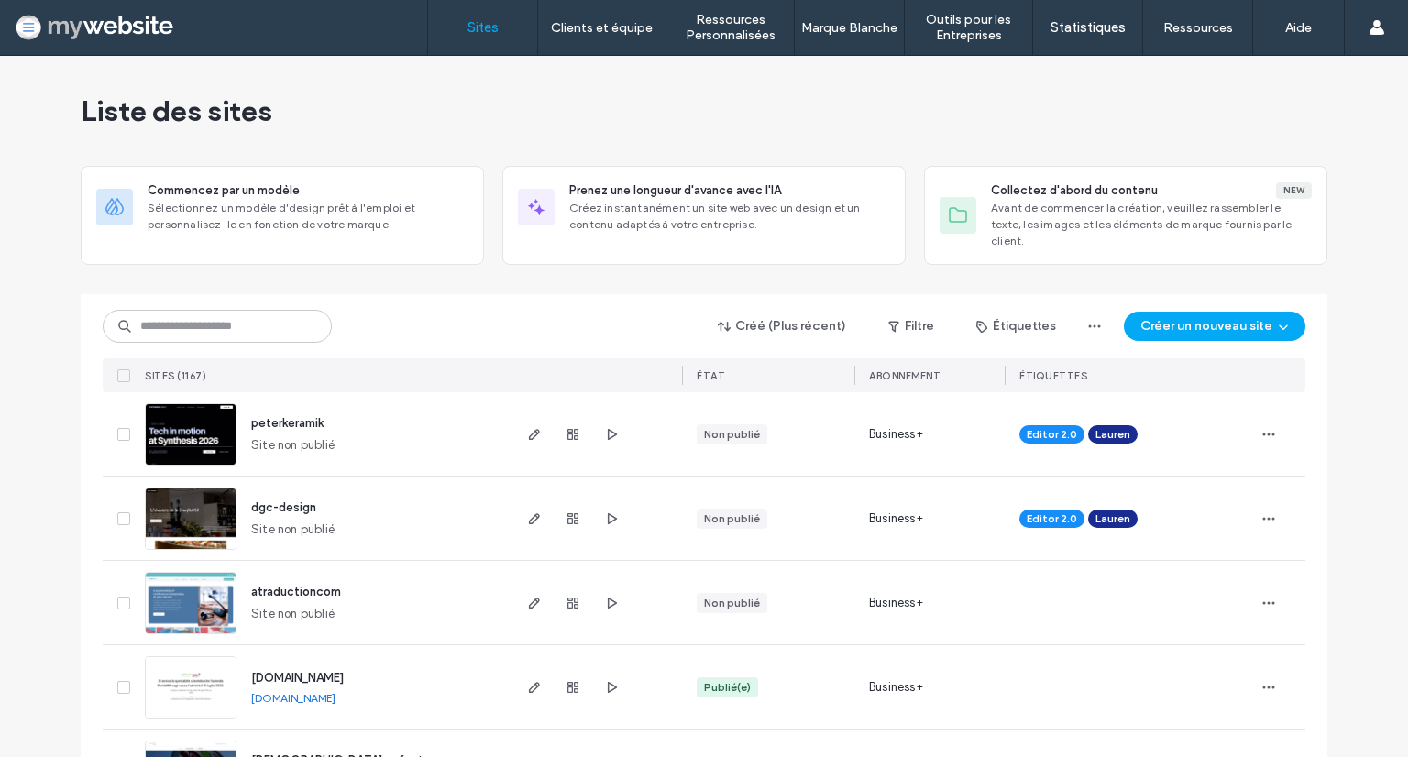
click at [263, 310] on input at bounding box center [217, 326] width 229 height 33
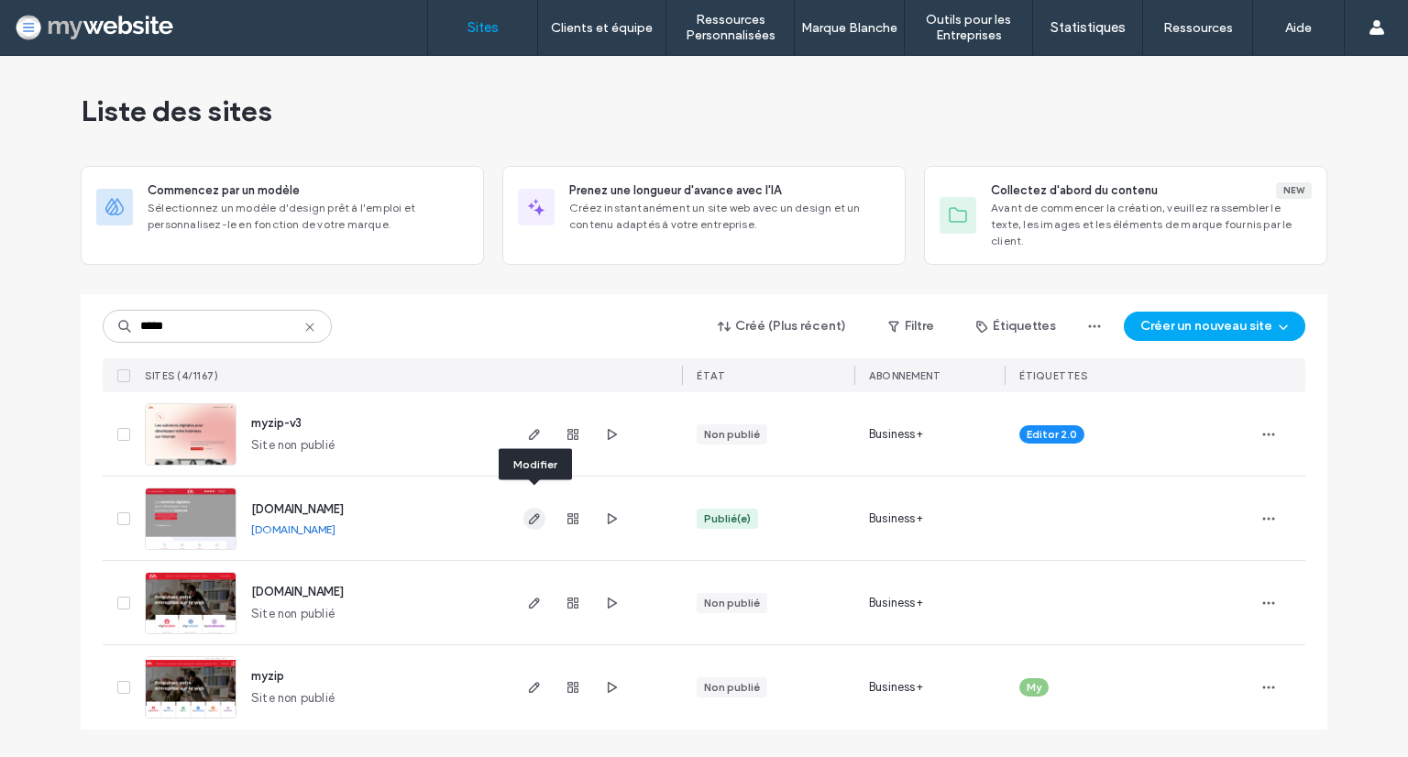
type input "*****"
click at [533, 513] on use "button" at bounding box center [534, 518] width 11 height 11
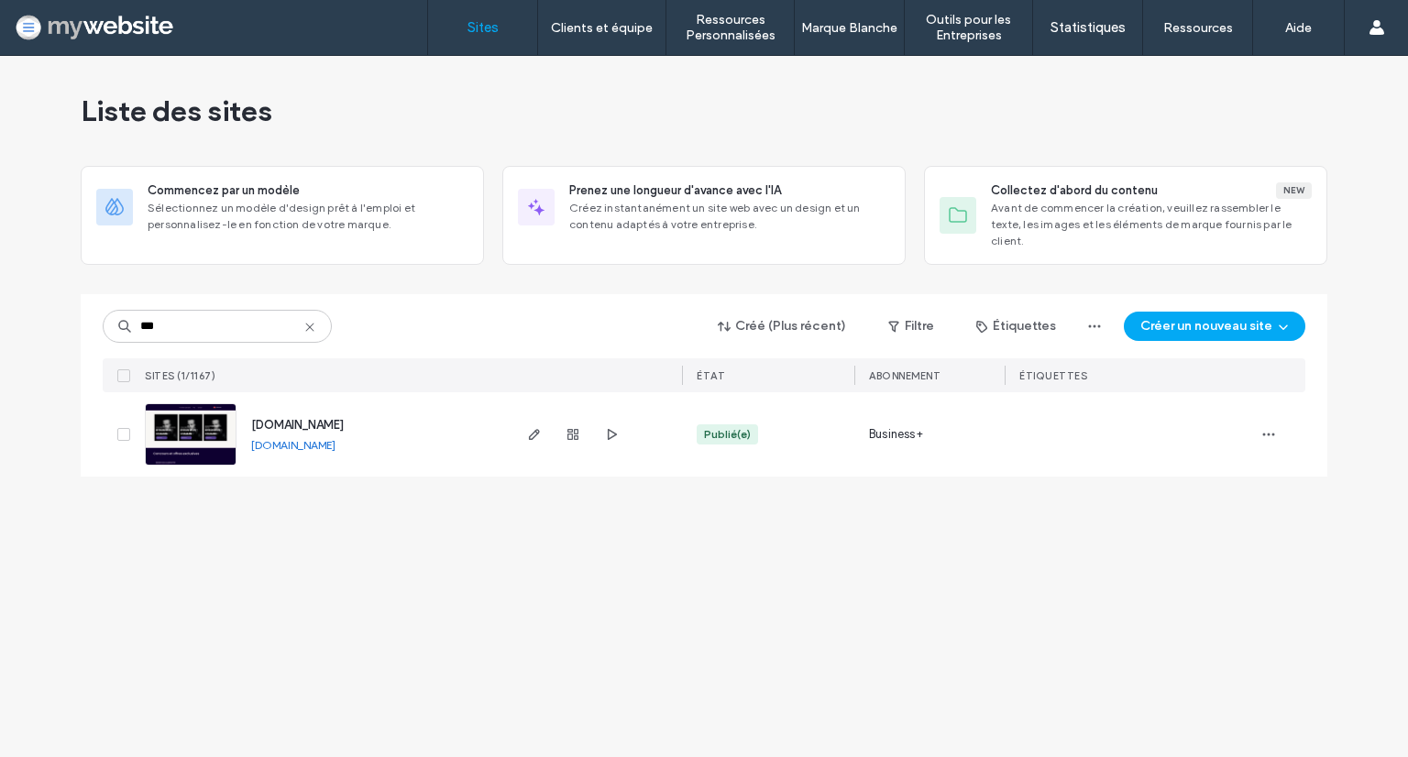
type input "***"
click at [521, 414] on div at bounding box center [595, 434] width 173 height 84
click at [543, 424] on span "button" at bounding box center [534, 435] width 22 height 22
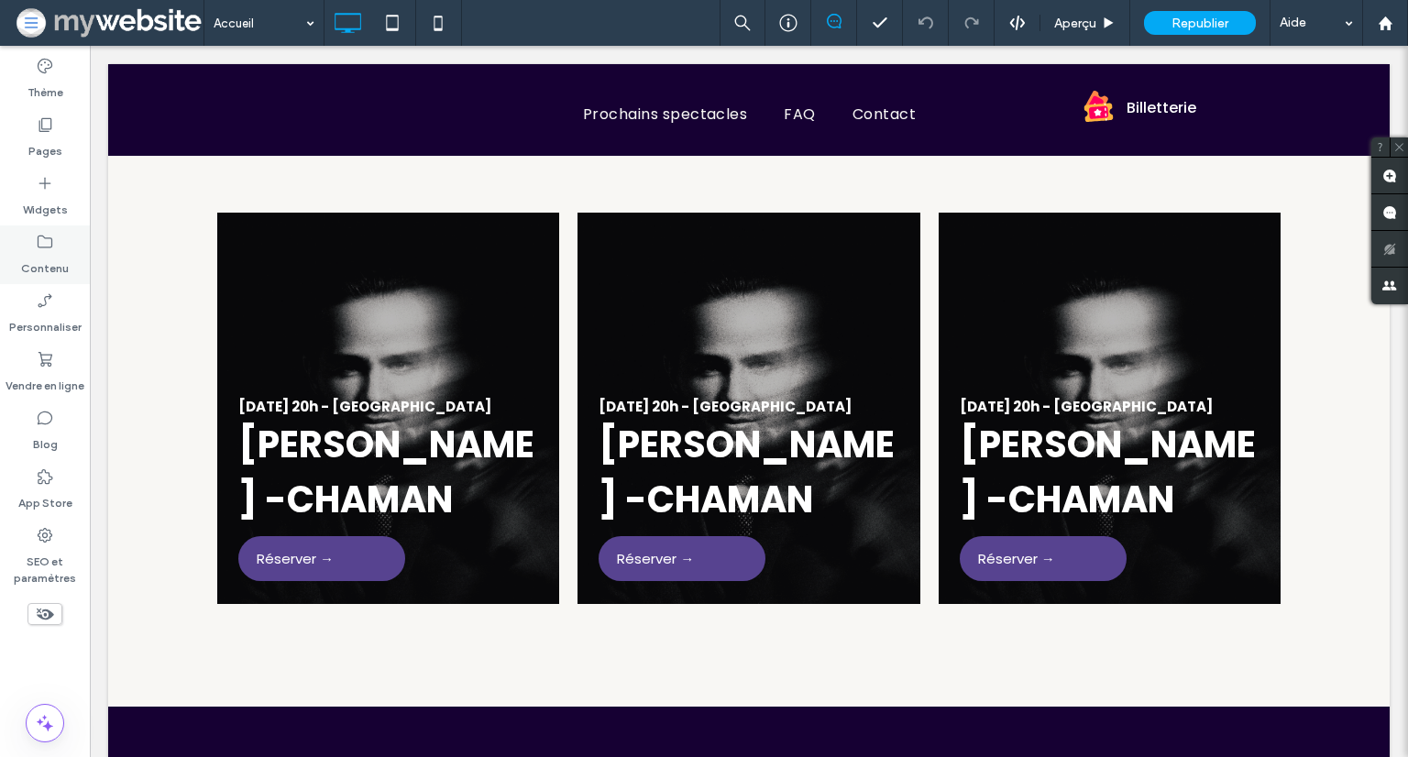
click at [61, 245] on div "Contenu" at bounding box center [45, 255] width 90 height 59
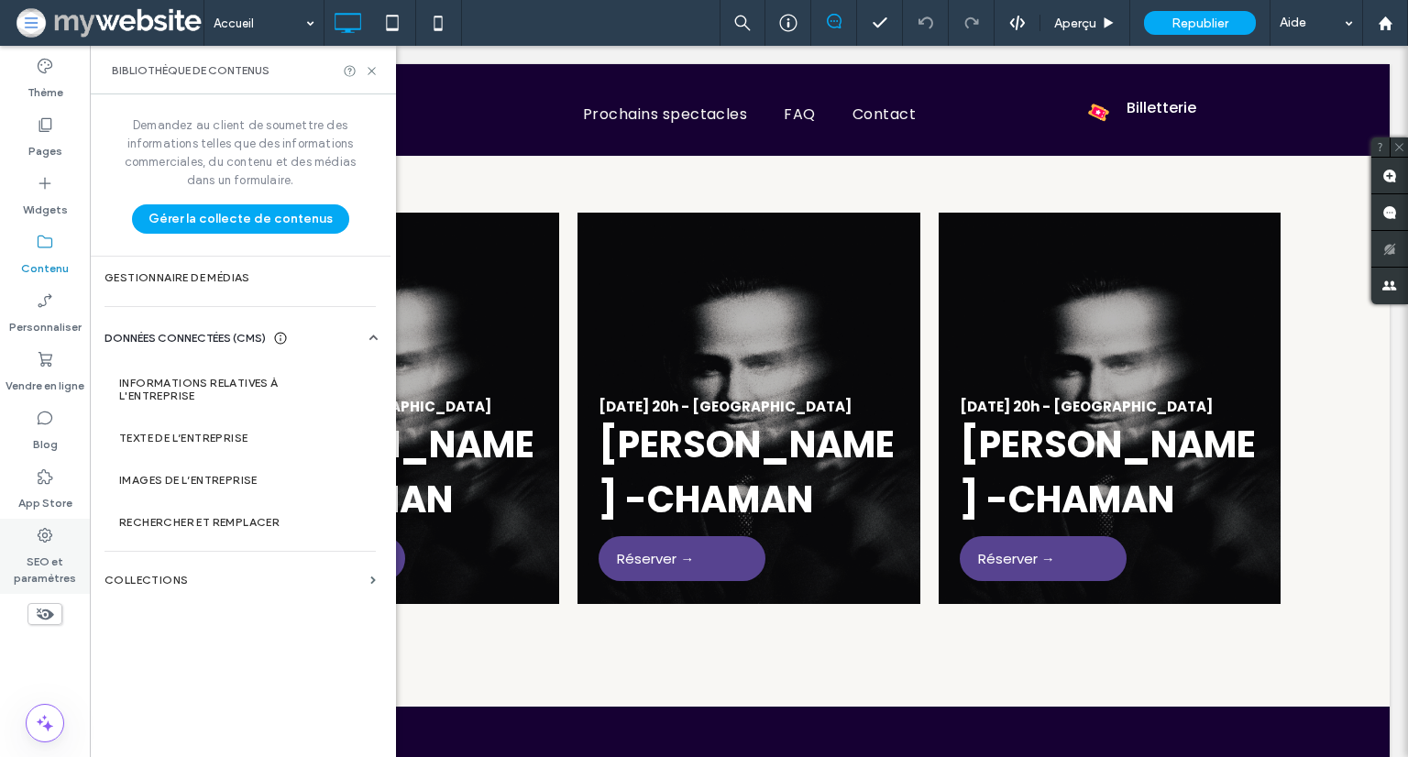
click at [44, 558] on label "SEO et paramètres" at bounding box center [45, 566] width 90 height 42
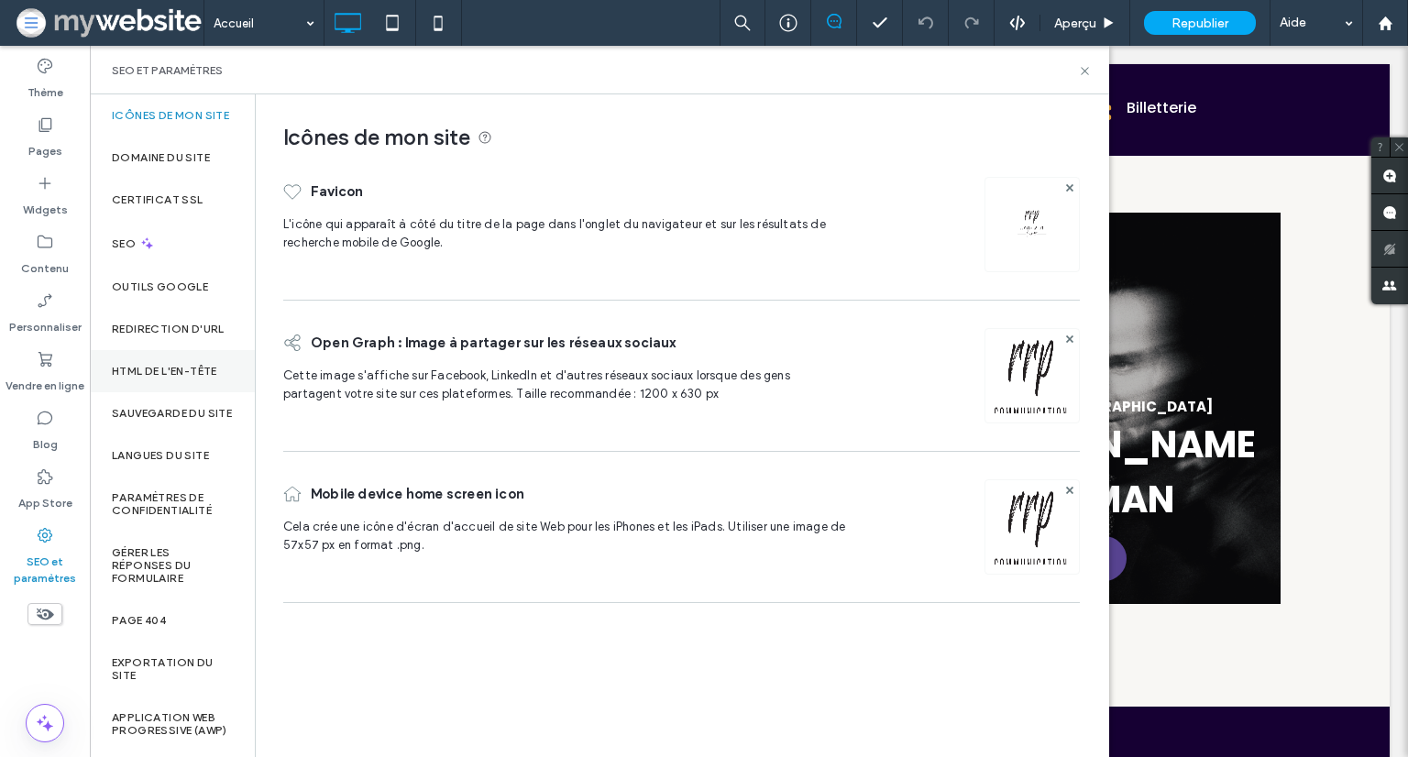
click at [175, 378] on label "HTML DE L'EN-TÊTE" at bounding box center [164, 371] width 105 height 13
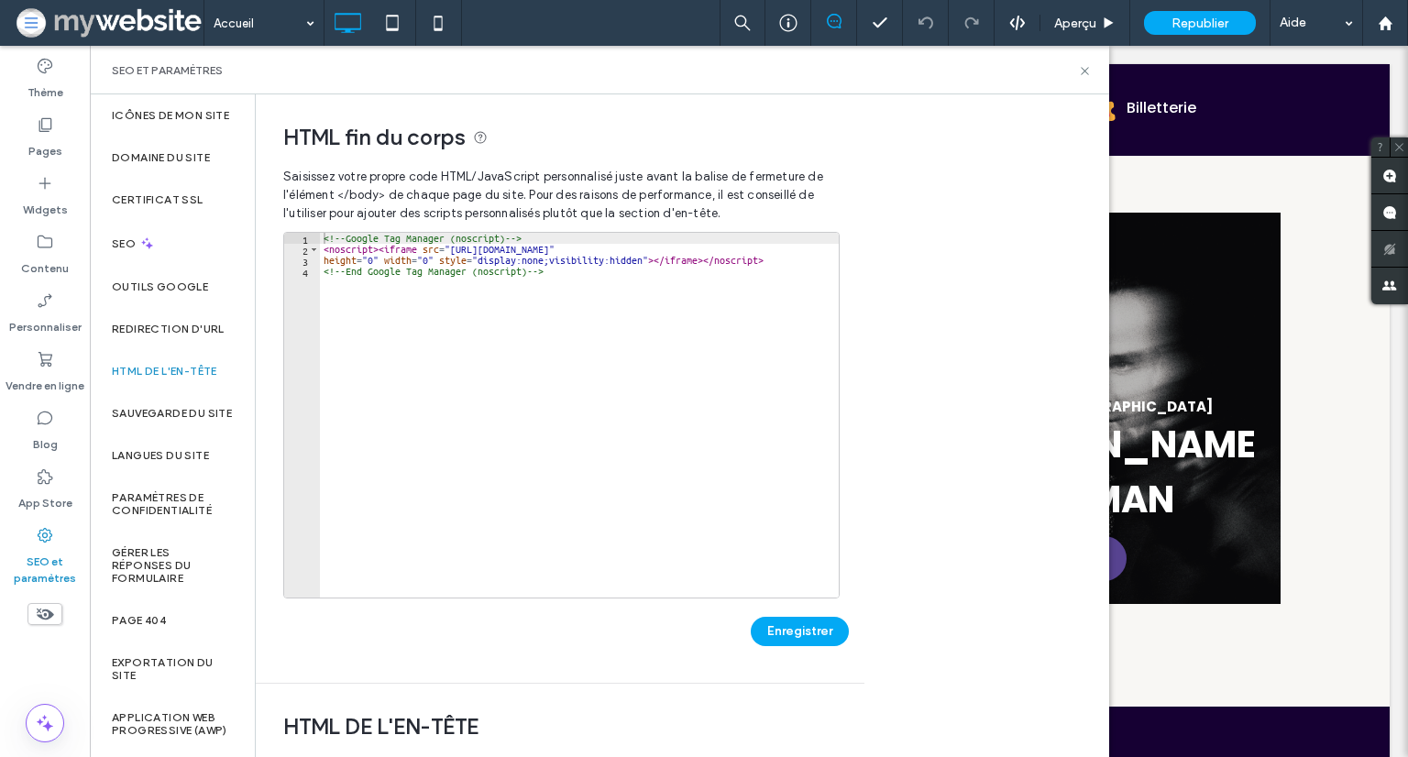
scroll to position [499, 0]
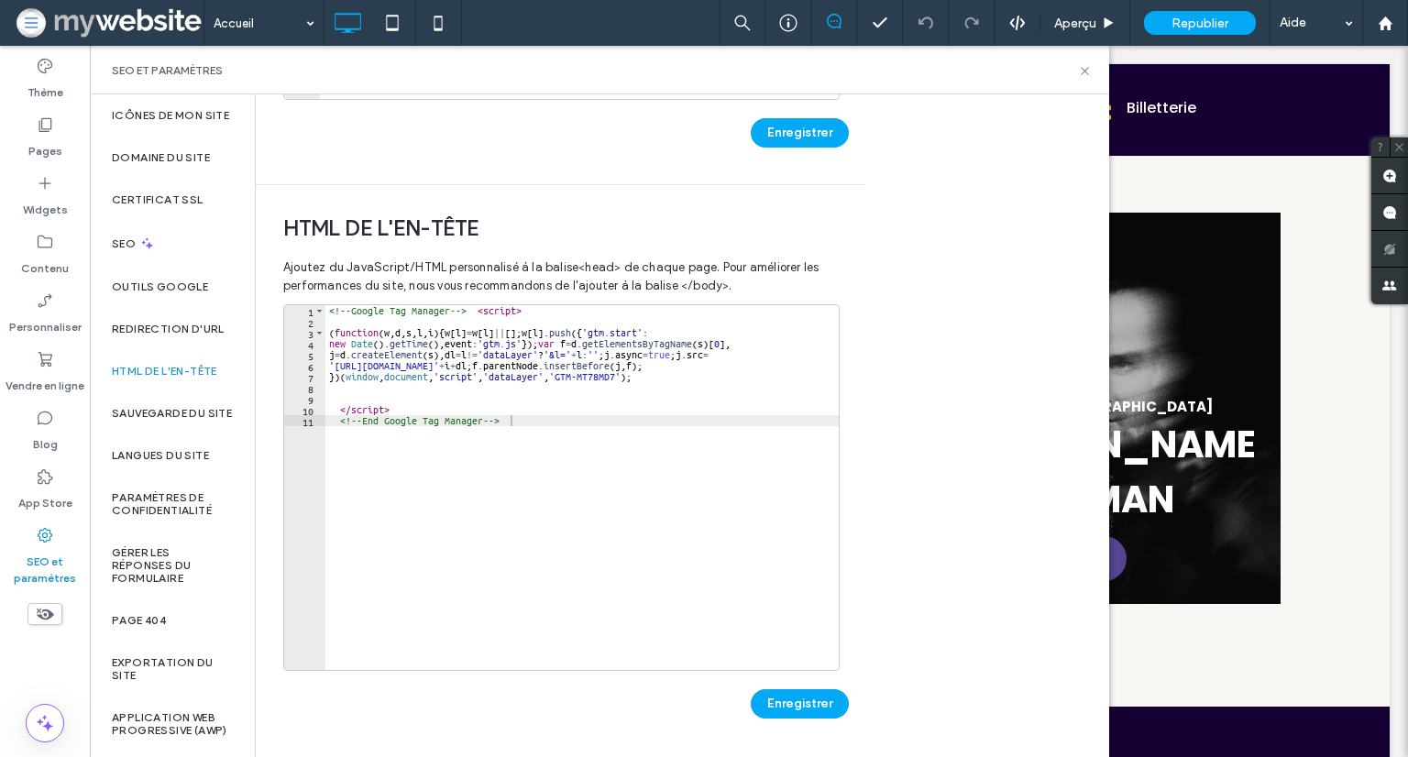
click at [651, 435] on div "<!-- Google Tag Manager --> < script > ( function ( w , d , s , l , i ) { w [ l…" at bounding box center [581, 498] width 513 height 387
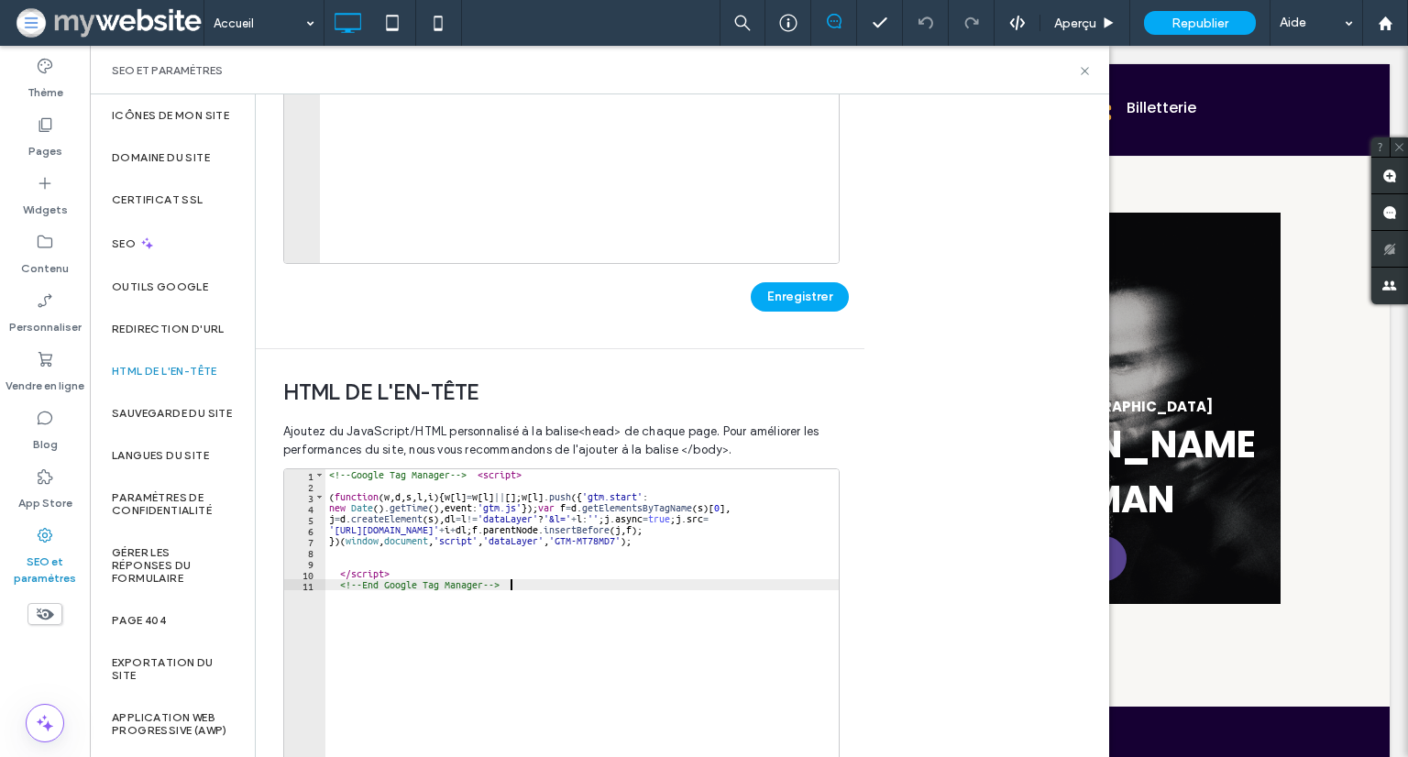
scroll to position [367, 0]
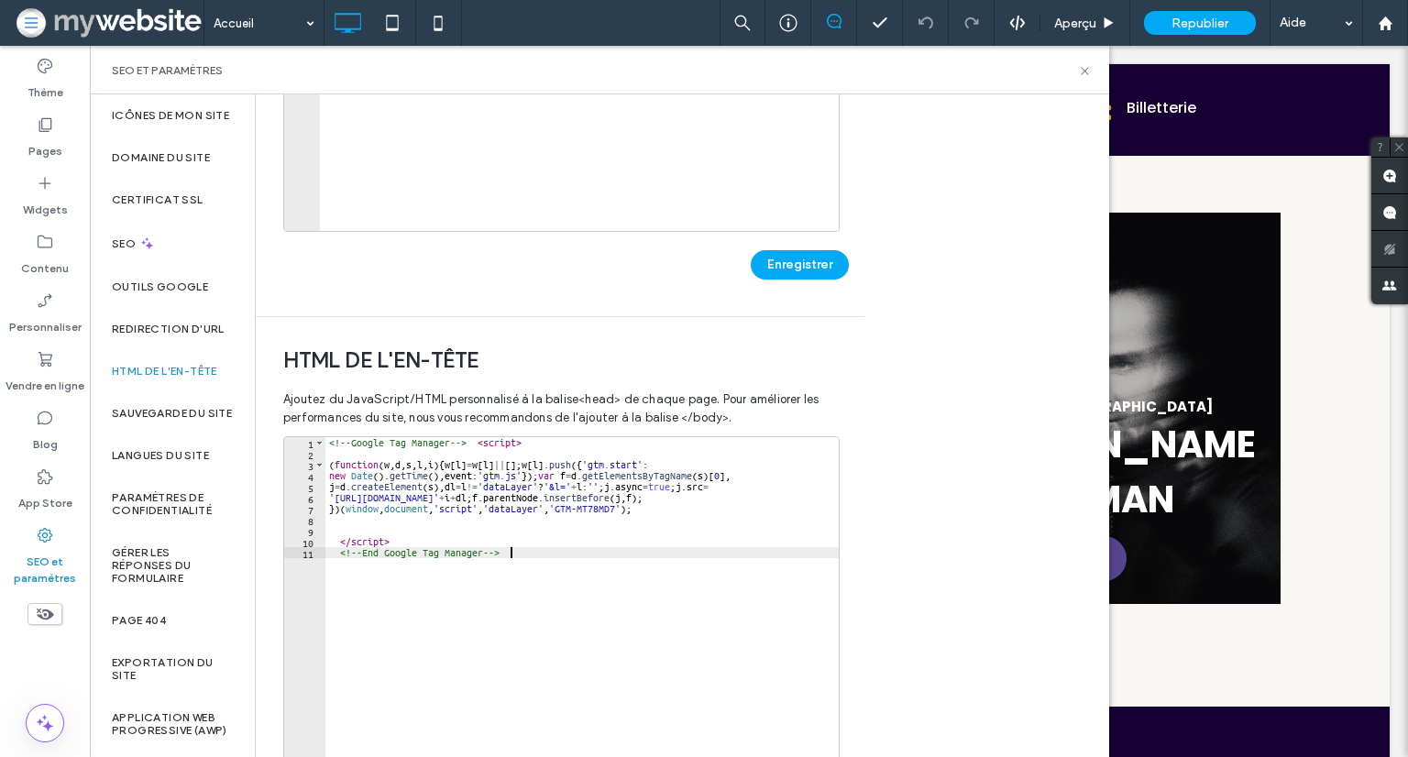
click at [608, 572] on div "<!-- Google Tag Manager --> < script > ( function ( w , d , s , l , i ) { w [ l…" at bounding box center [581, 630] width 513 height 387
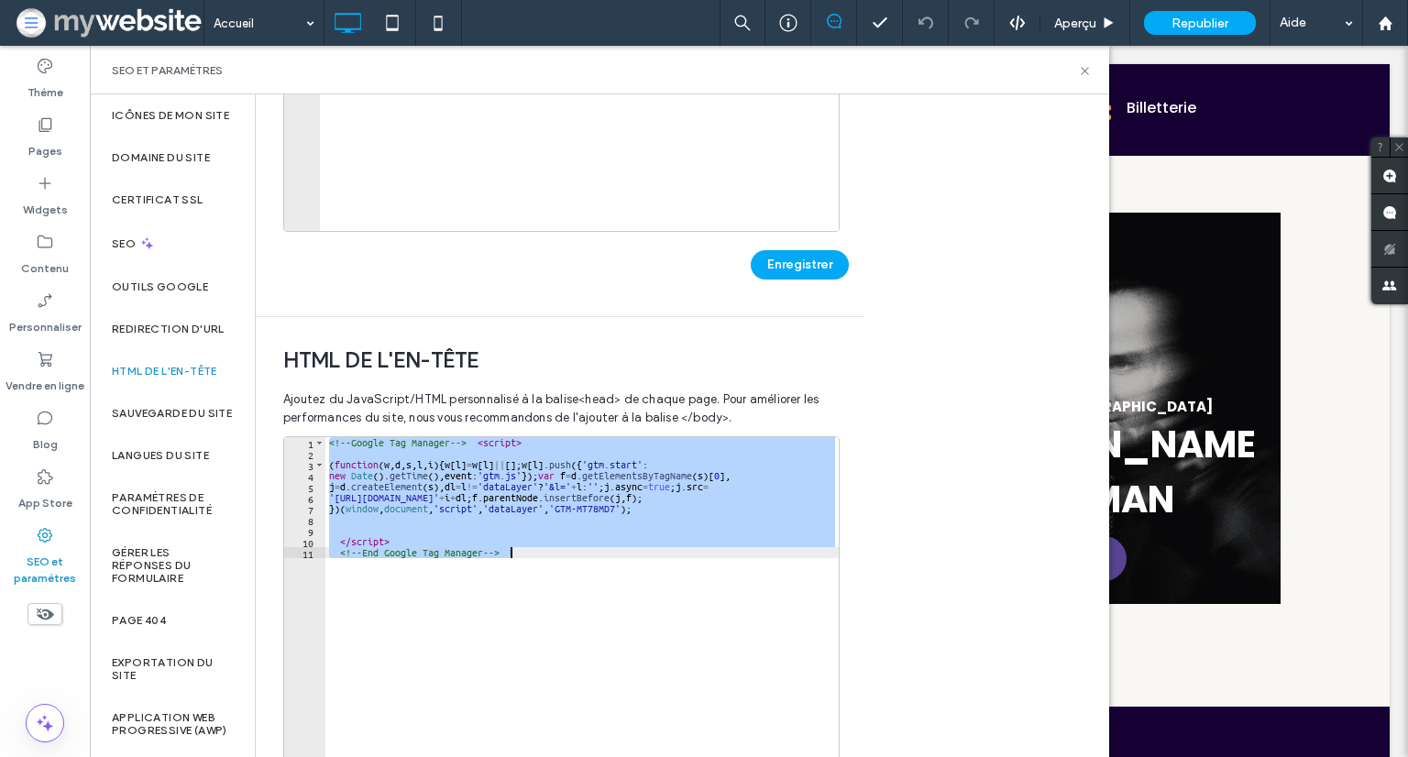
paste textarea "Cursor at row 11"
type textarea "**********"
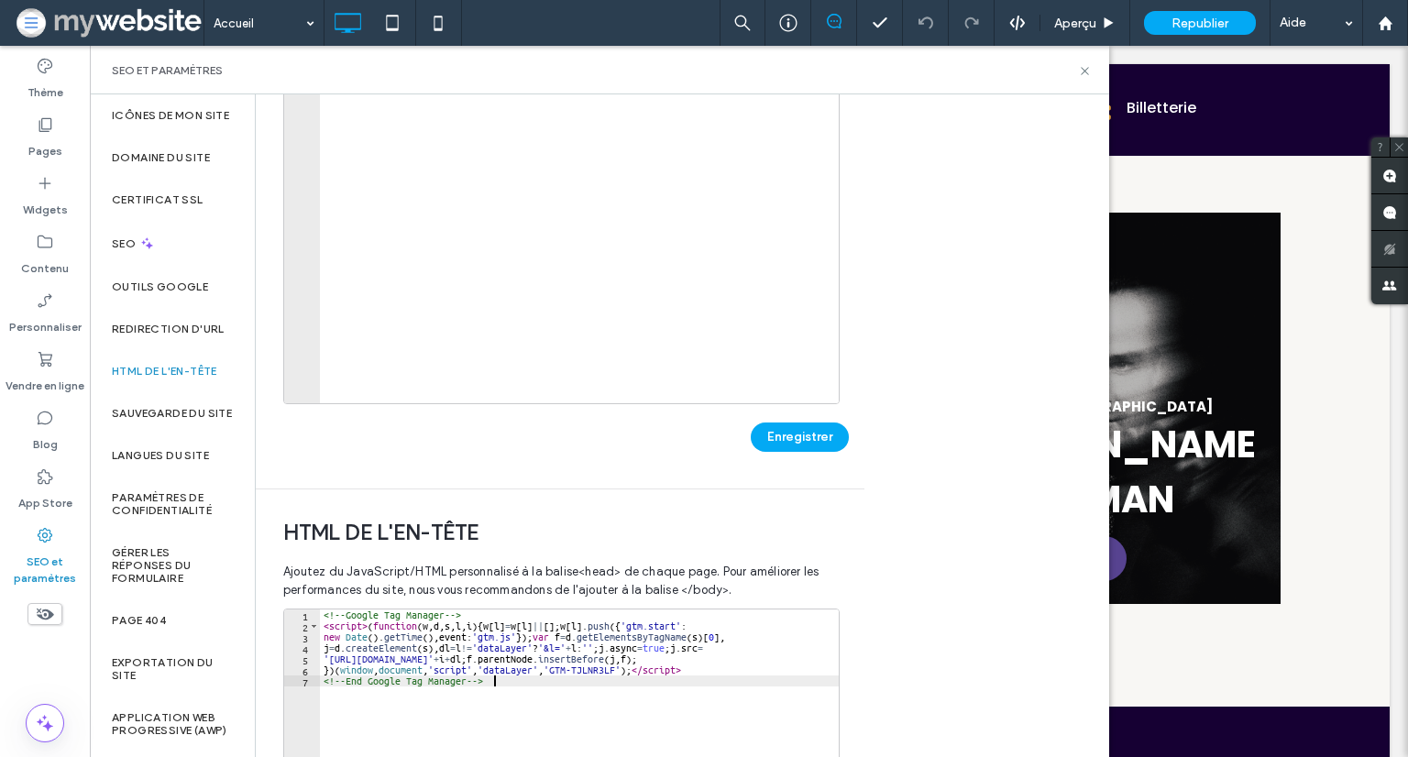
scroll to position [0, 0]
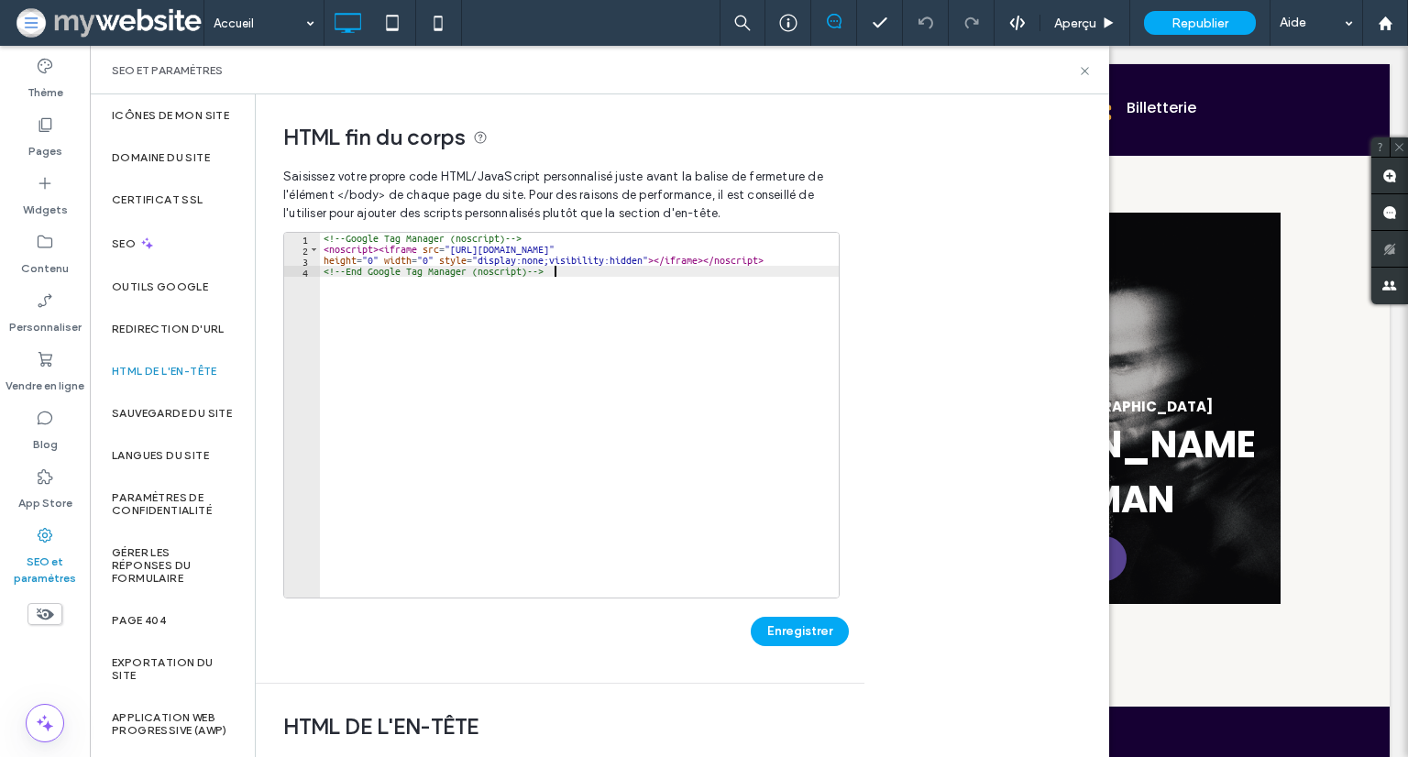
click at [594, 268] on div "<!-- Google Tag Manager (noscript) --> < noscript > < iframe src = "https://www…" at bounding box center [579, 426] width 519 height 387
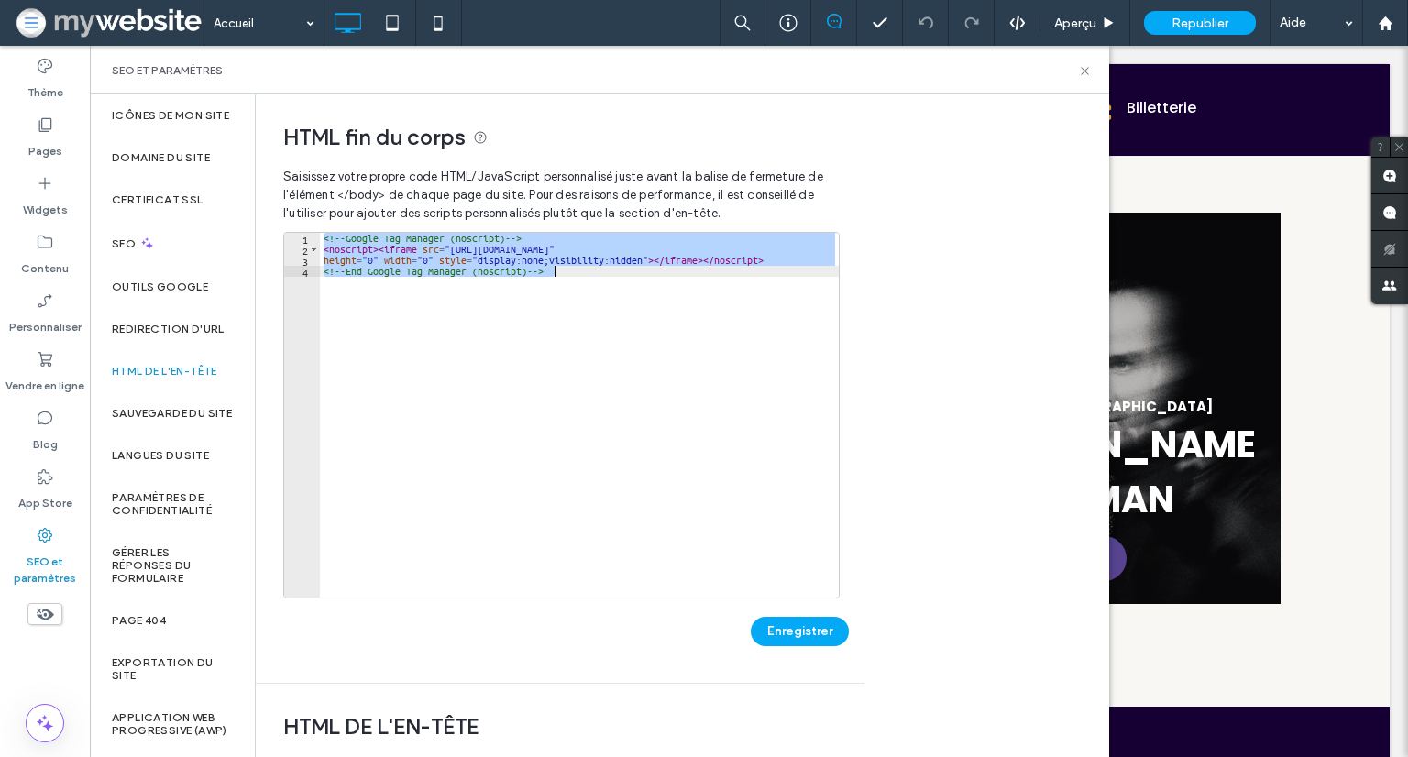
paste textarea "Cursor at row 4"
type textarea "**********"
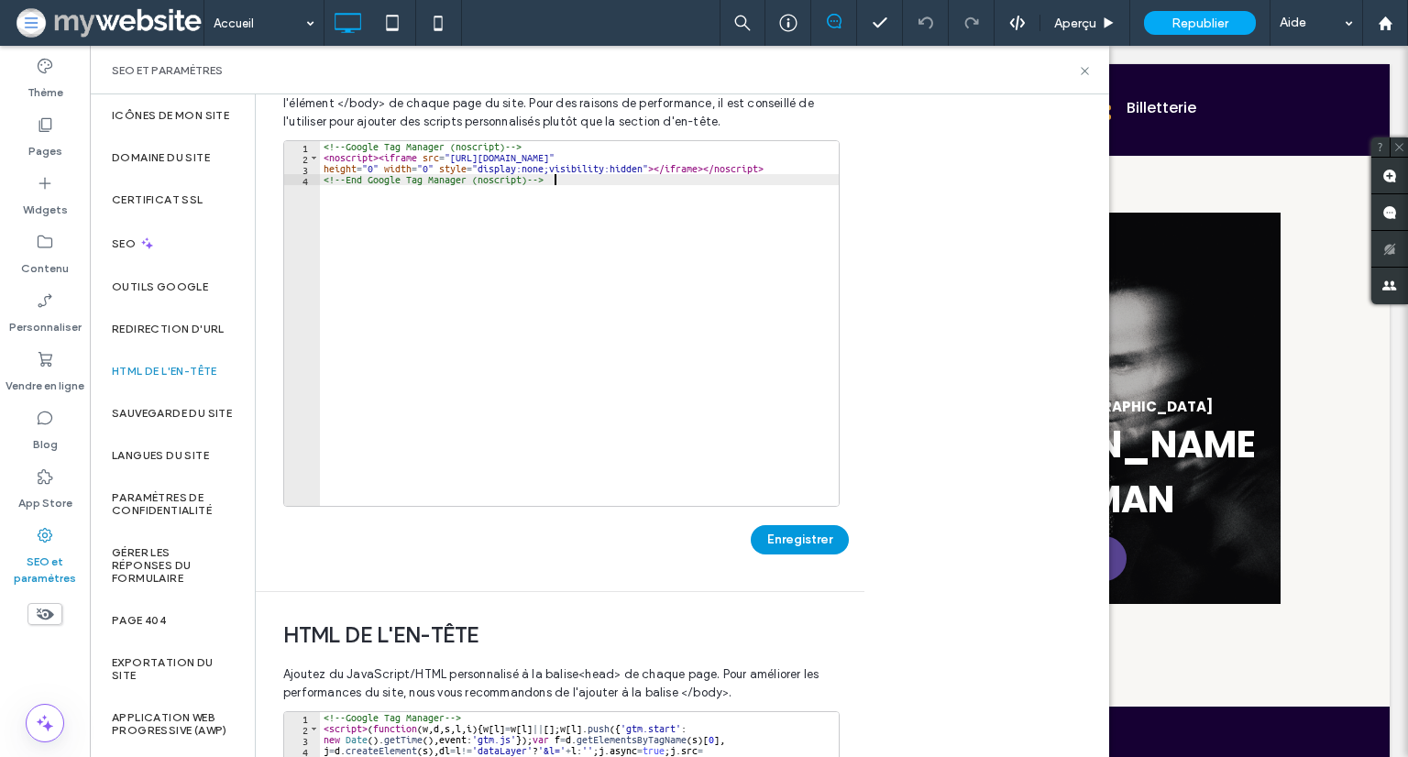
click at [799, 551] on button "Enregistrer" at bounding box center [800, 539] width 98 height 29
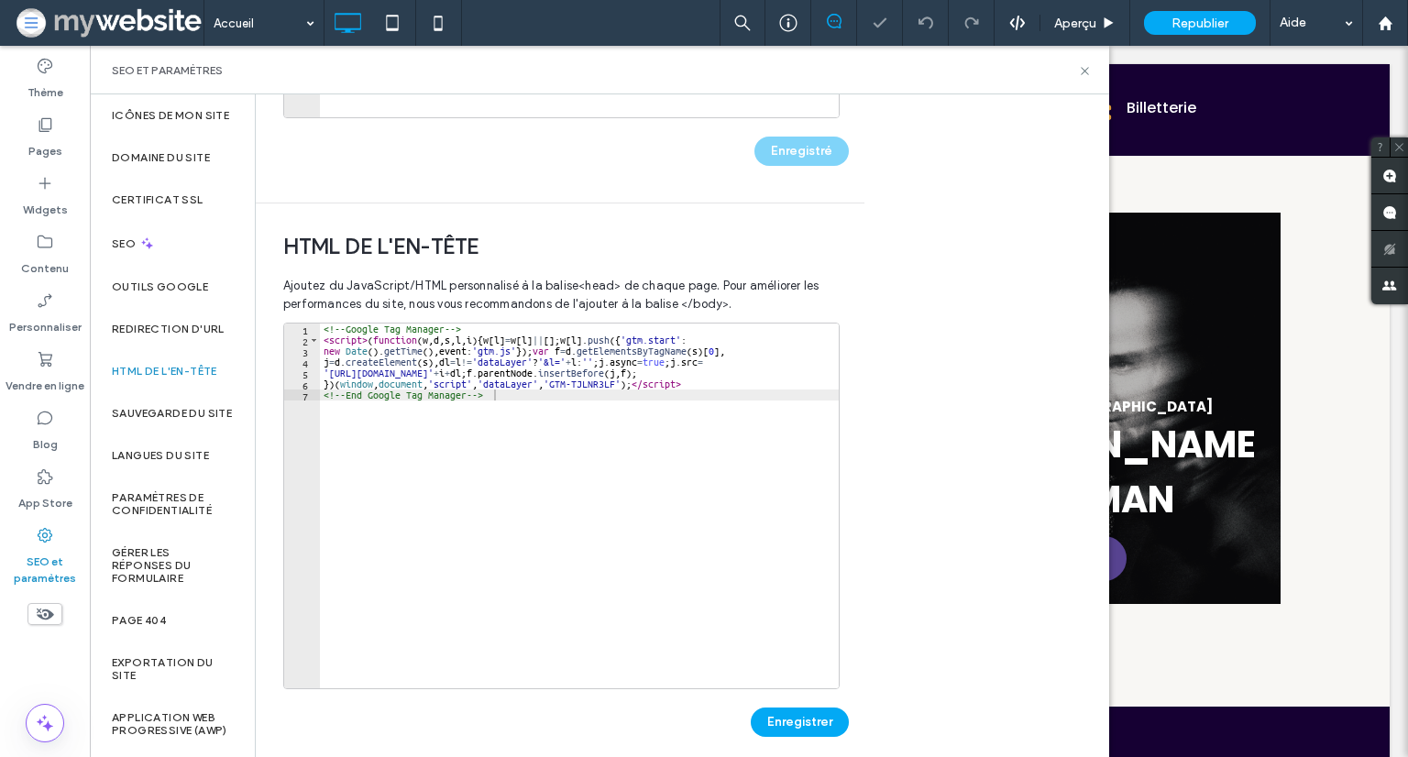
scroll to position [499, 0]
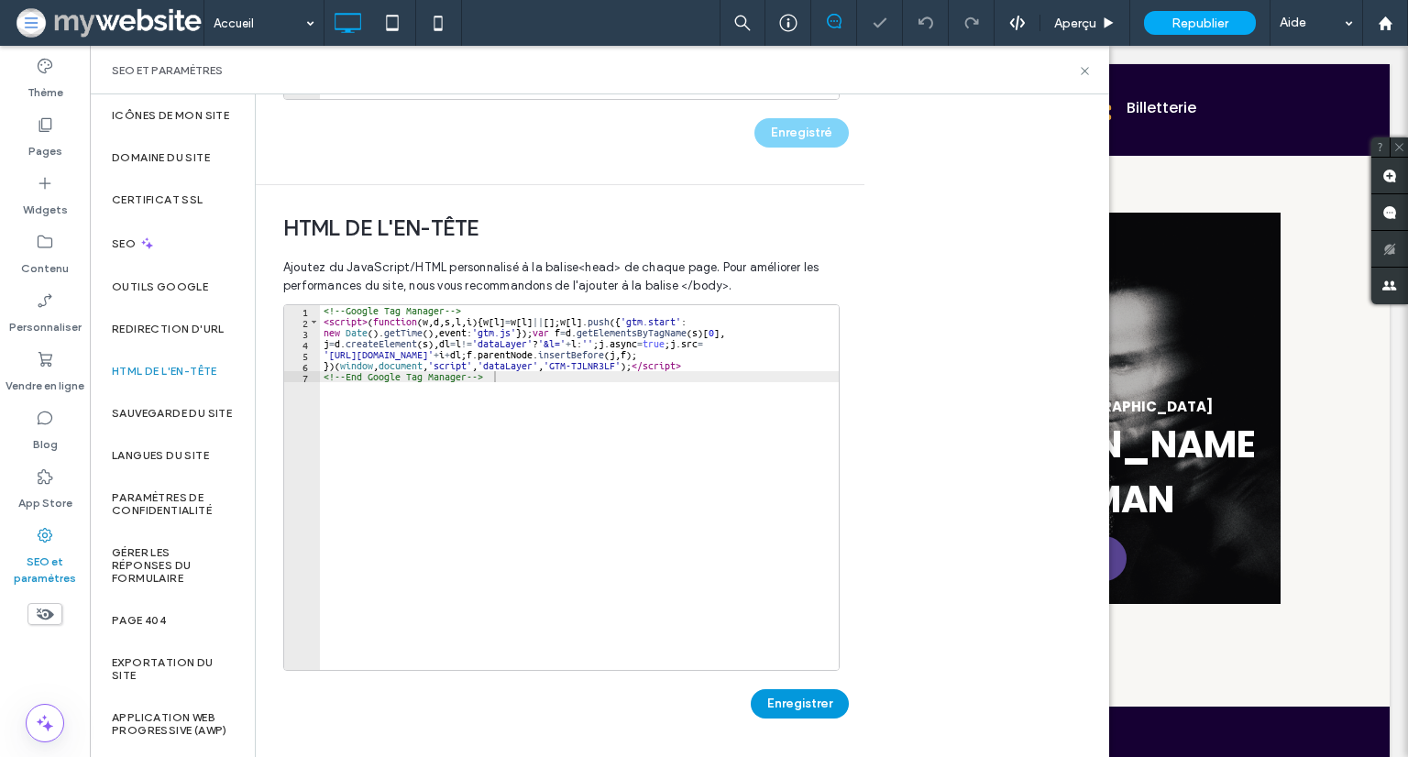
click at [809, 703] on button "Enregistrer" at bounding box center [800, 703] width 98 height 29
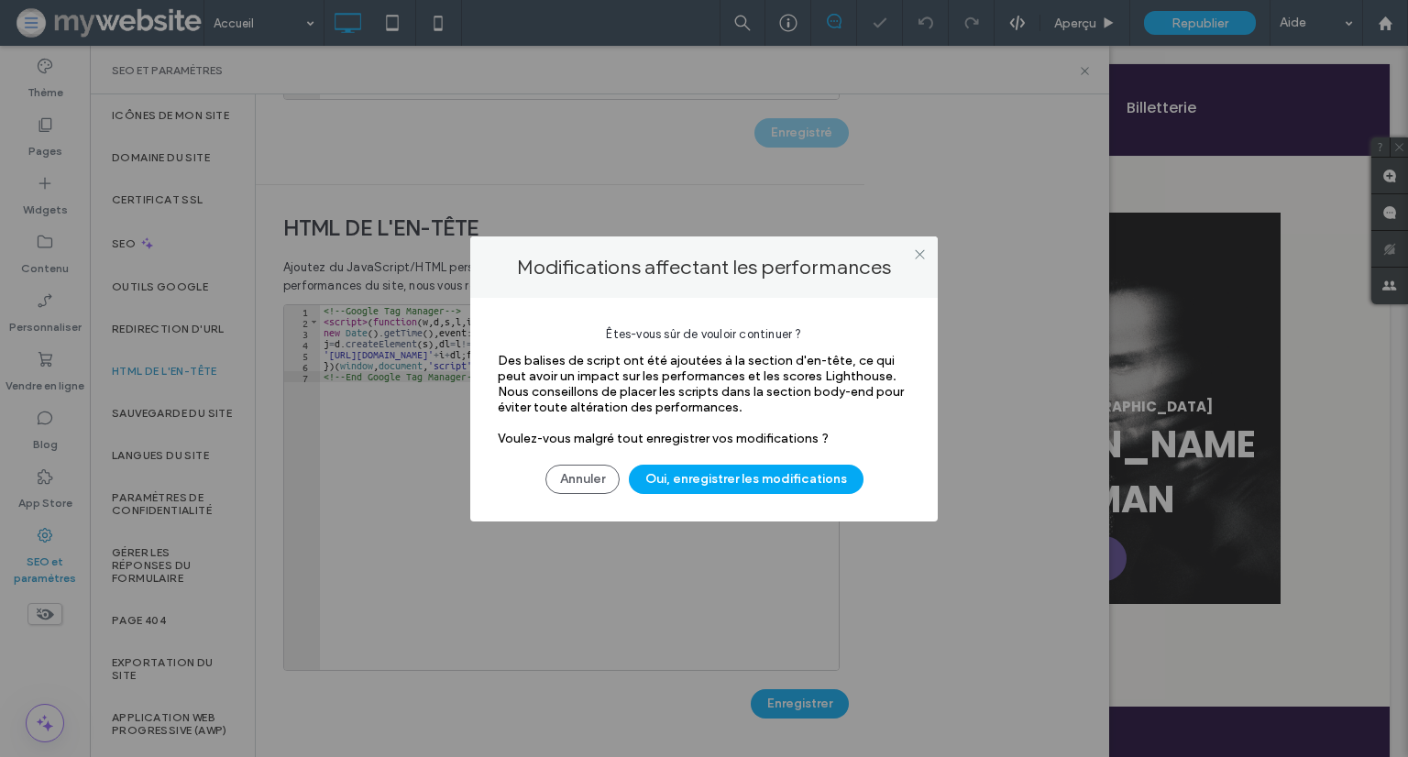
scroll to position [0, 0]
click at [721, 474] on button "Oui, enregistrer les modifications" at bounding box center [746, 479] width 235 height 29
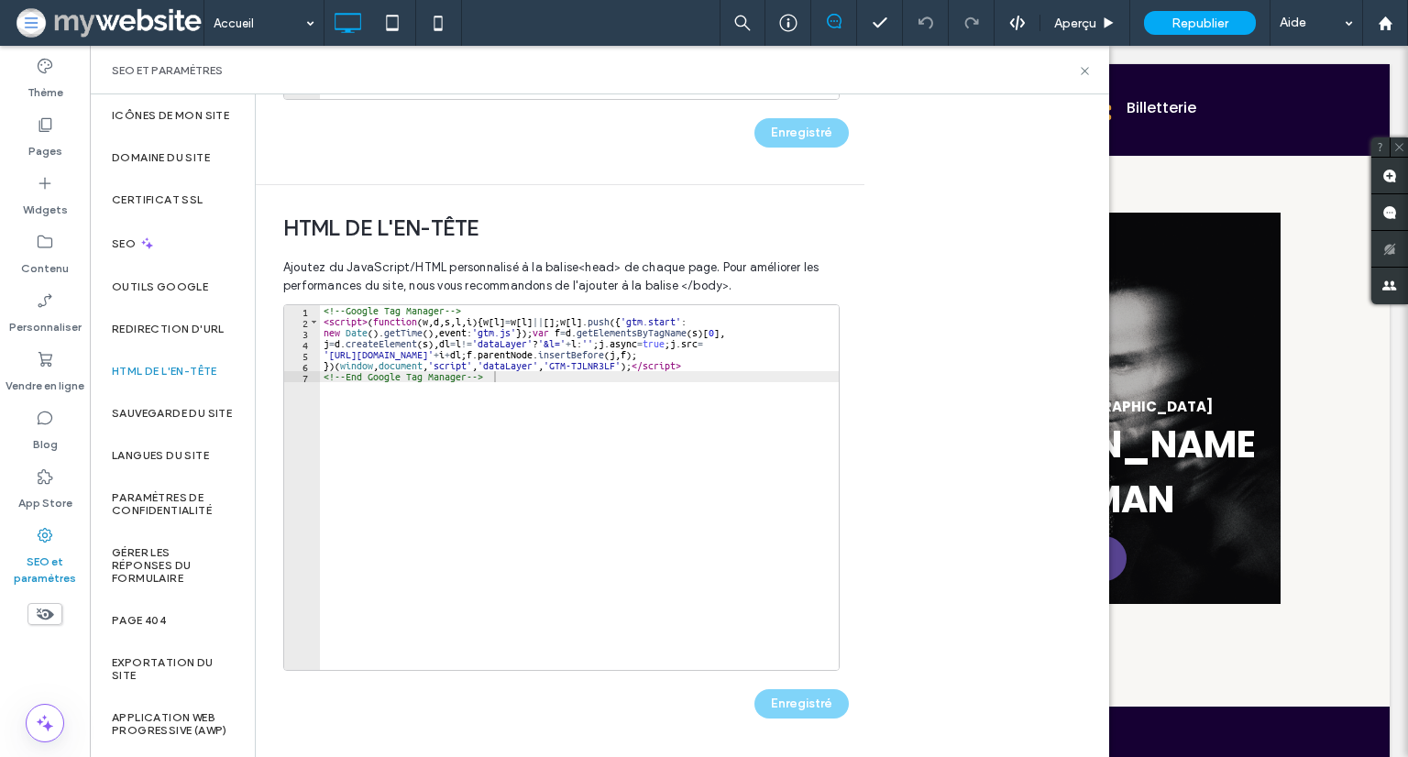
click at [620, 430] on div "<!-- Google Tag Manager --> < script > ( function ( w , d , s , l , i ) { w [ l…" at bounding box center [579, 498] width 519 height 387
type textarea "**********"
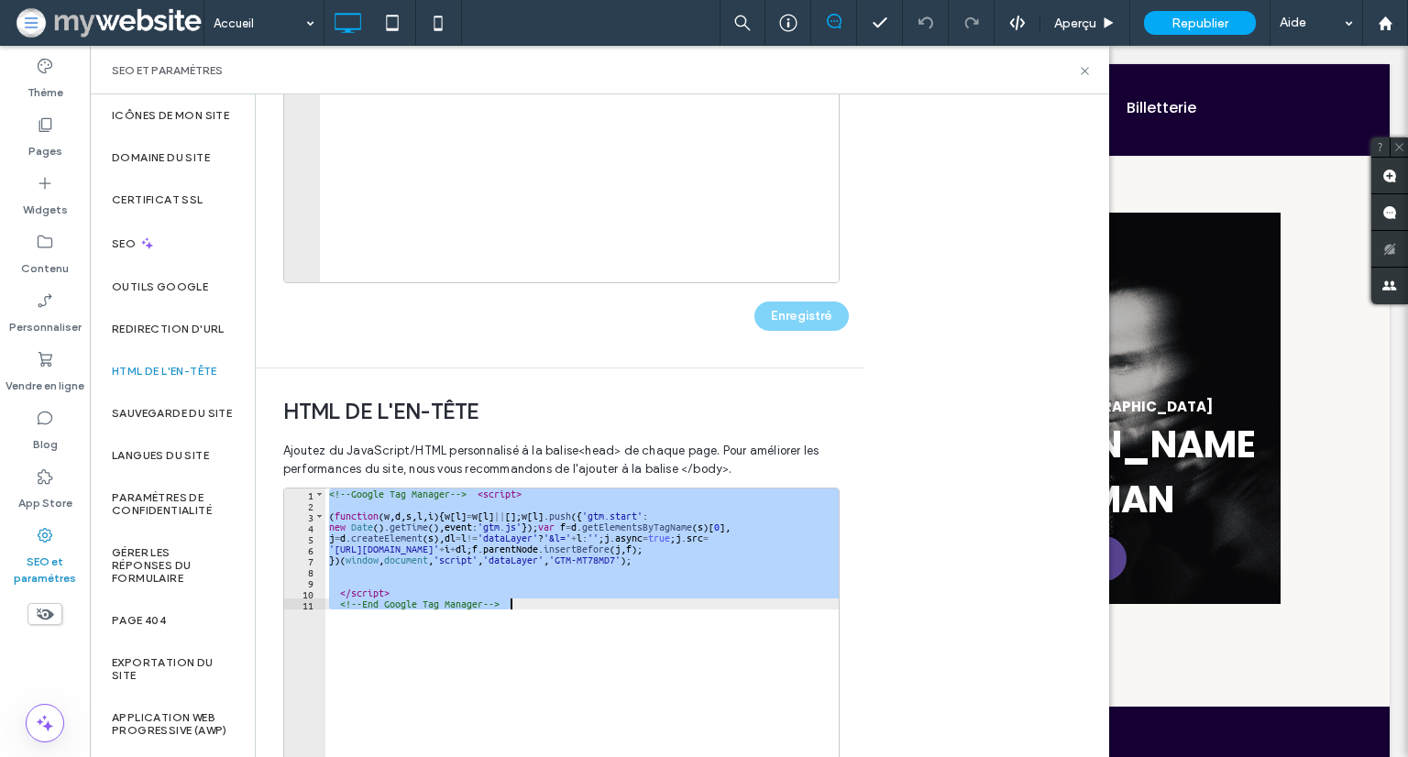
scroll to position [40, 0]
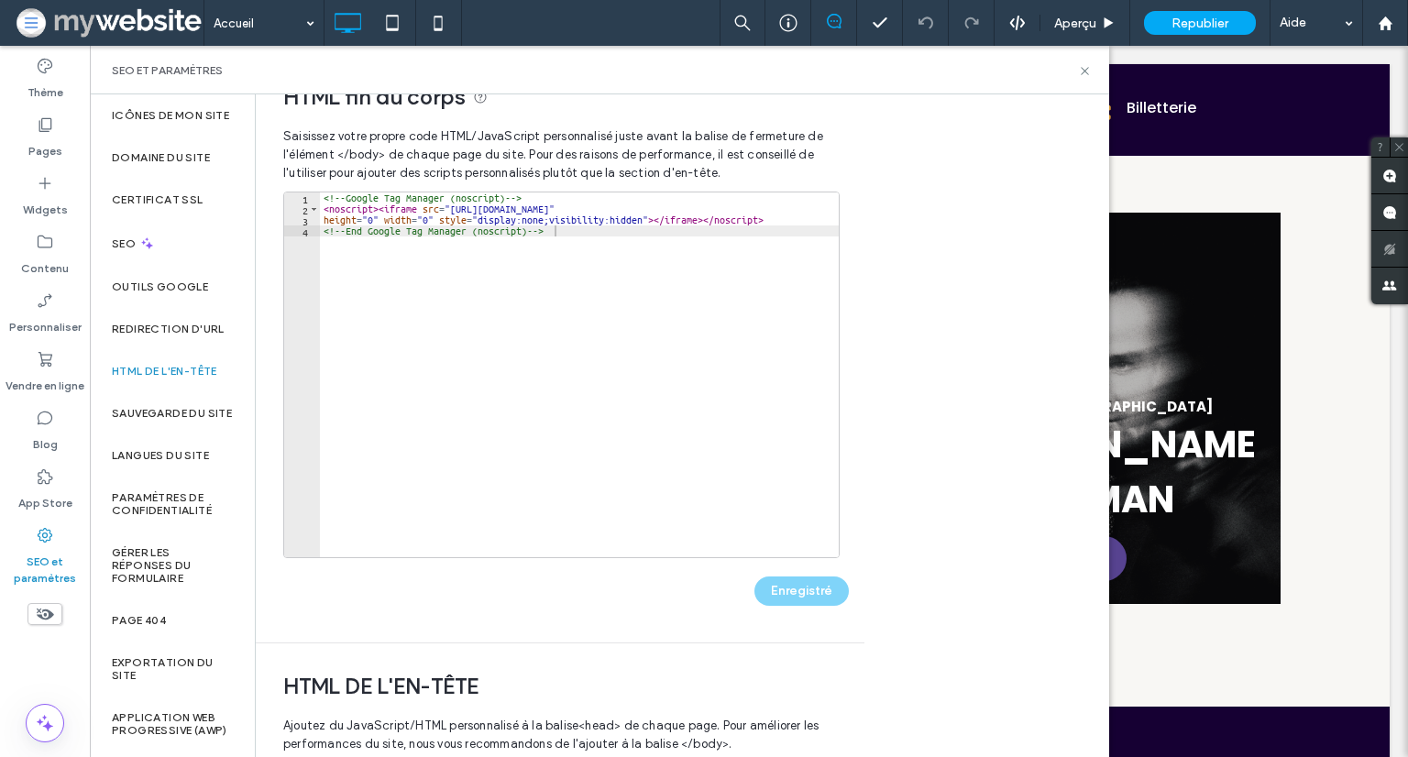
click at [649, 261] on div "<!-- Google Tag Manager (noscript) --> < noscript > < iframe src = "https://www…" at bounding box center [579, 386] width 519 height 387
type textarea "**********"
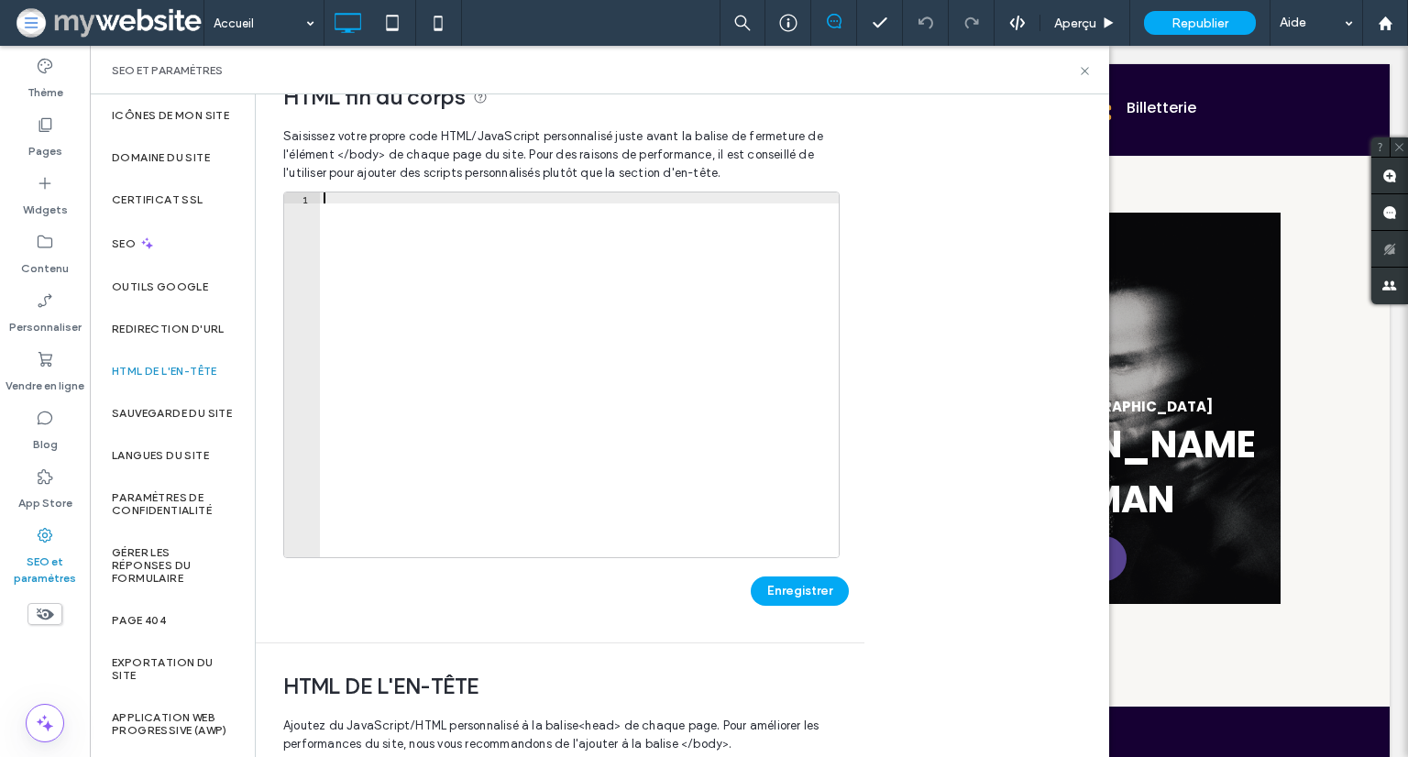
type textarea "**********"
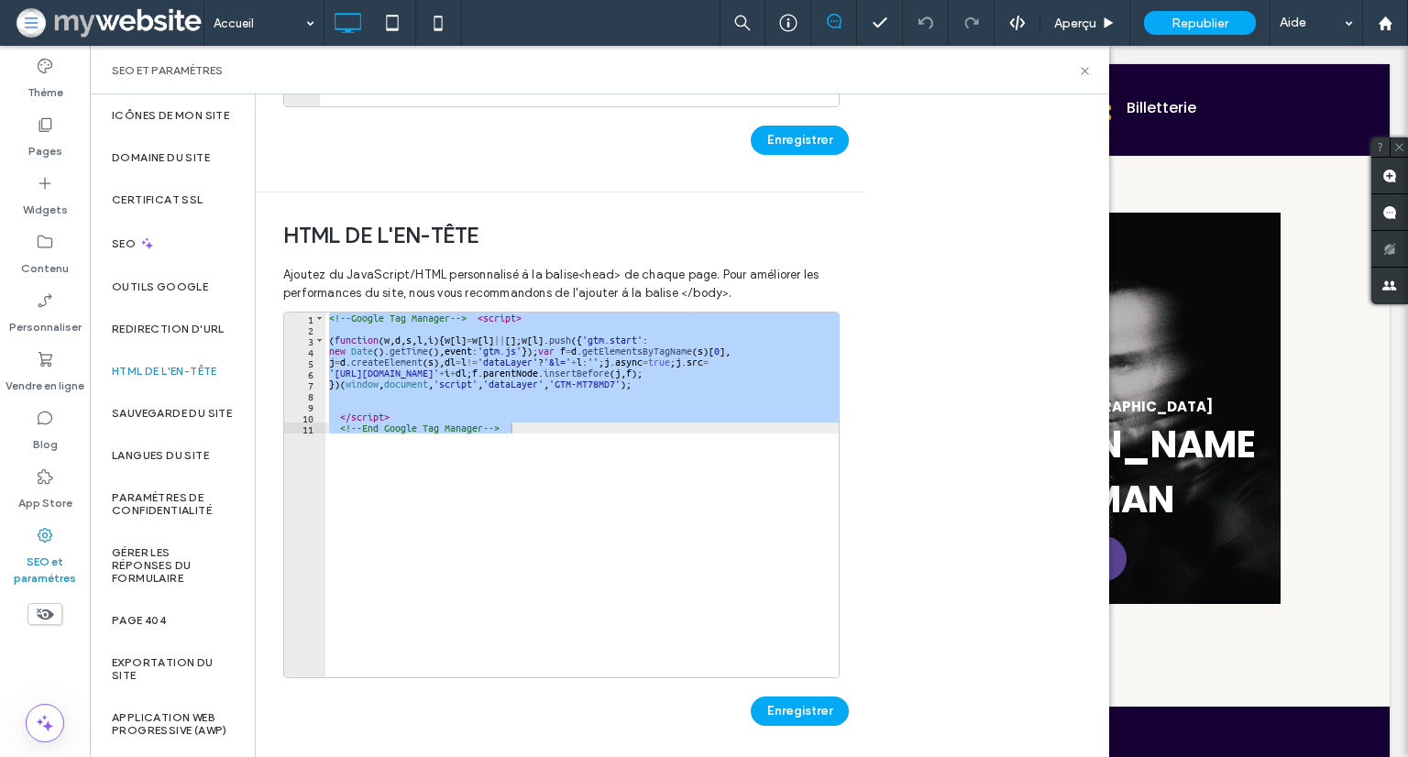
scroll to position [499, 0]
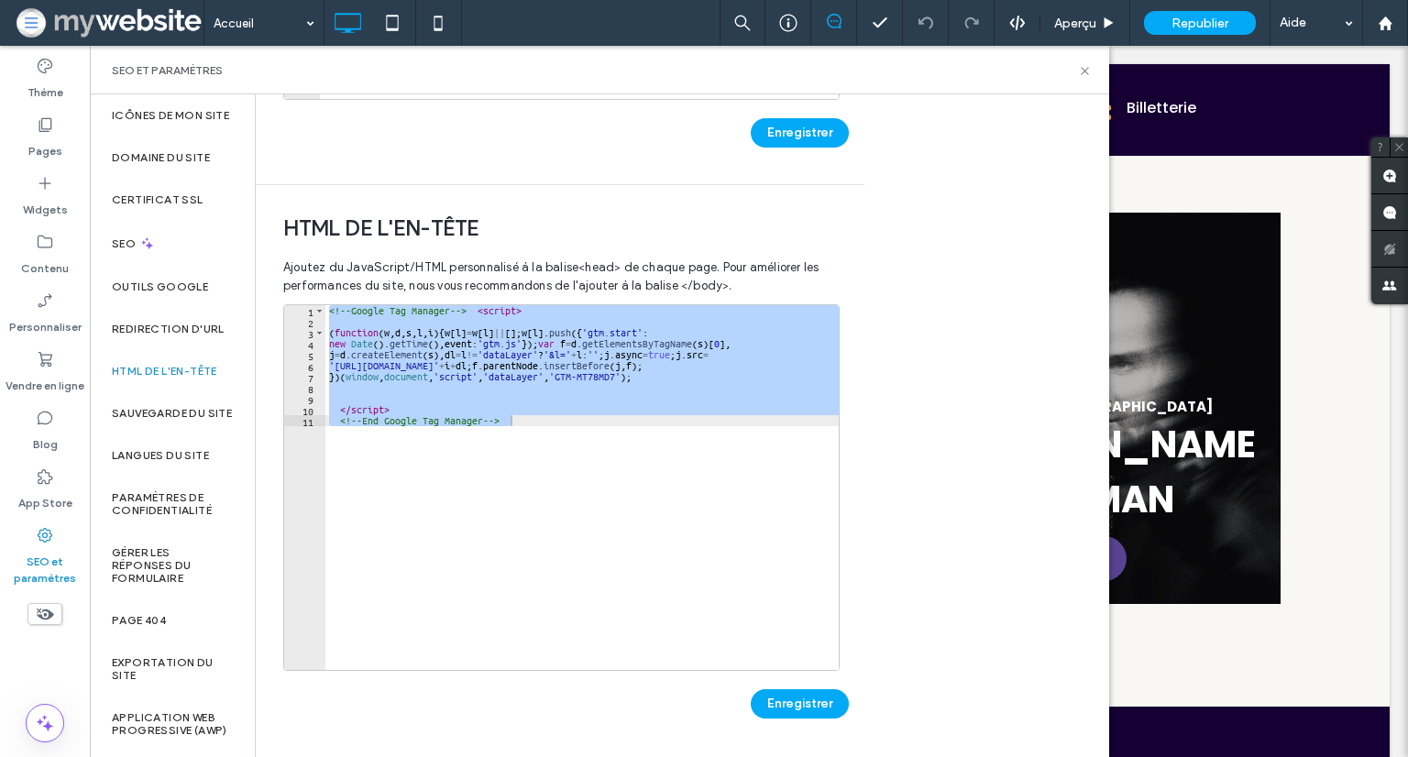
click at [725, 400] on div "<!-- Google Tag Manager --> < script > ( function ( w , d , s , l , i ) { w [ l…" at bounding box center [581, 487] width 513 height 365
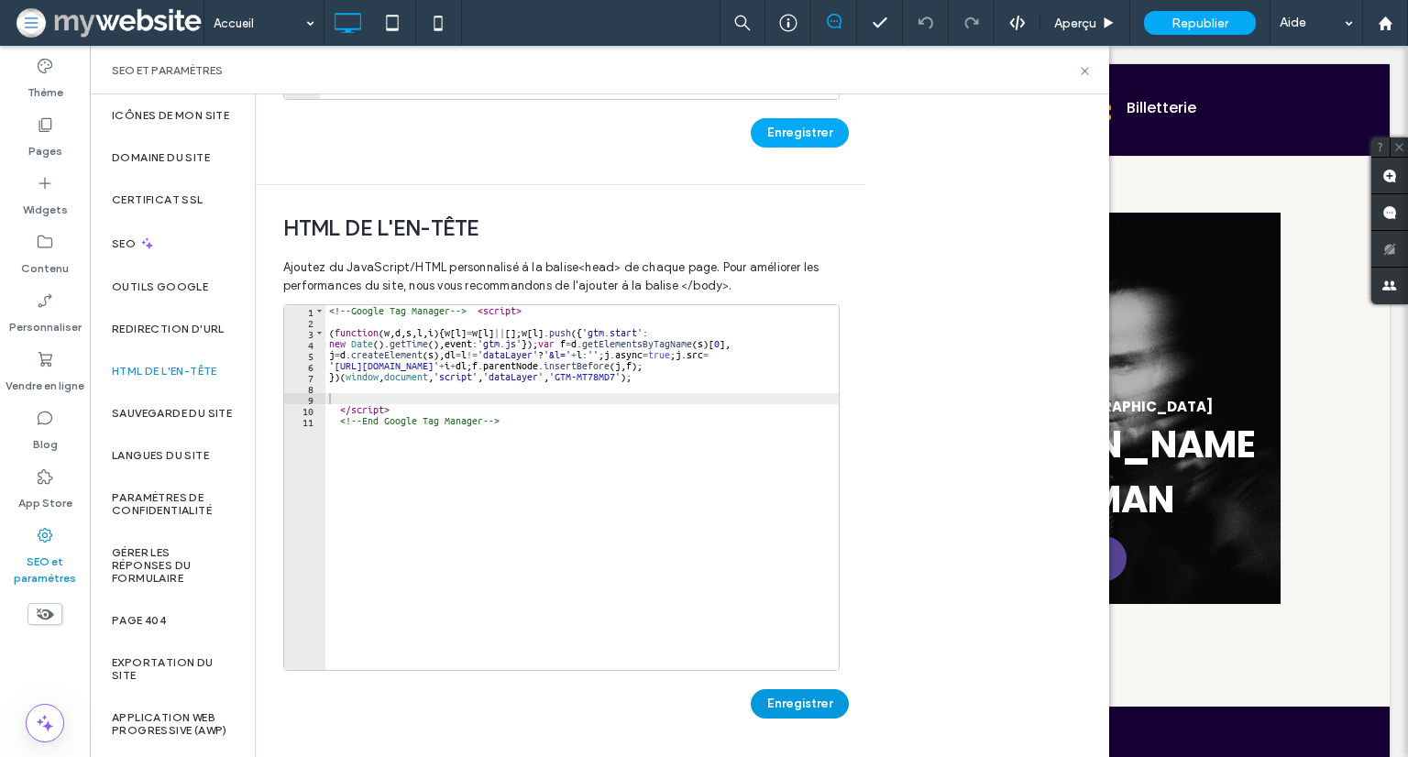
click at [777, 694] on button "Enregistrer" at bounding box center [800, 703] width 98 height 29
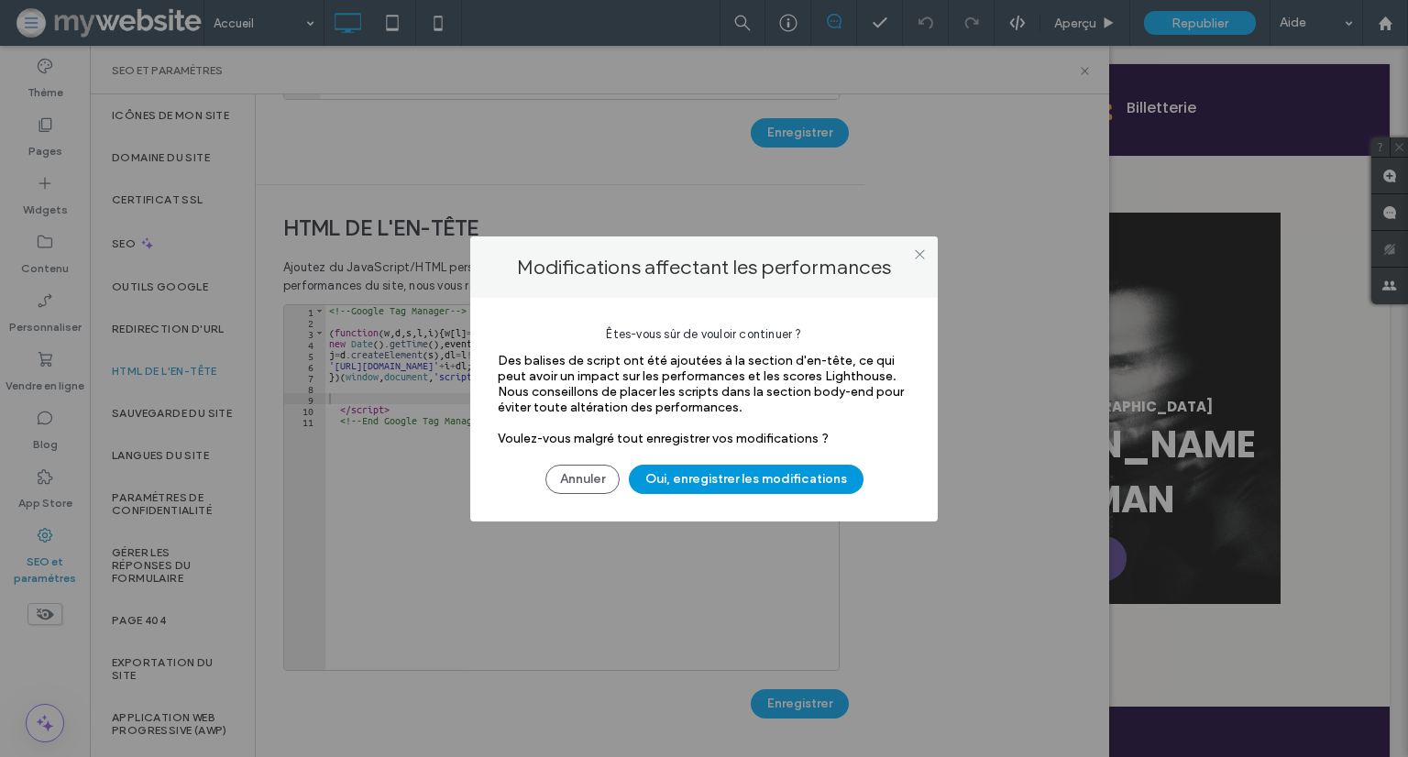
click at [741, 470] on button "Oui, enregistrer les modifications" at bounding box center [746, 479] width 235 height 29
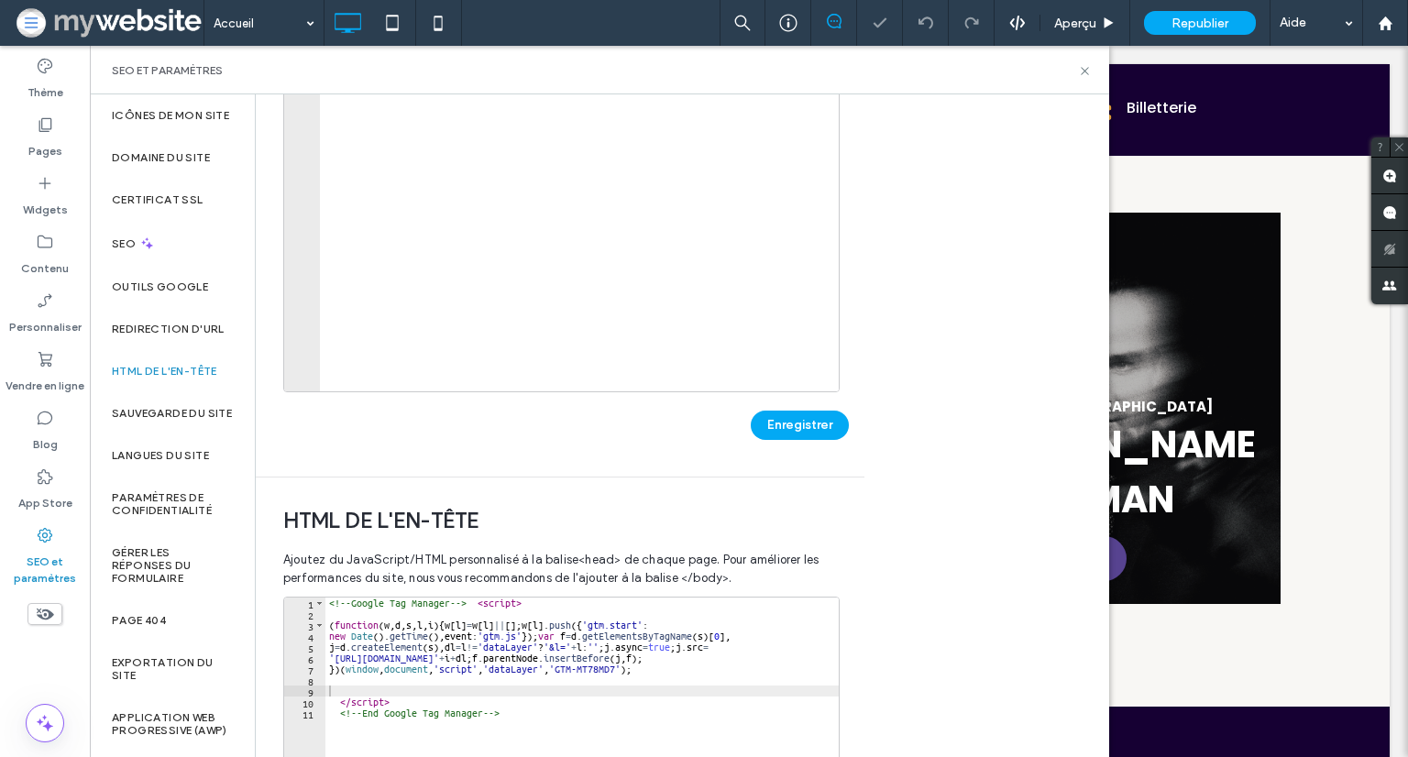
scroll to position [40, 0]
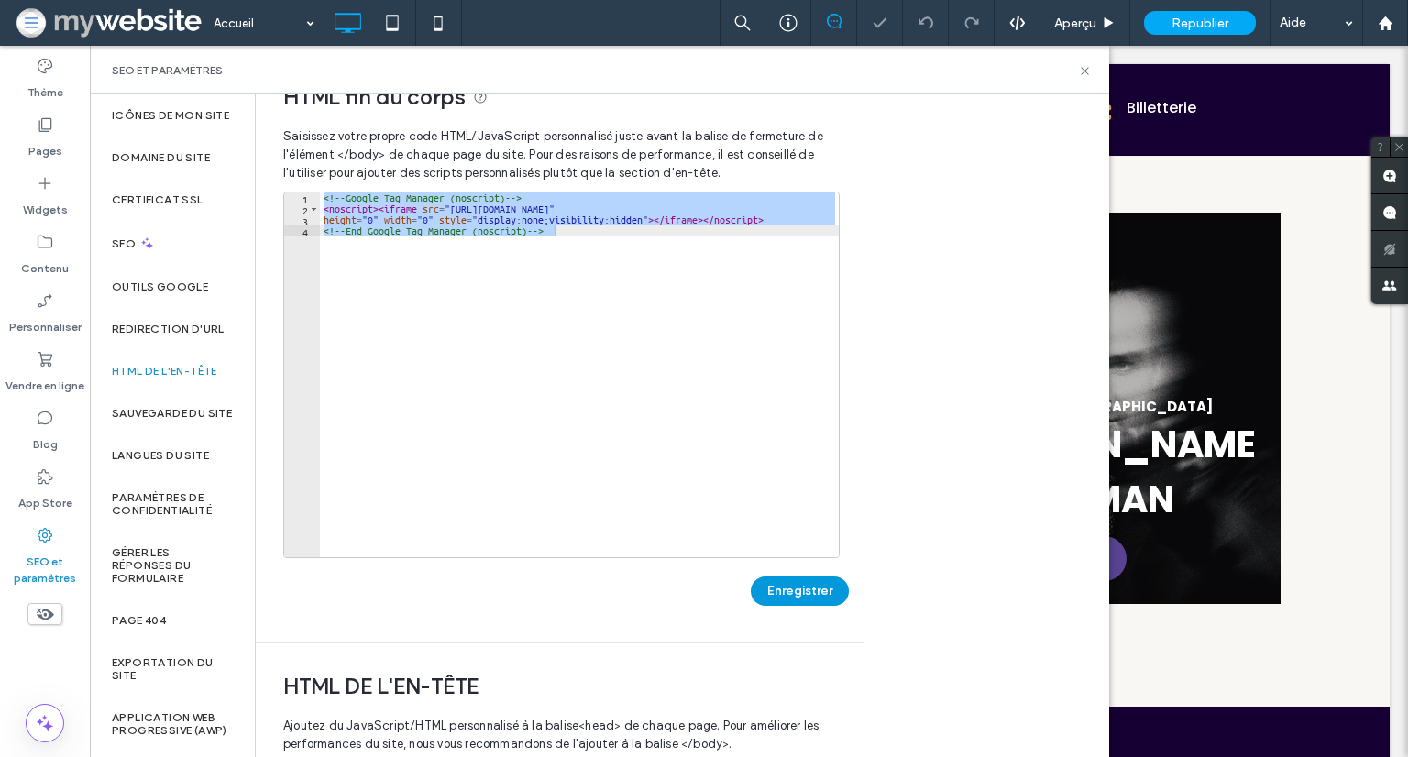
click at [788, 583] on button "Enregistrer" at bounding box center [800, 591] width 98 height 29
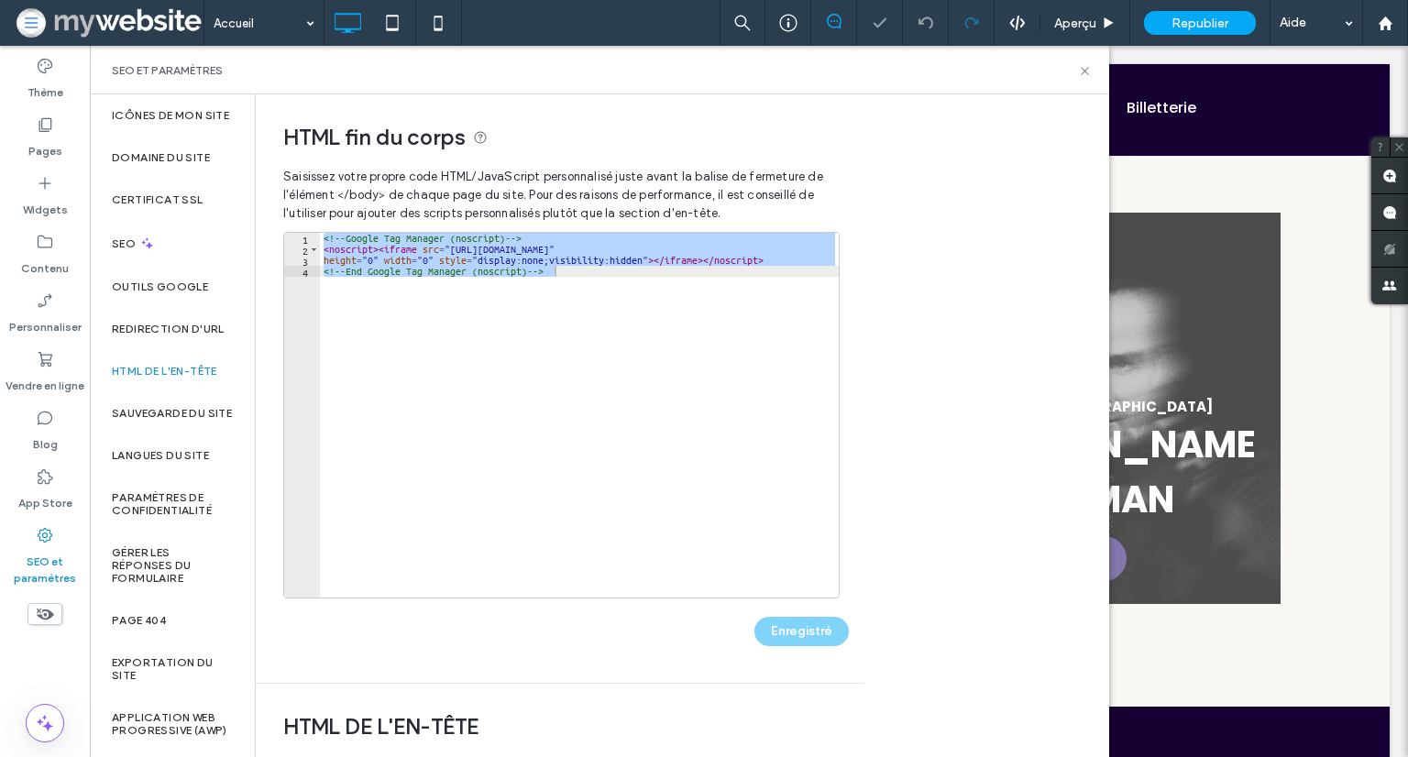
scroll to position [0, 0]
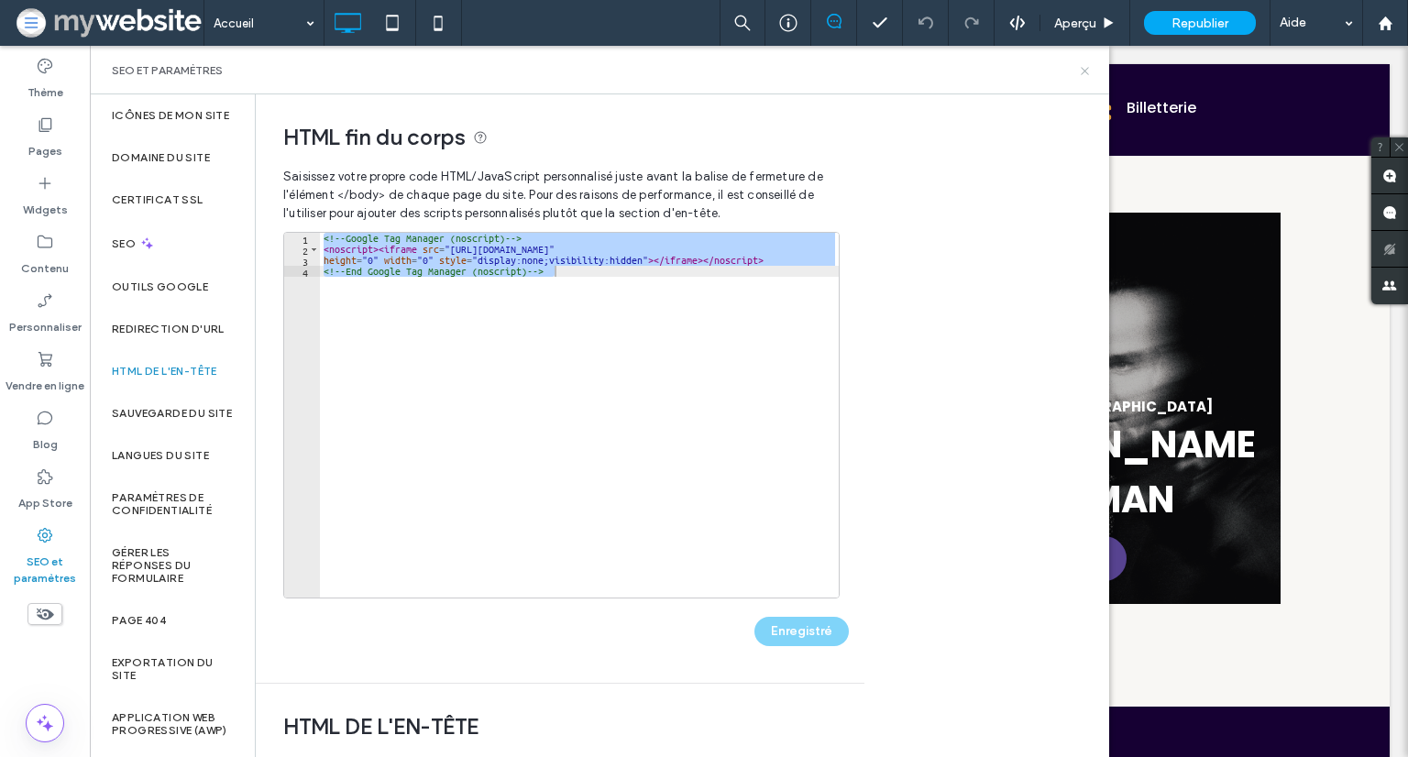
click at [1079, 72] on icon at bounding box center [1085, 71] width 14 height 14
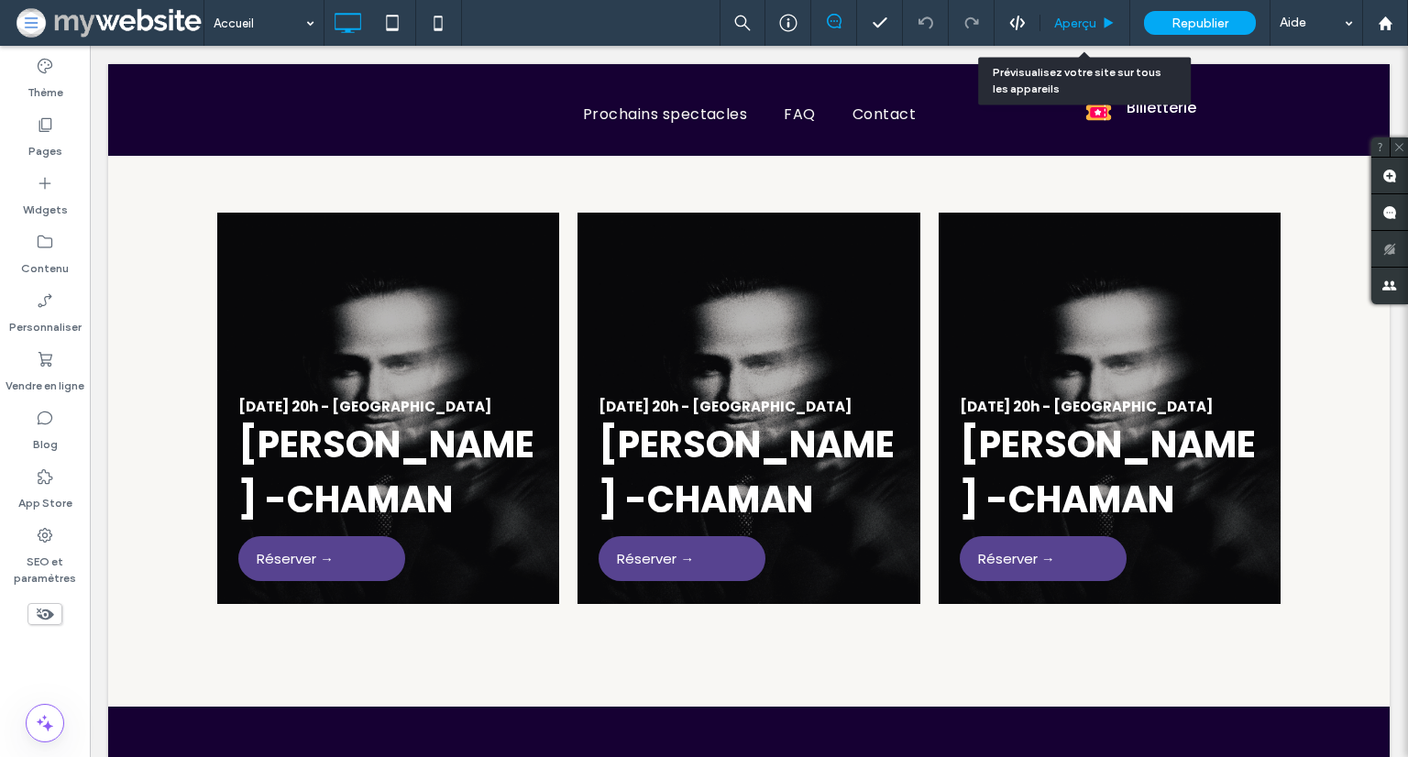
click at [1089, 27] on span "Aperçu" at bounding box center [1075, 24] width 42 height 16
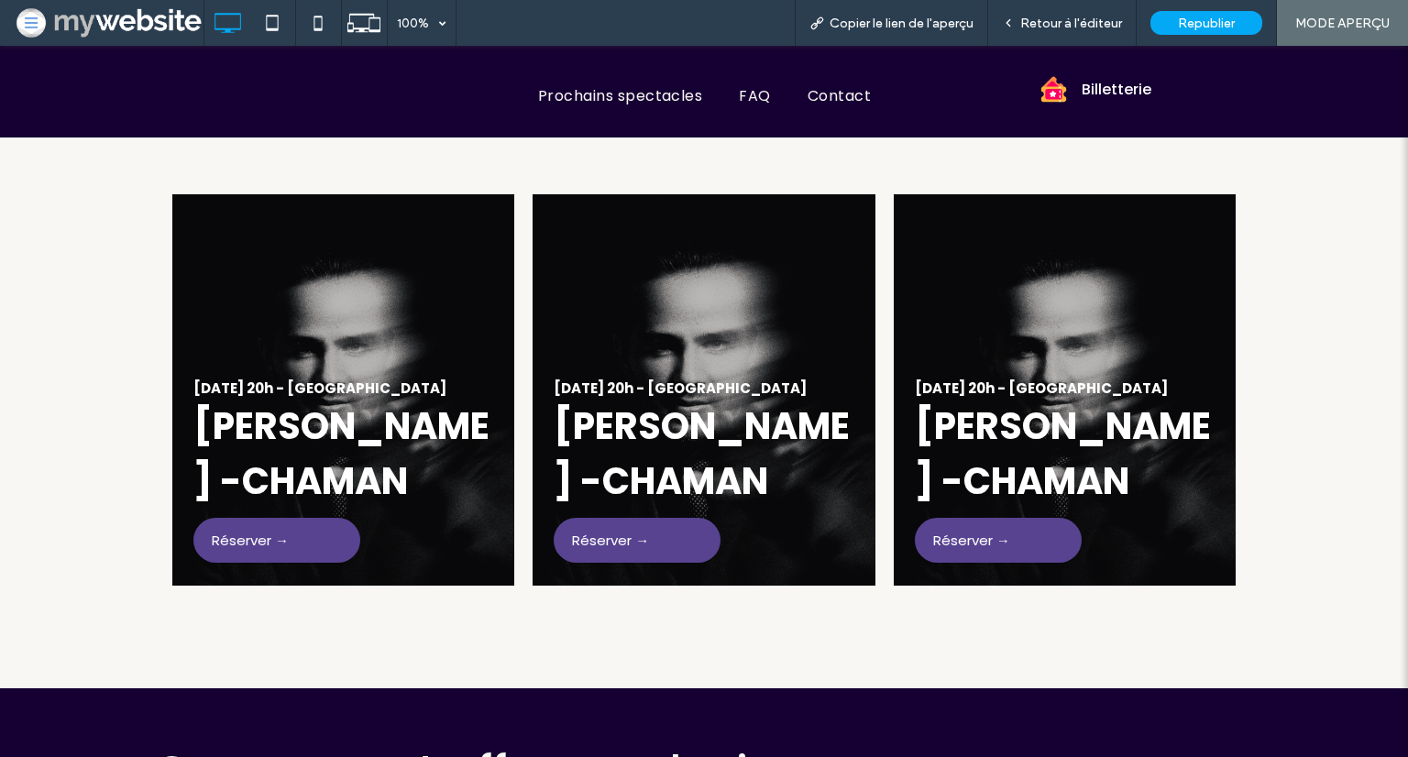
click at [807, 430] on link at bounding box center [704, 389] width 363 height 415
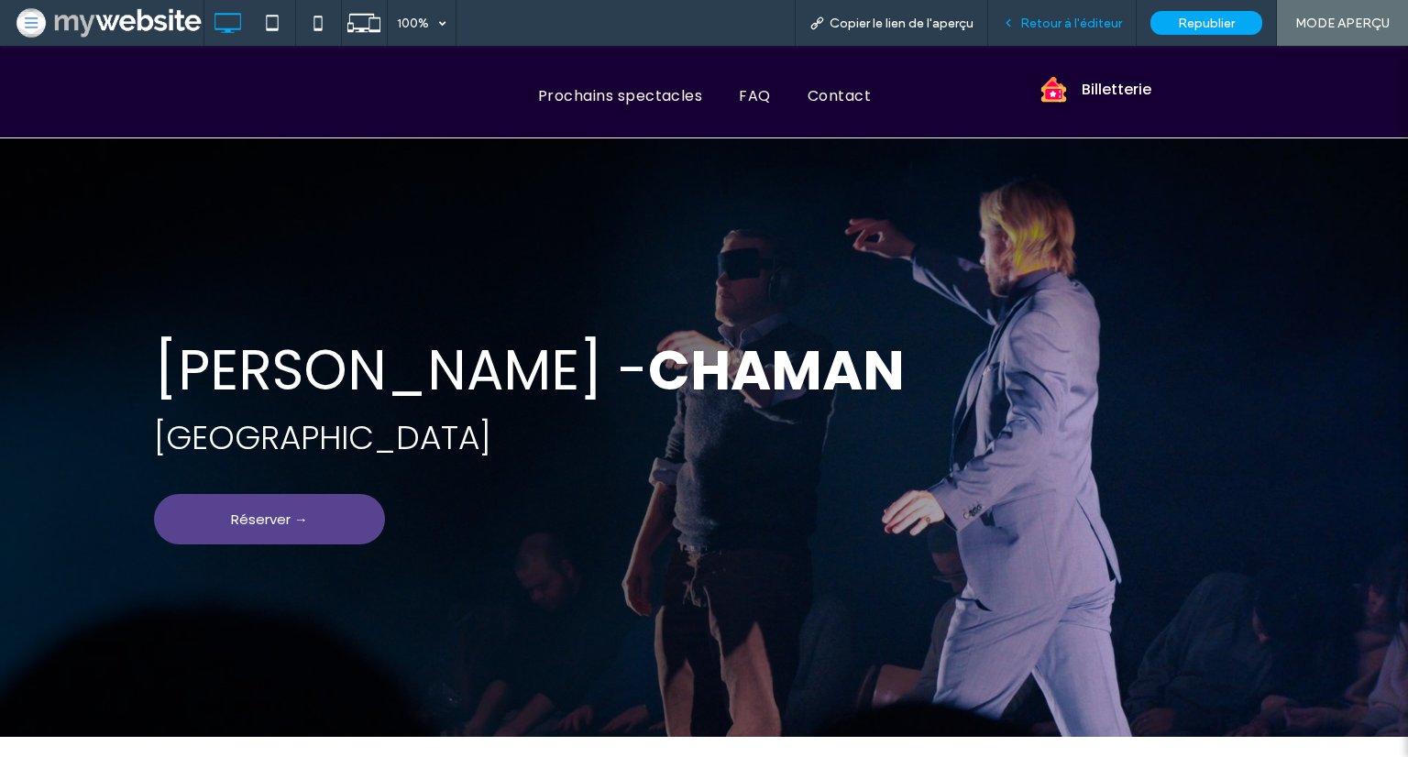
click at [1081, 23] on span "Retour à l'éditeur" at bounding box center [1071, 24] width 102 height 16
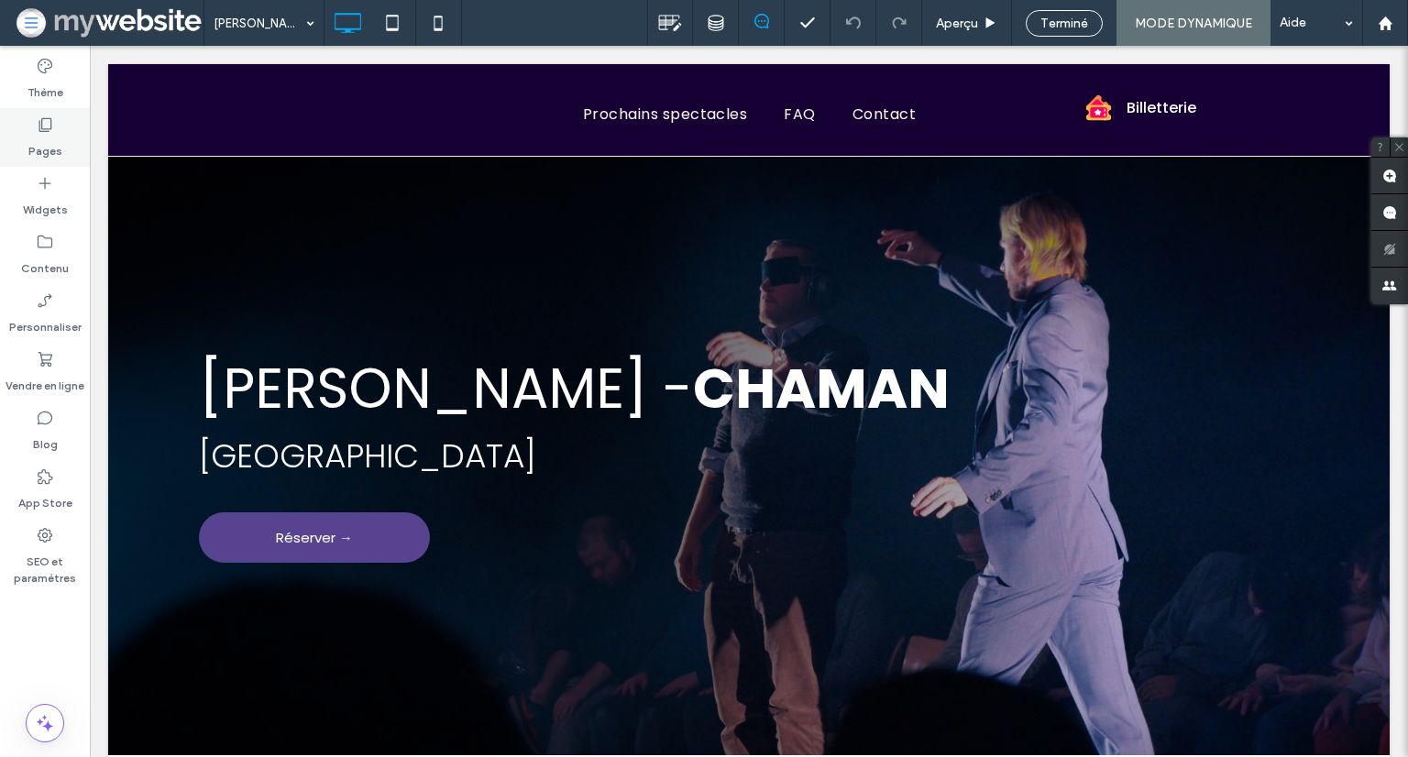
click at [26, 138] on div "Pages" at bounding box center [45, 137] width 90 height 59
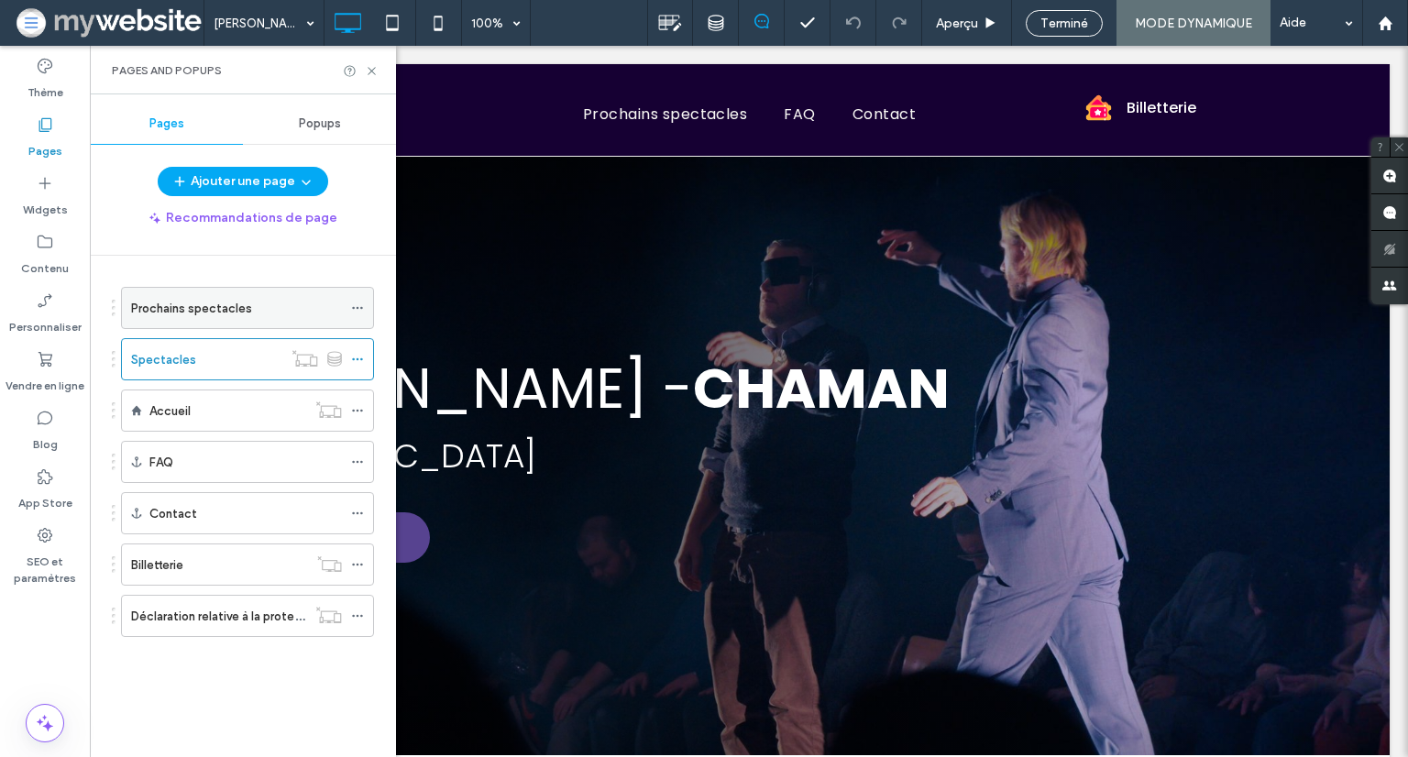
click at [214, 309] on label "Prochains spectacles" at bounding box center [191, 308] width 121 height 32
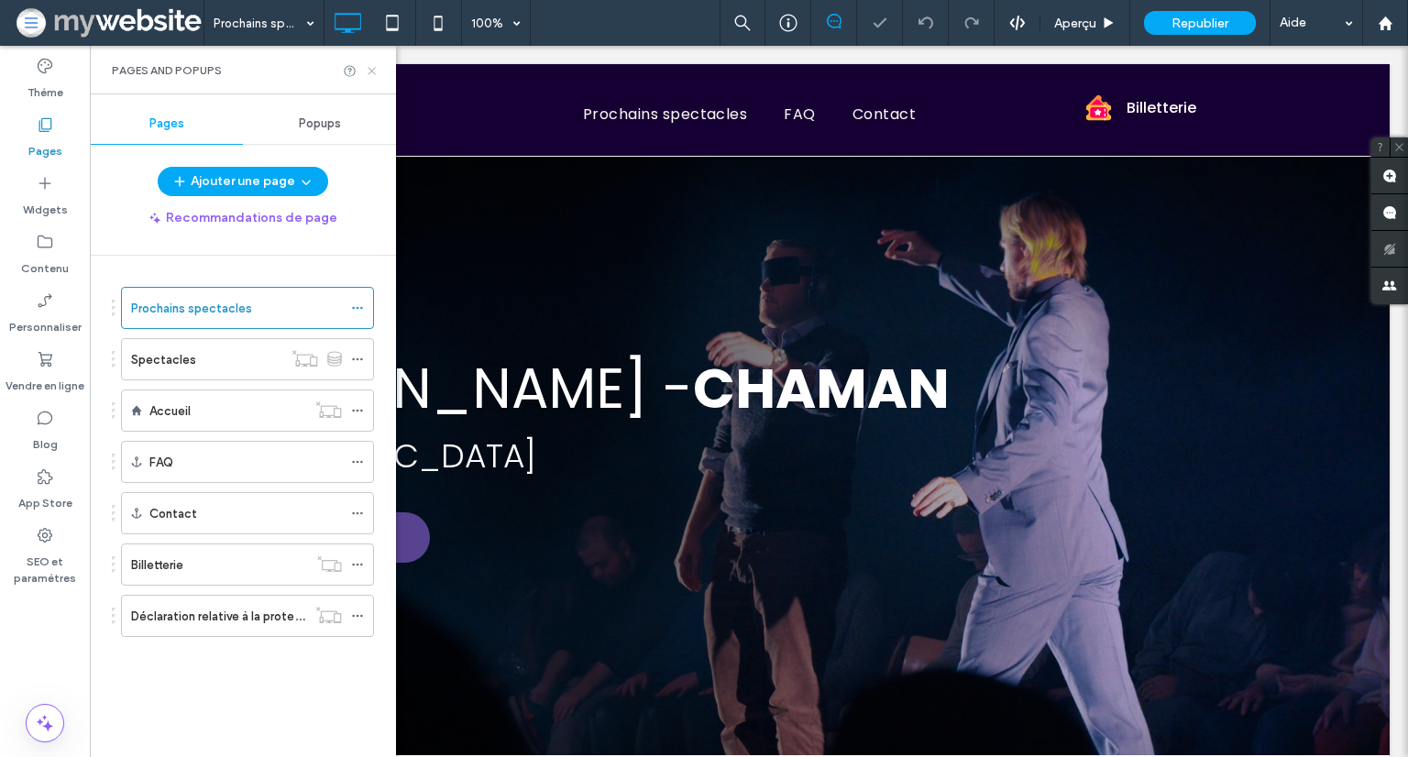
click at [378, 67] on icon at bounding box center [372, 71] width 14 height 14
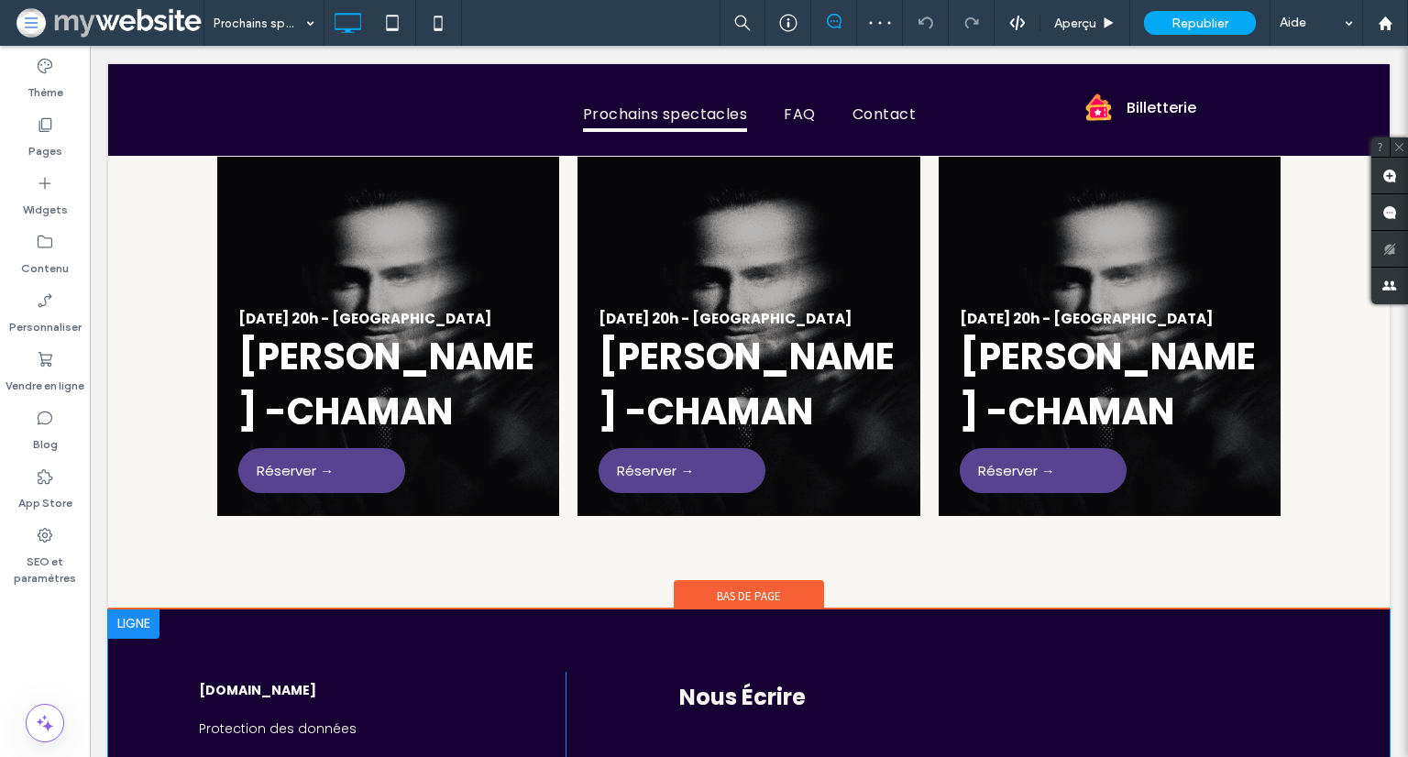
scroll to position [275, 0]
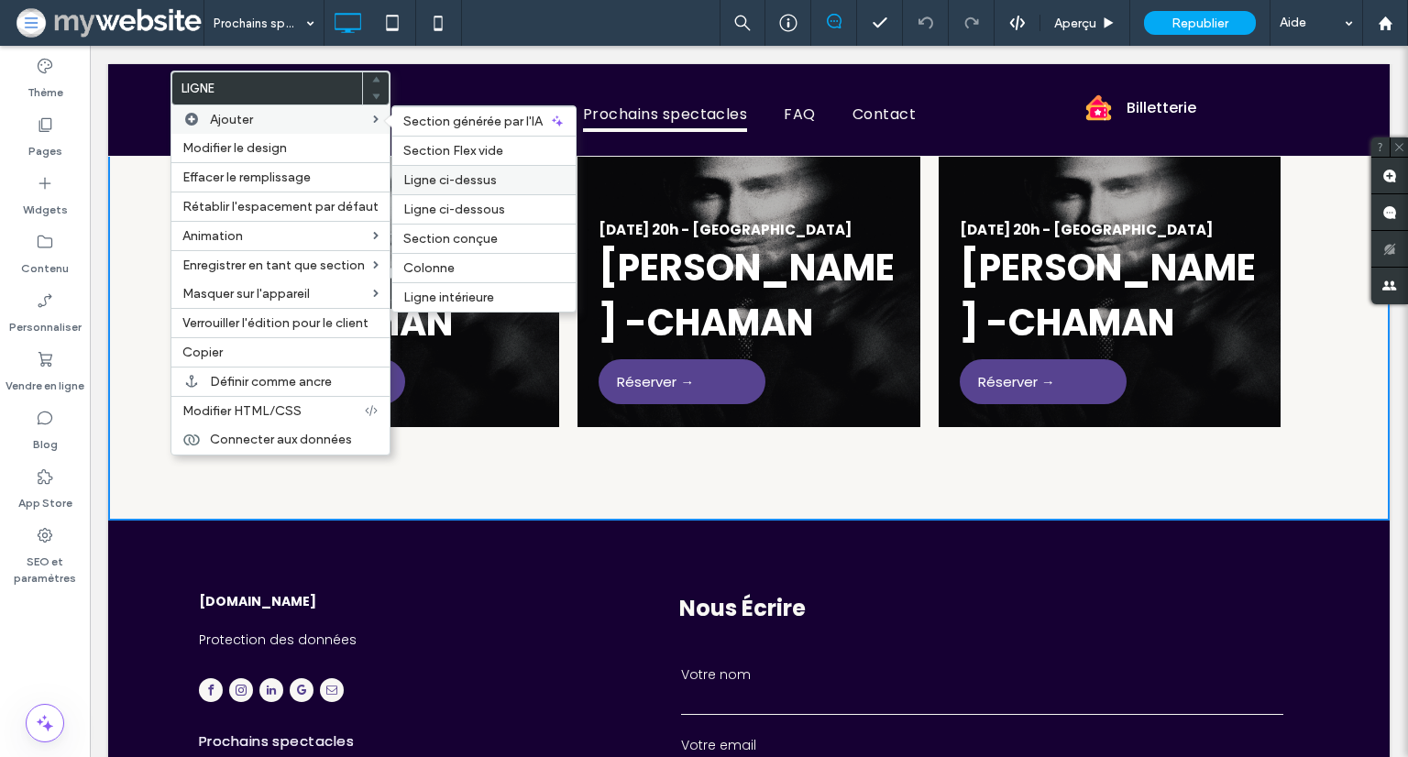
drag, startPoint x: 479, startPoint y: 182, endPoint x: 391, endPoint y: 135, distance: 100.1
click at [479, 182] on span "Ligne ci-dessus" at bounding box center [450, 180] width 94 height 16
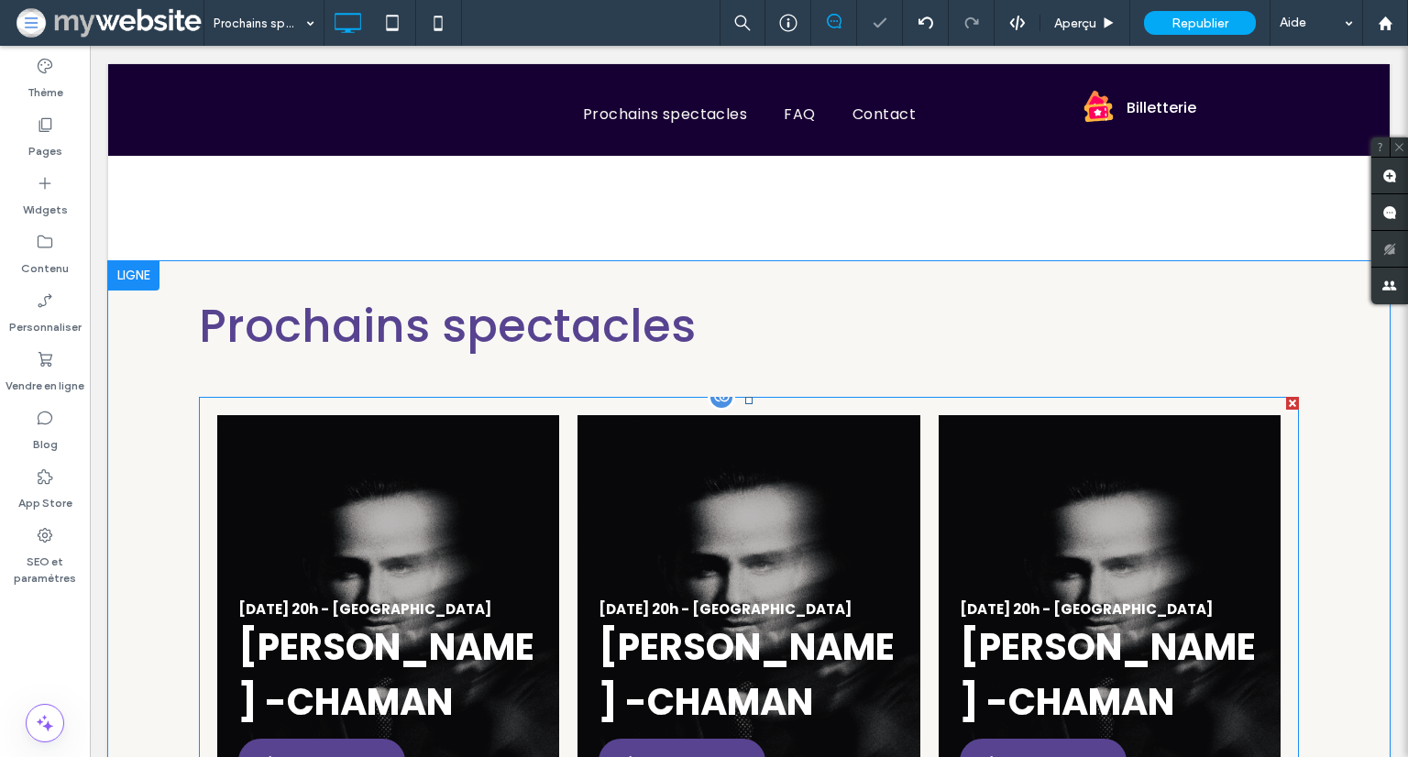
scroll to position [0, 0]
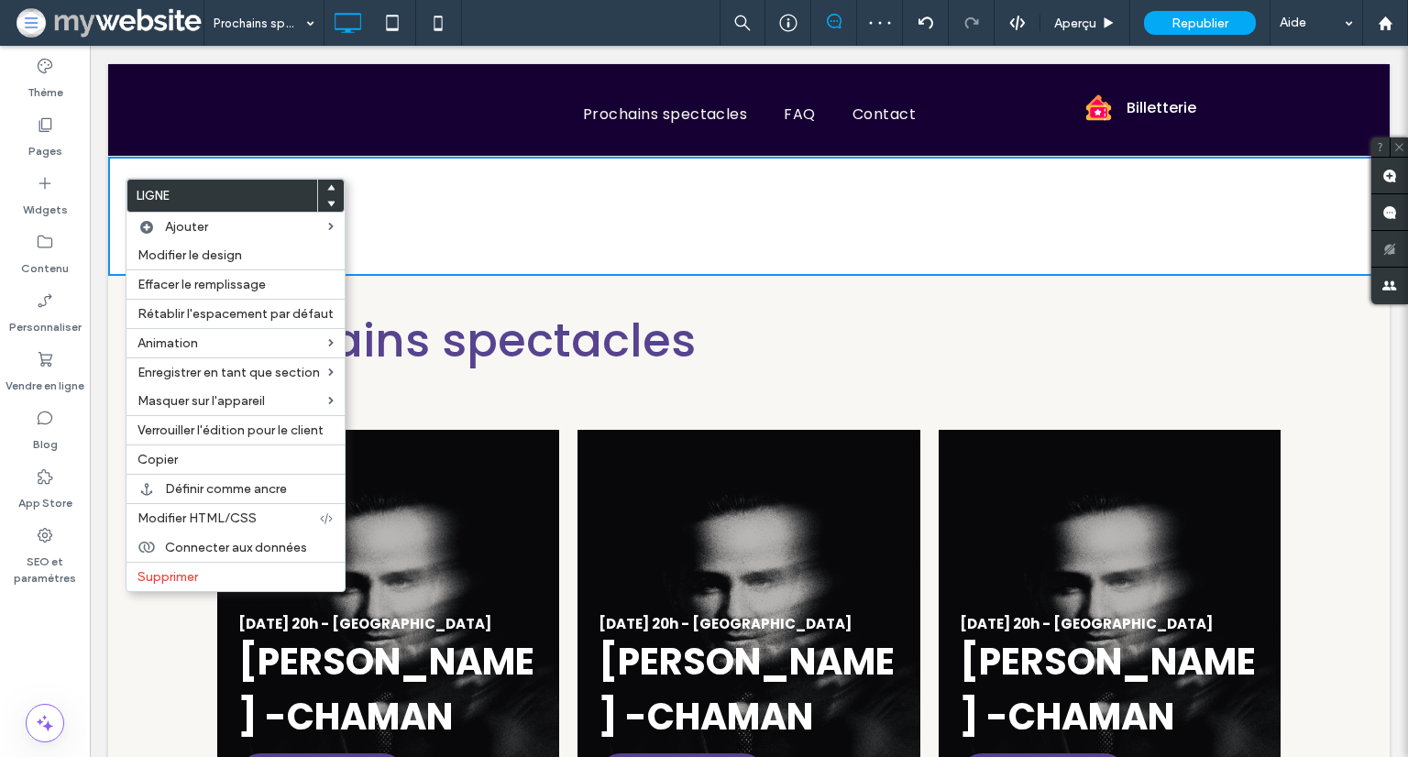
click at [328, 206] on use at bounding box center [331, 205] width 8 height 6
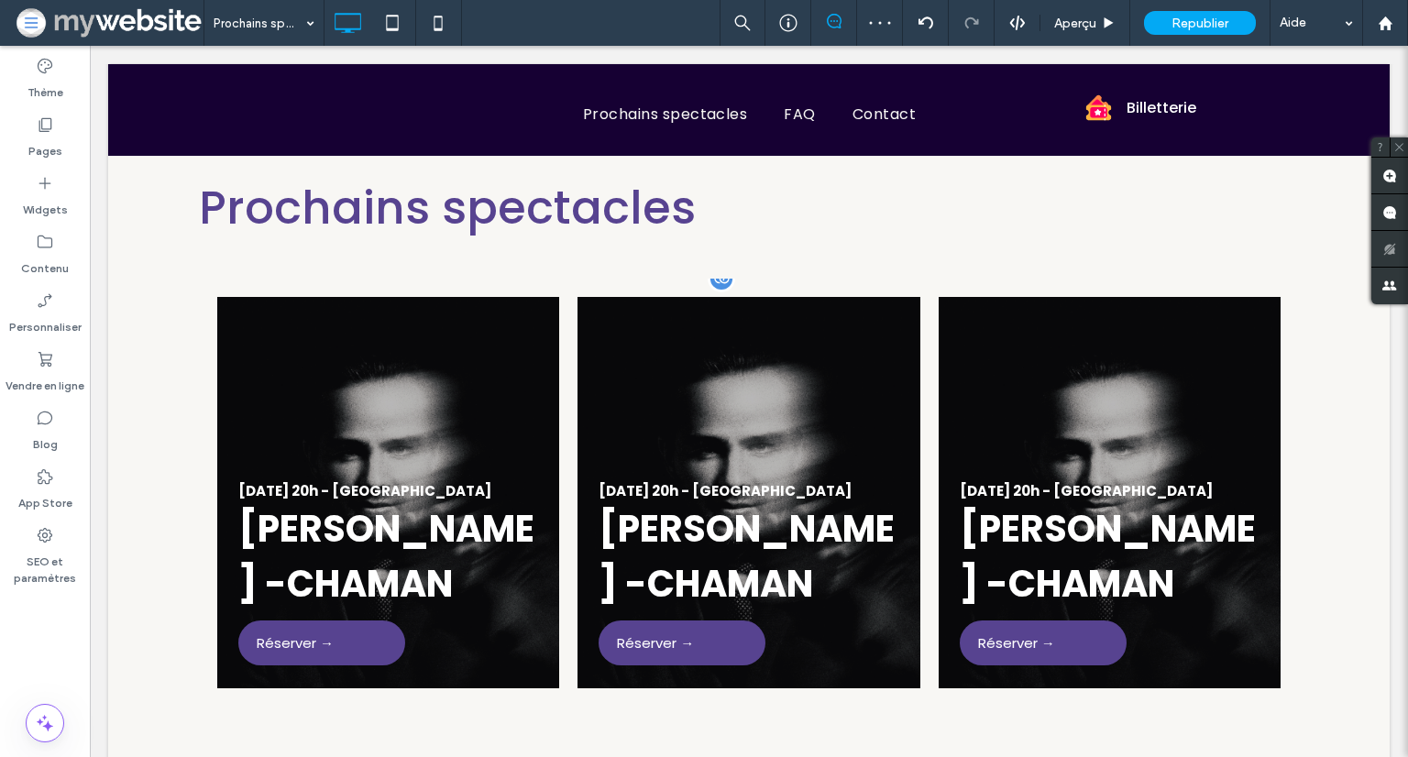
scroll to position [275, 0]
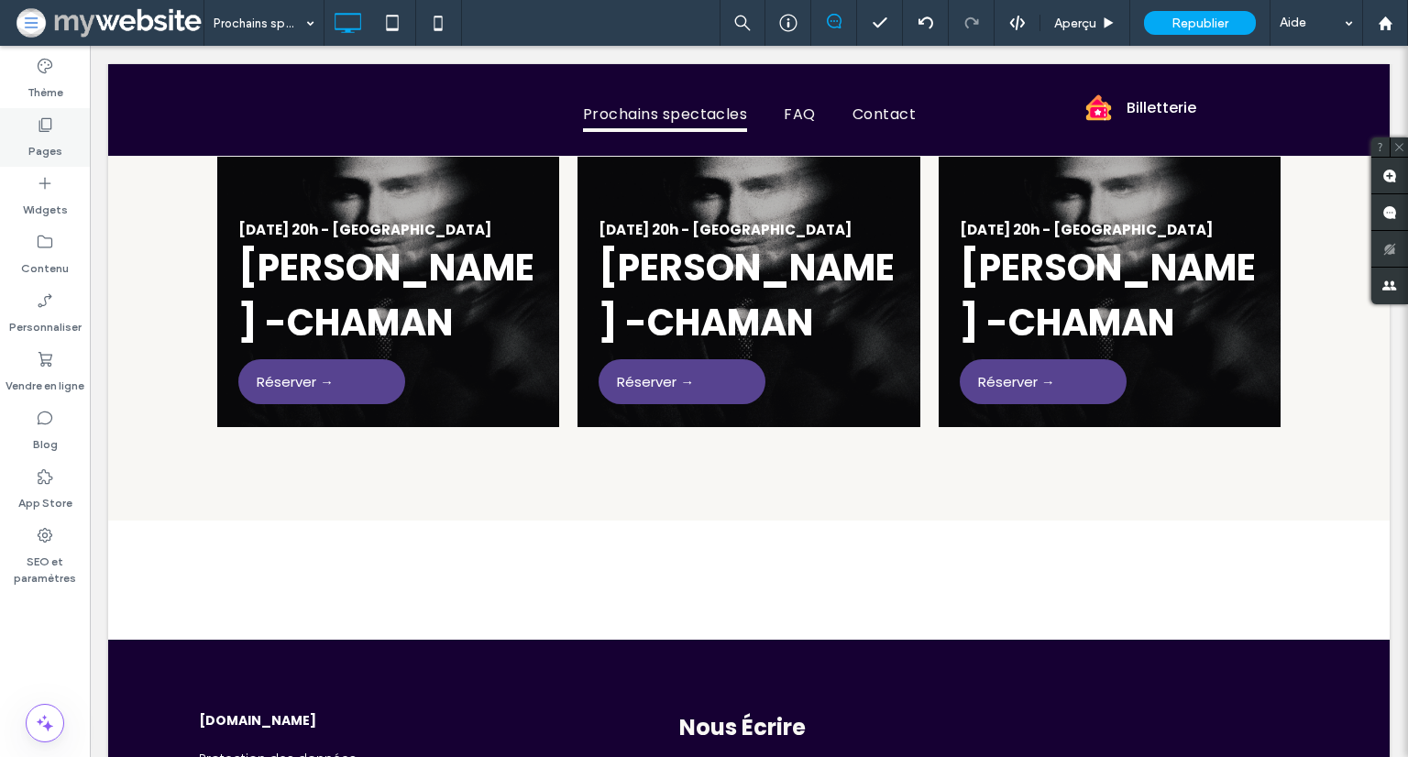
click at [59, 129] on div "Pages" at bounding box center [45, 137] width 90 height 59
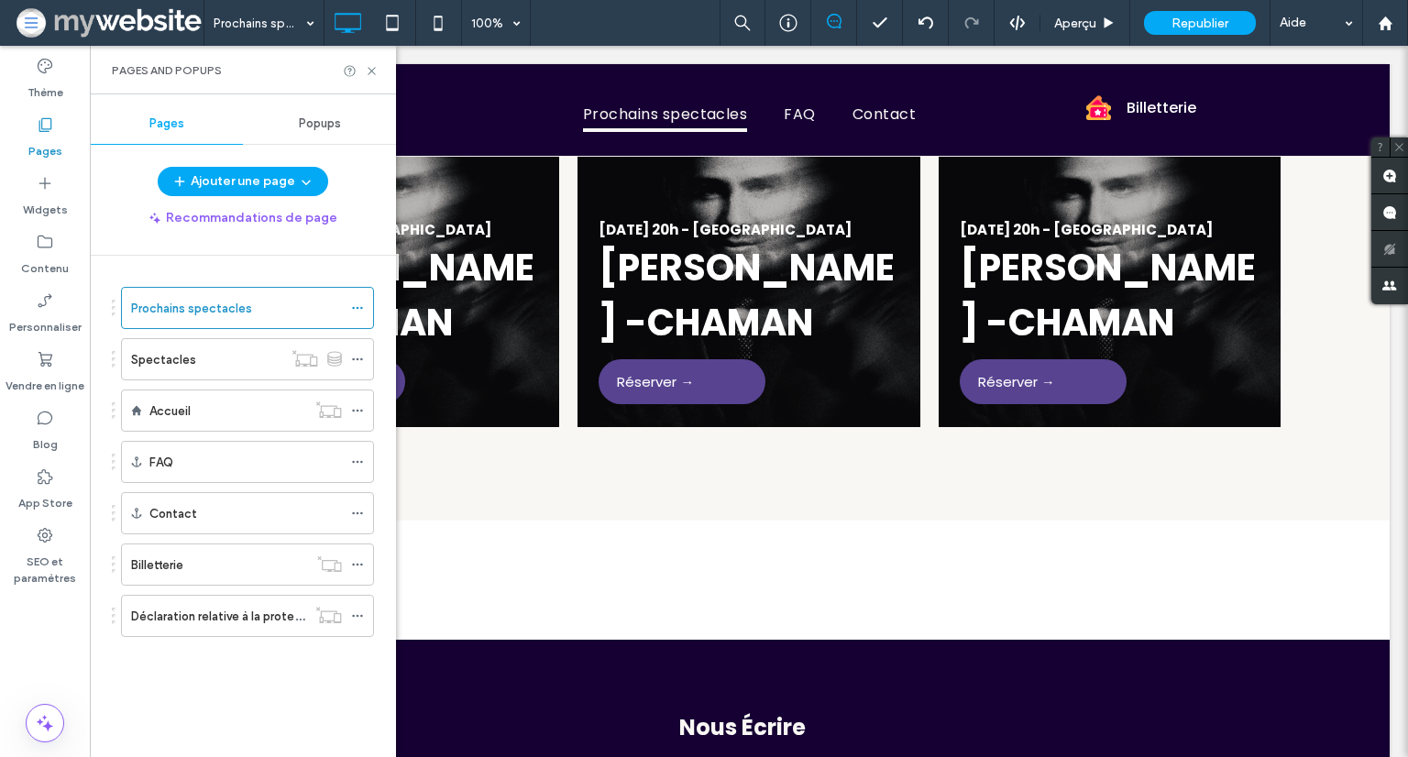
click at [51, 129] on icon at bounding box center [45, 125] width 18 height 18
drag, startPoint x: 374, startPoint y: 71, endPoint x: 279, endPoint y: 27, distance: 105.0
click at [374, 71] on icon at bounding box center [372, 71] width 14 height 14
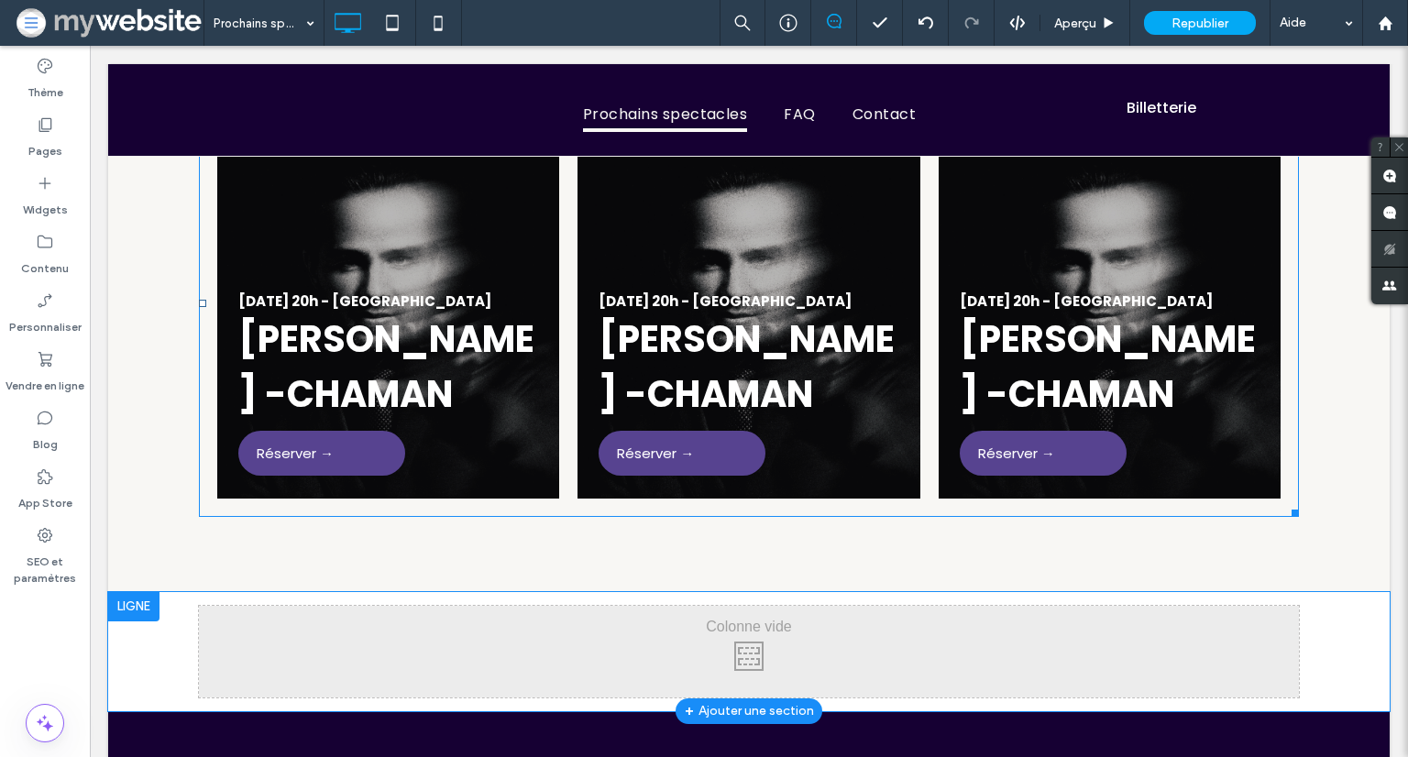
scroll to position [183, 0]
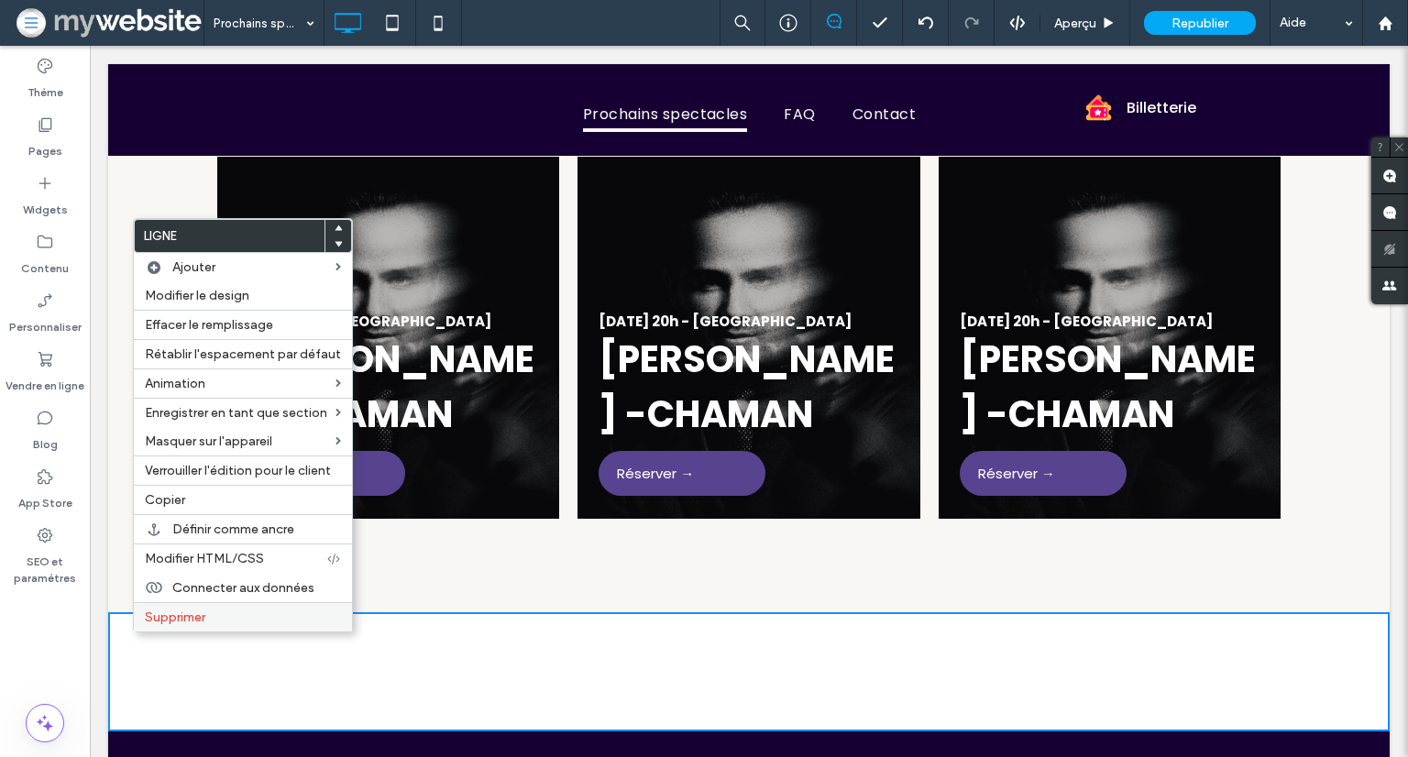
click at [215, 610] on label "Supprimer" at bounding box center [243, 618] width 196 height 16
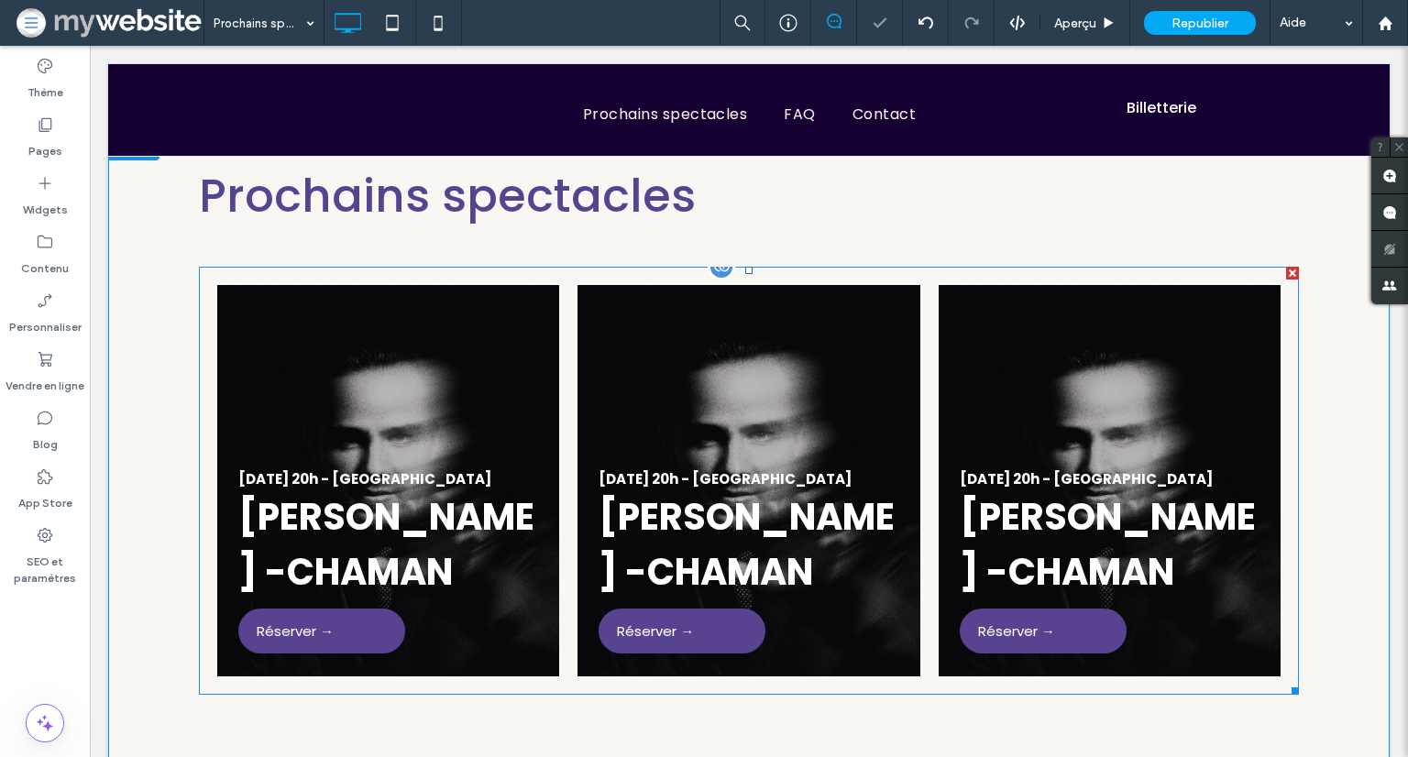
scroll to position [0, 0]
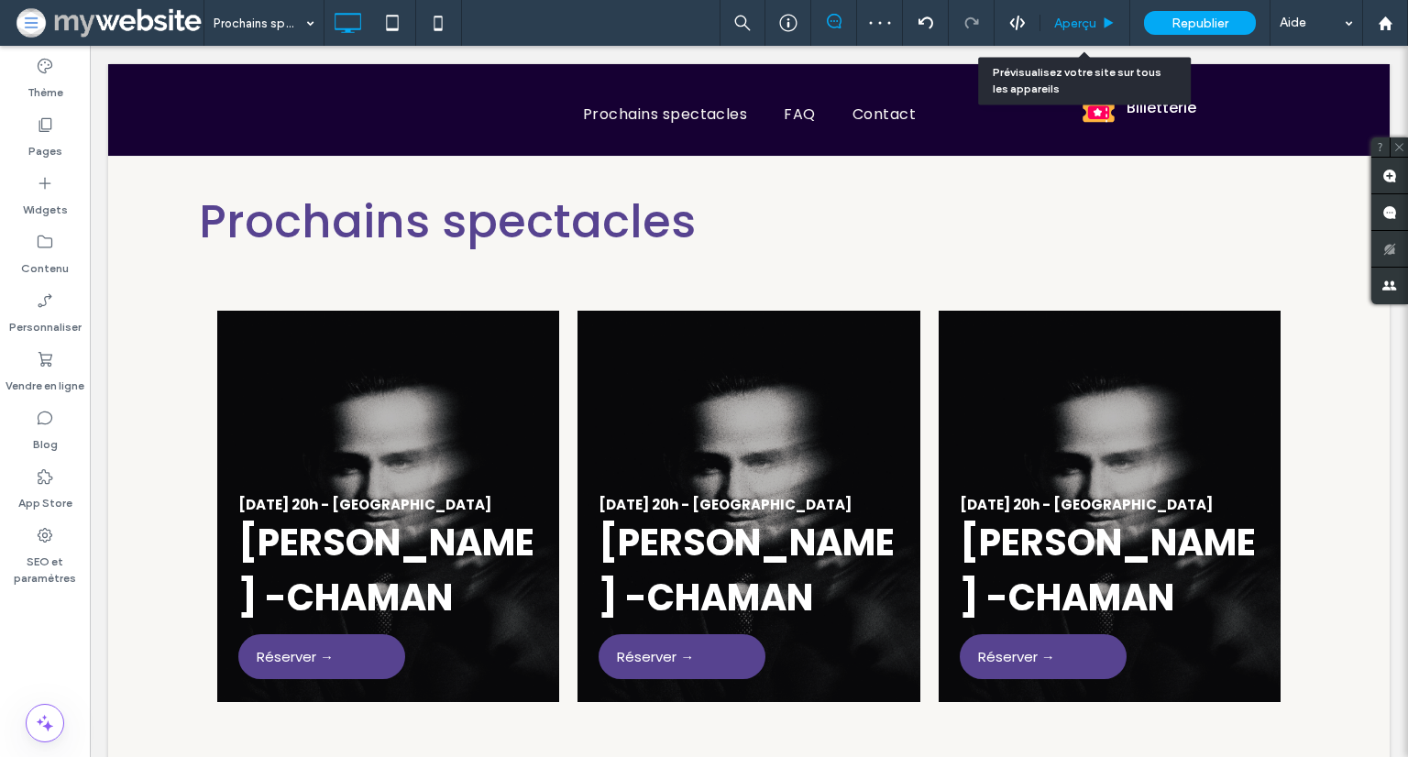
click at [1088, 21] on span "Aperçu" at bounding box center [1075, 24] width 42 height 16
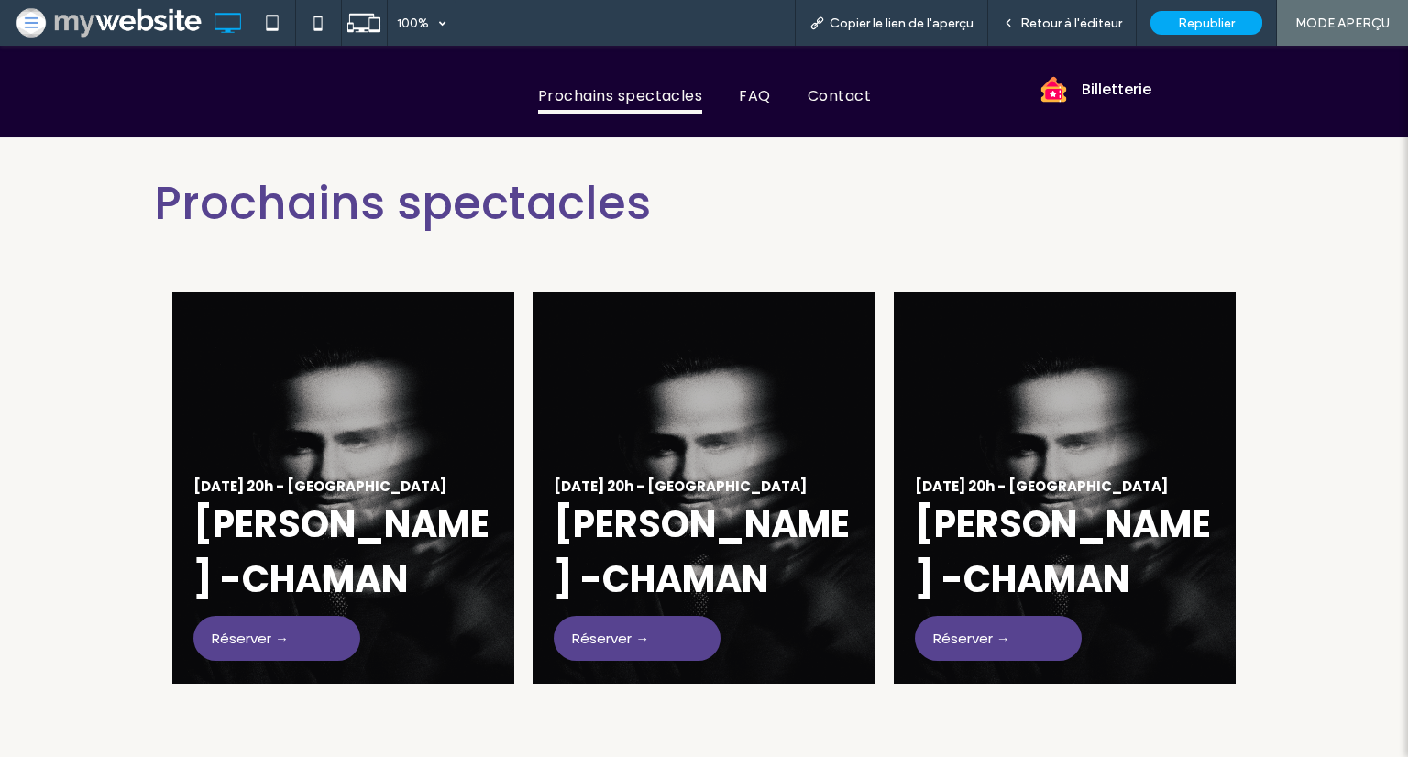
click at [358, 624] on link at bounding box center [343, 488] width 363 height 415
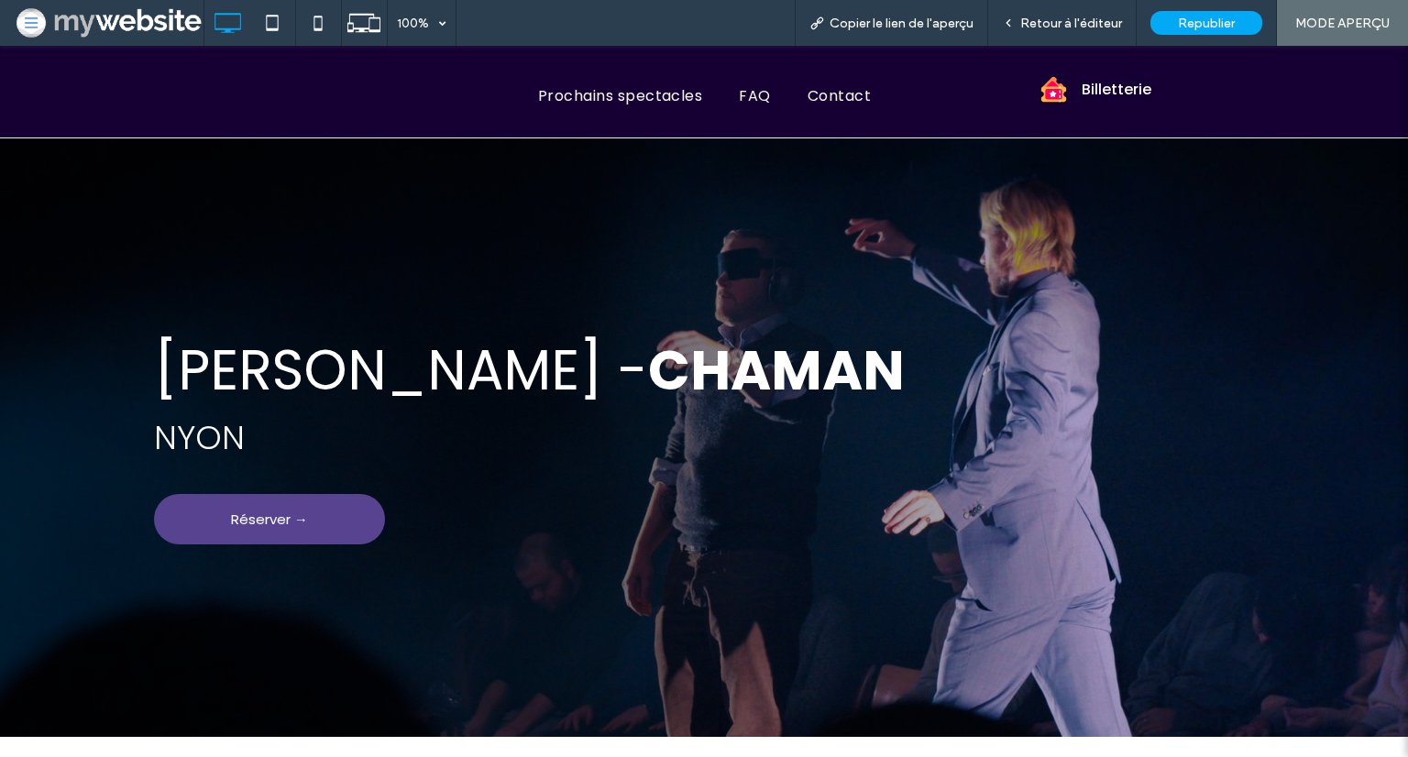
scroll to position [642, 0]
